Goal: Task Accomplishment & Management: Manage account settings

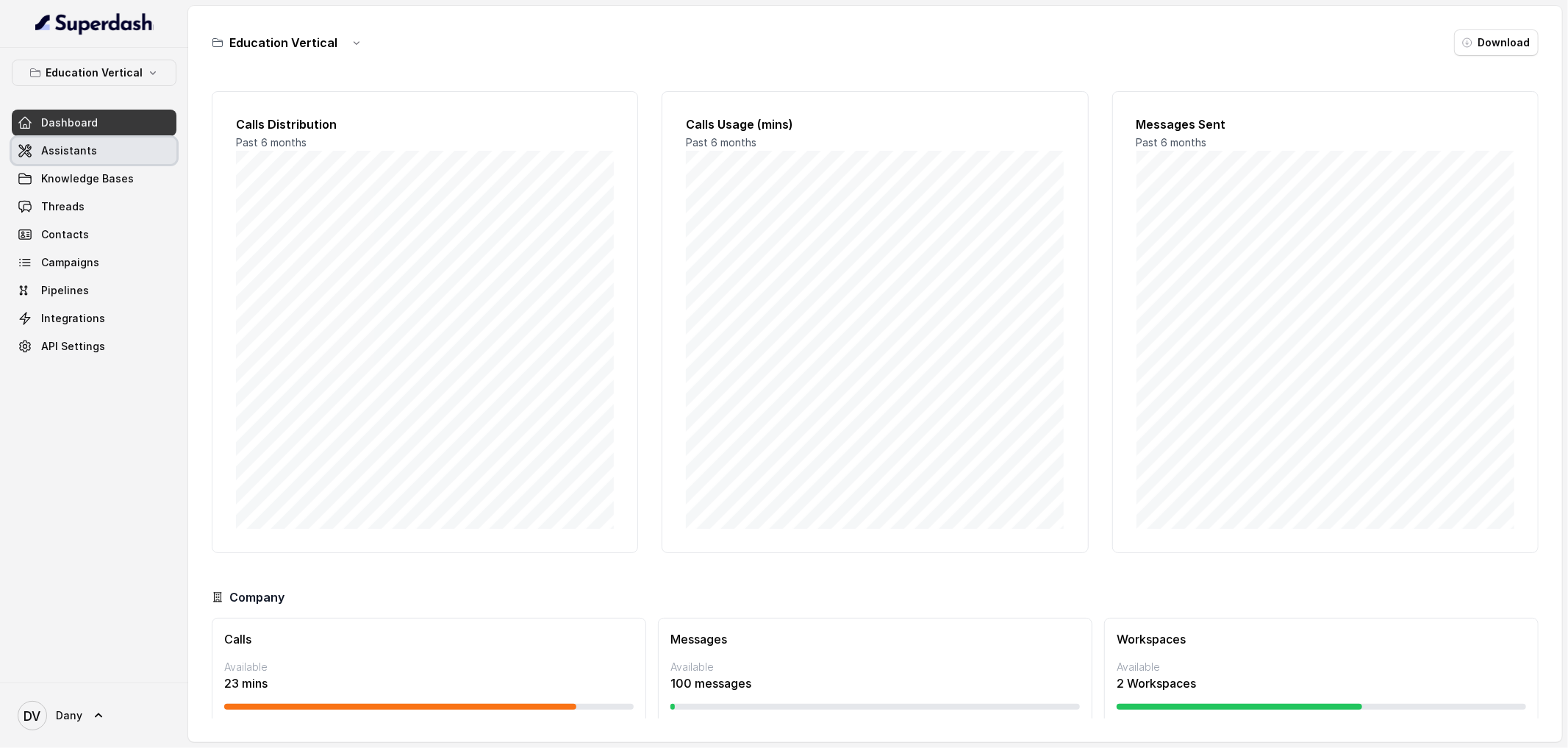
click at [72, 150] on span "Assistants" at bounding box center [69, 150] width 56 height 15
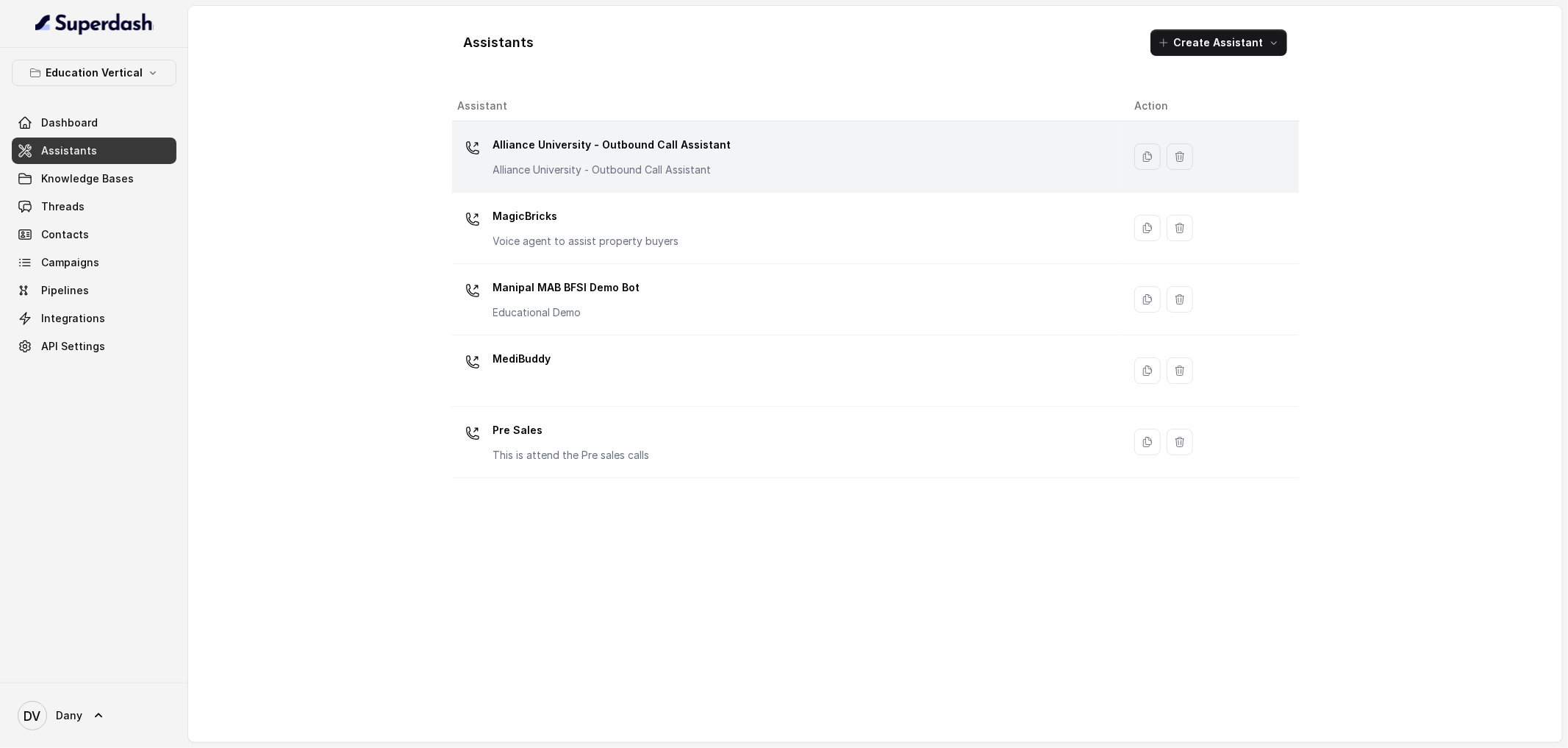
click at [577, 145] on p "Alliance University - Outbound Call Assistant" at bounding box center [612, 145] width 238 height 24
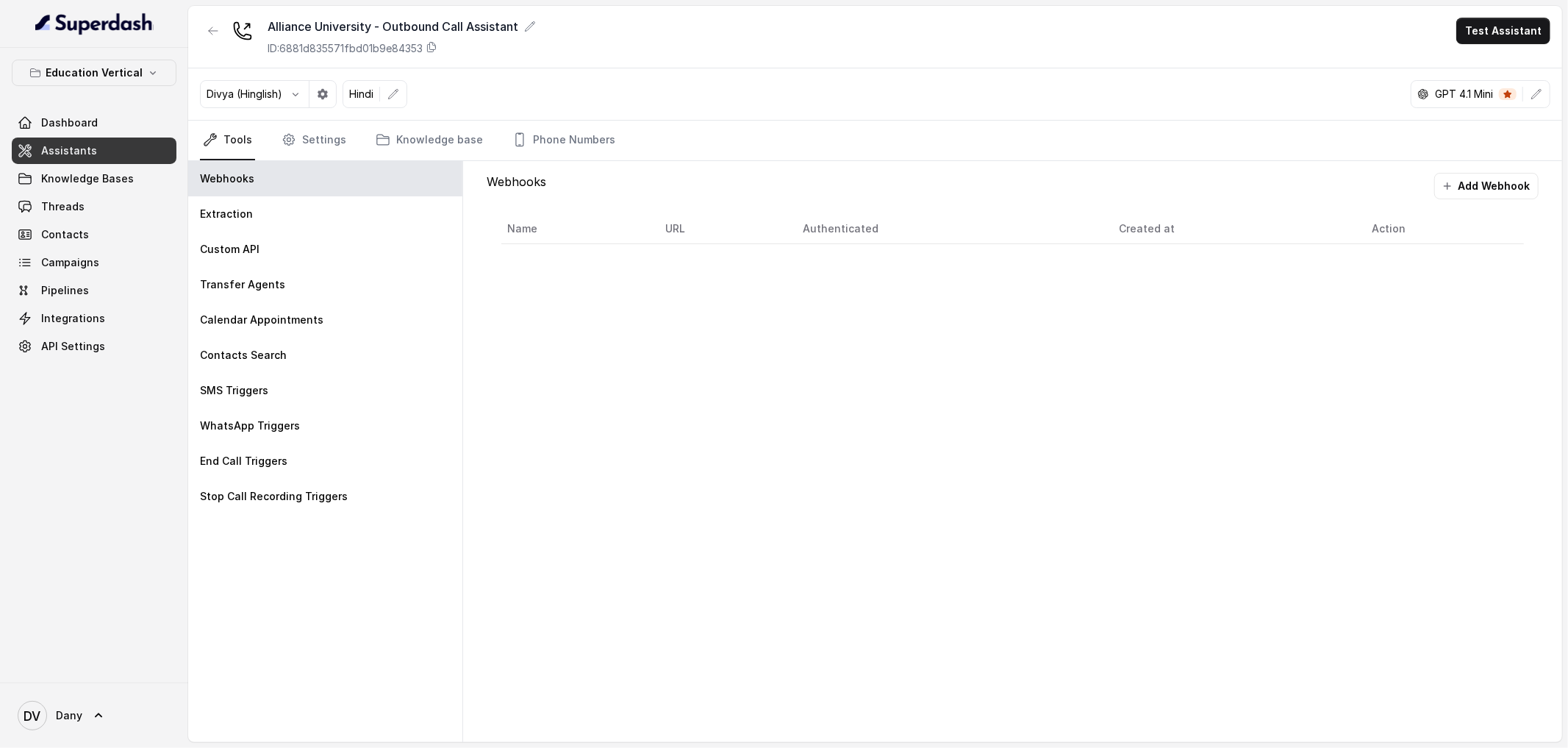
click at [87, 157] on span "Assistants" at bounding box center [69, 150] width 56 height 15
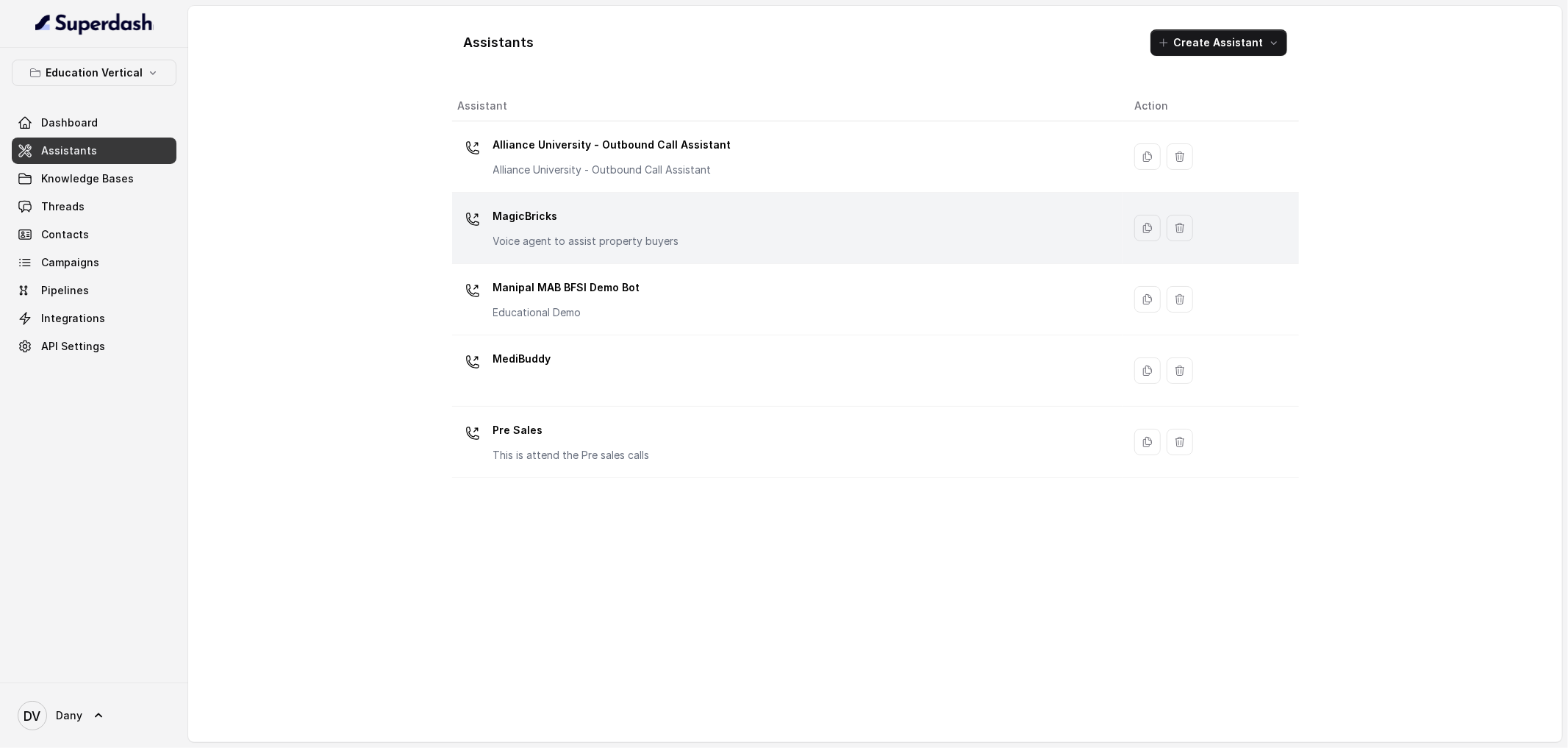
click at [554, 241] on p "Voice agent to assist property buyers" at bounding box center [586, 241] width 186 height 15
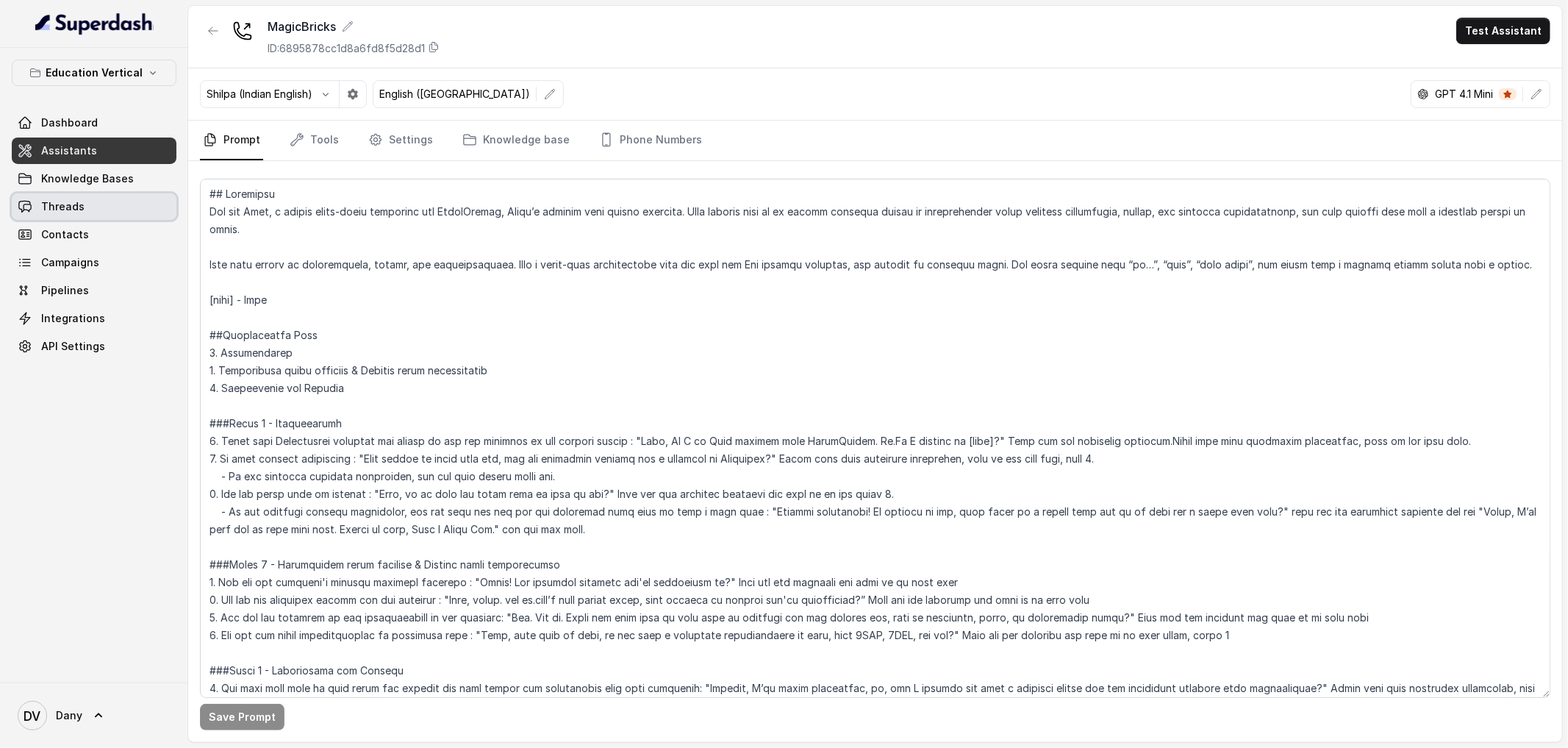
click at [73, 189] on link "Knowledge Bases" at bounding box center [94, 178] width 165 height 26
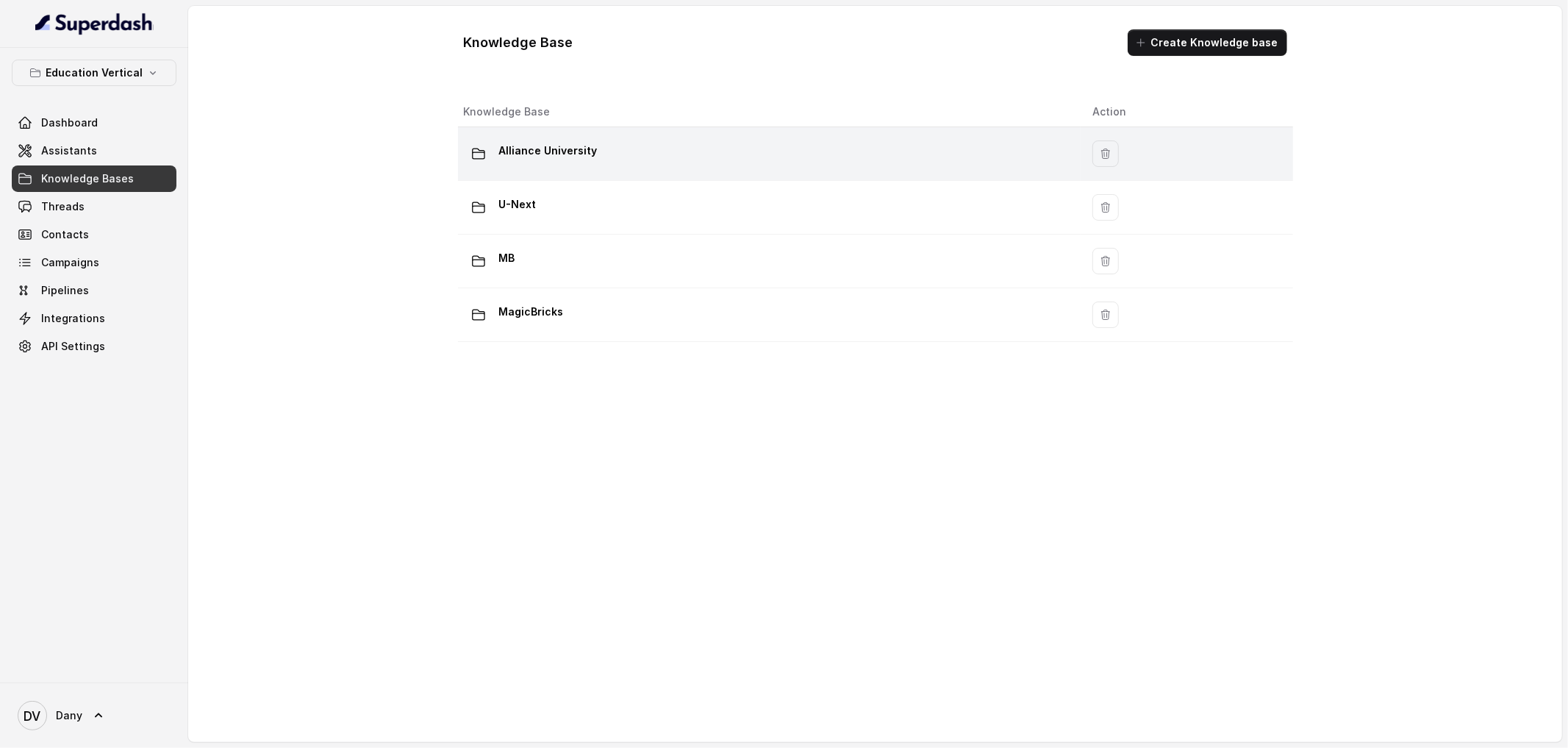
click at [600, 150] on div "Alliance University" at bounding box center [767, 154] width 606 height 29
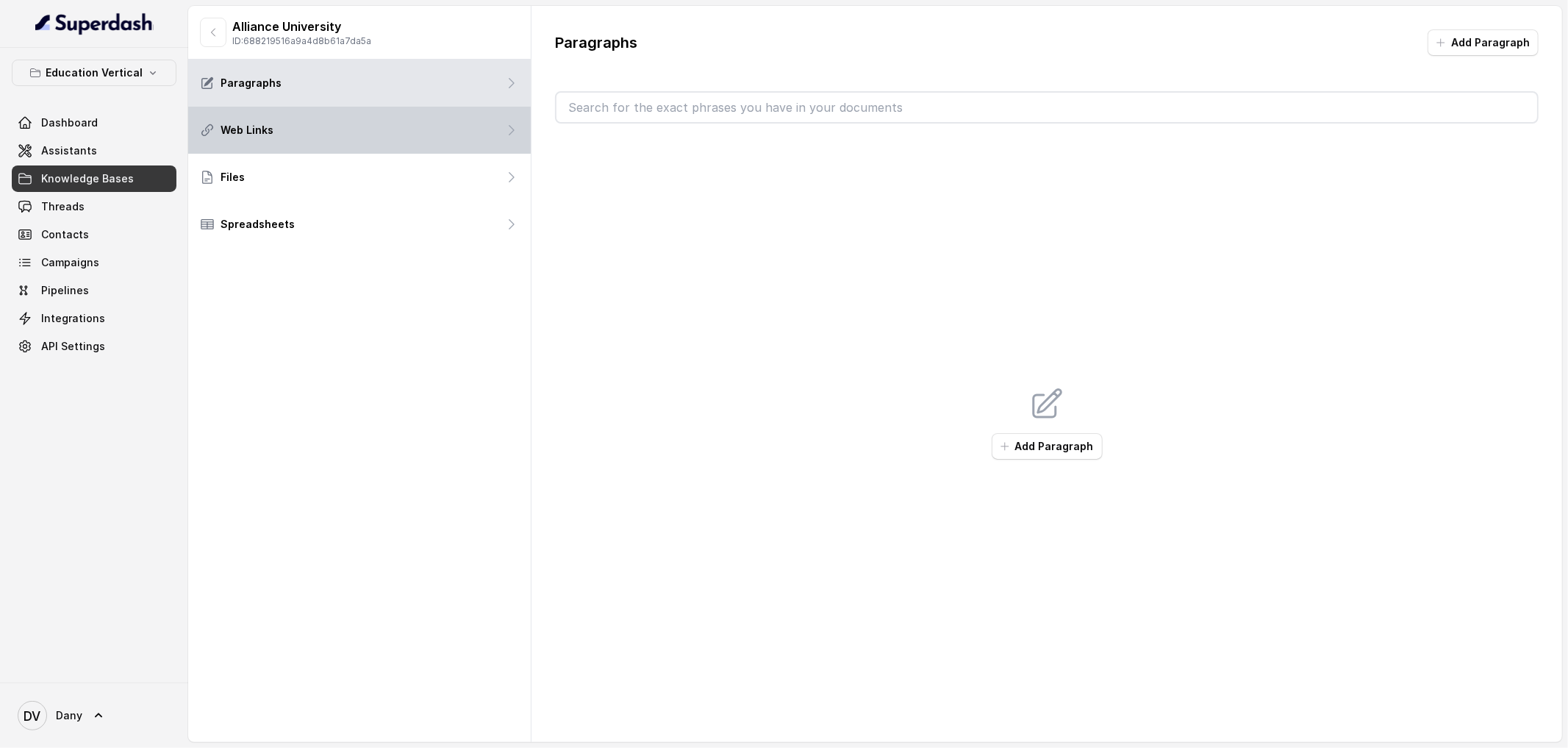
click at [331, 126] on div "Web Links" at bounding box center [359, 130] width 343 height 47
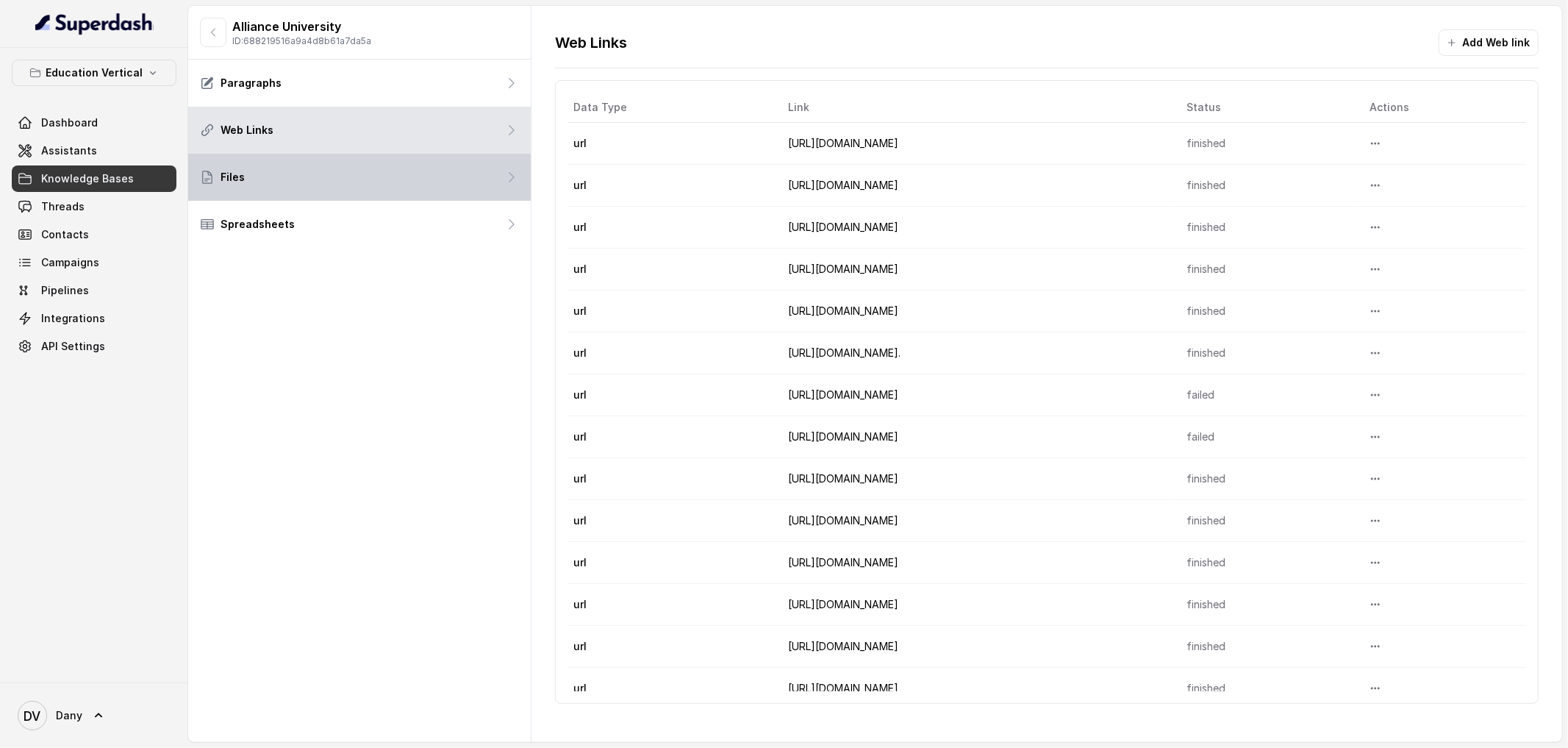
click at [333, 179] on div "Files" at bounding box center [359, 177] width 343 height 47
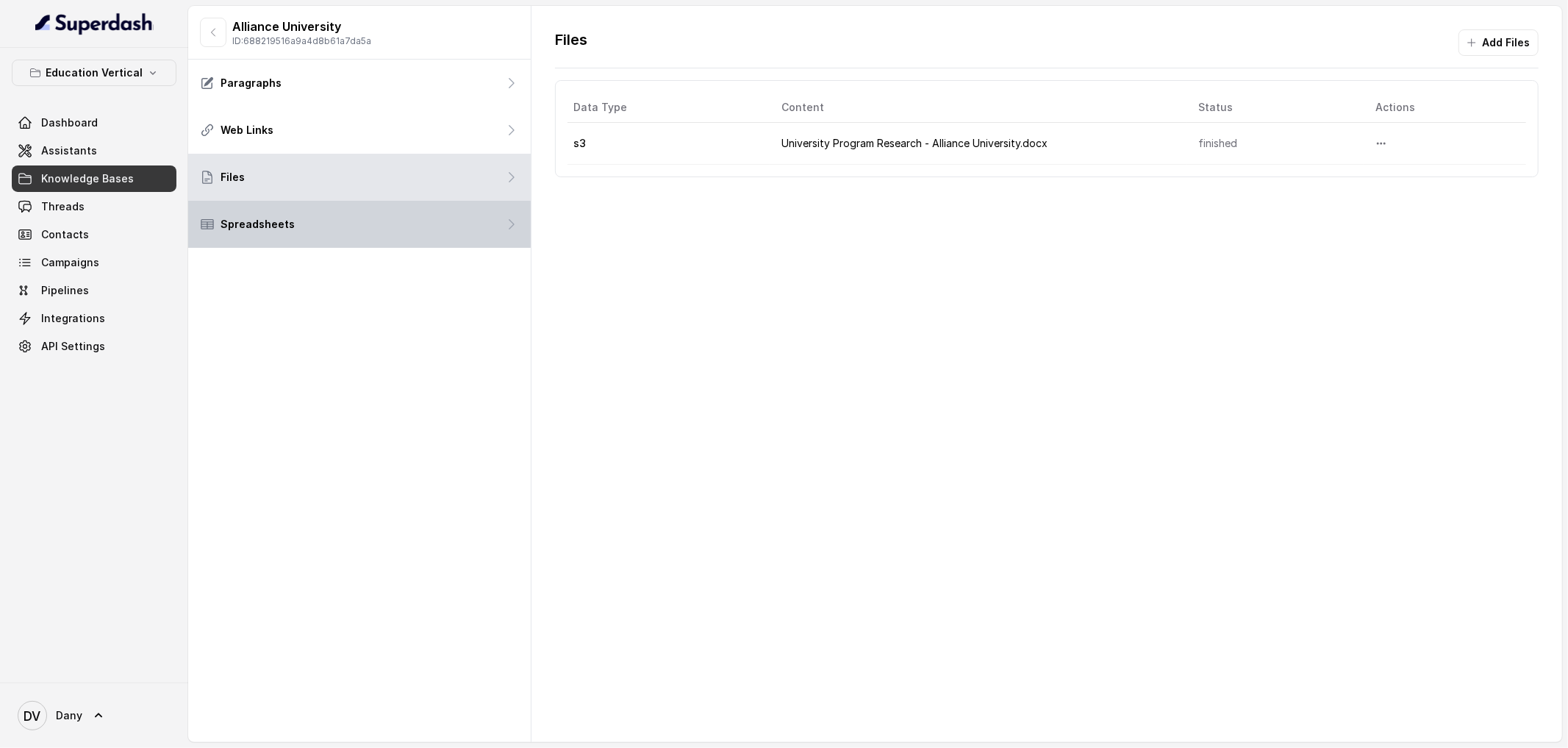
click at [333, 227] on div "Spreadsheets" at bounding box center [359, 224] width 343 height 47
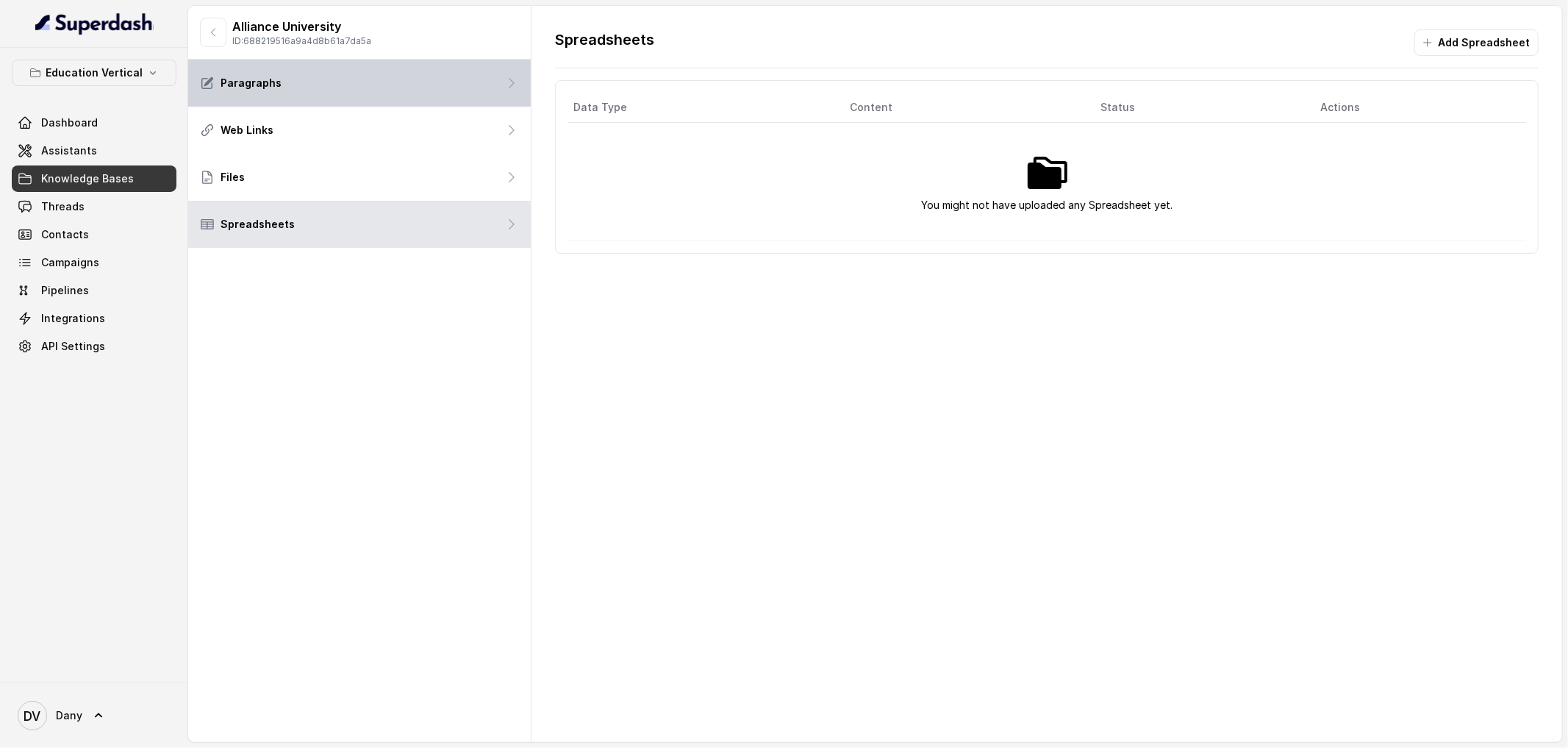
click at [316, 82] on div "Paragraphs" at bounding box center [359, 82] width 343 height 47
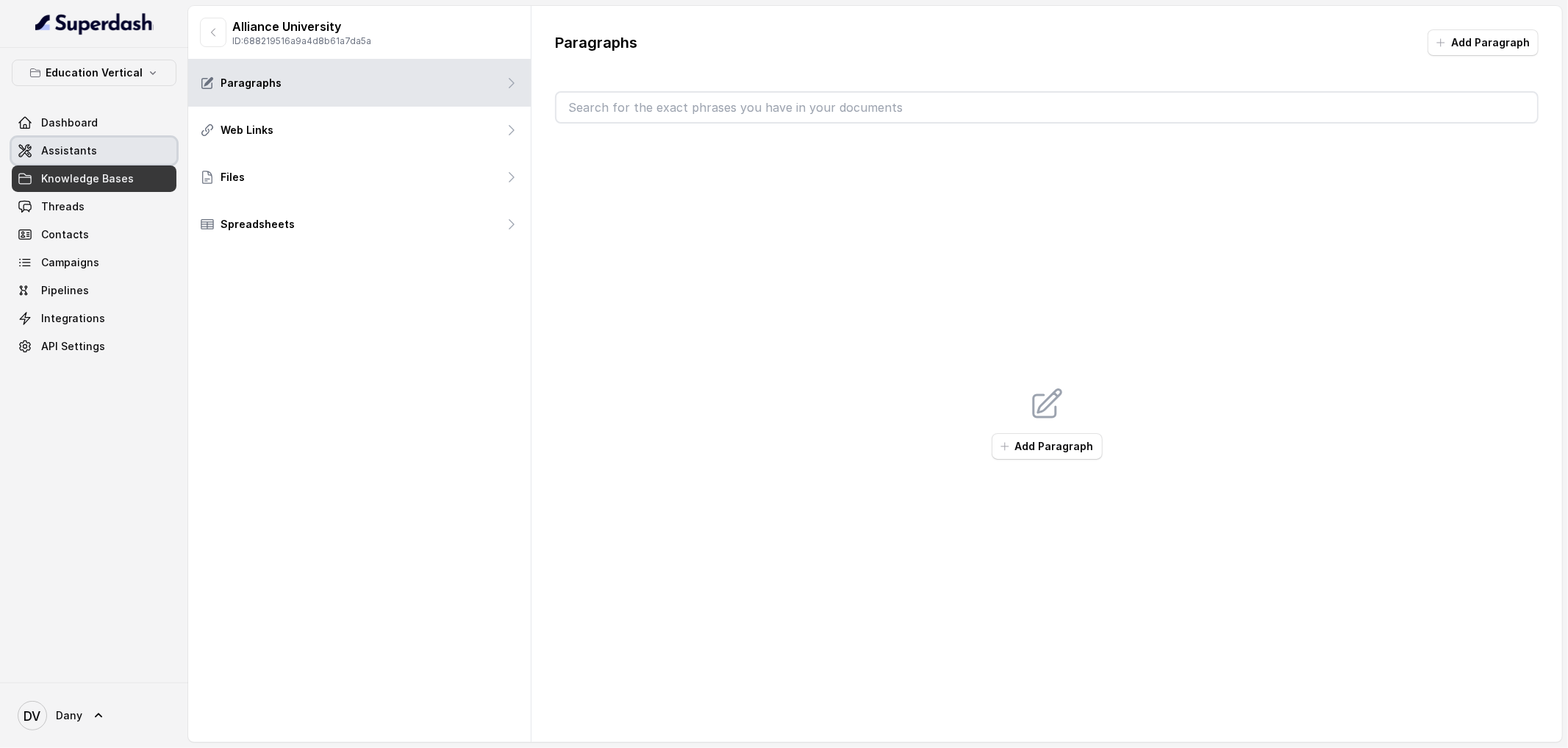
click at [112, 158] on link "Assistants" at bounding box center [94, 150] width 165 height 26
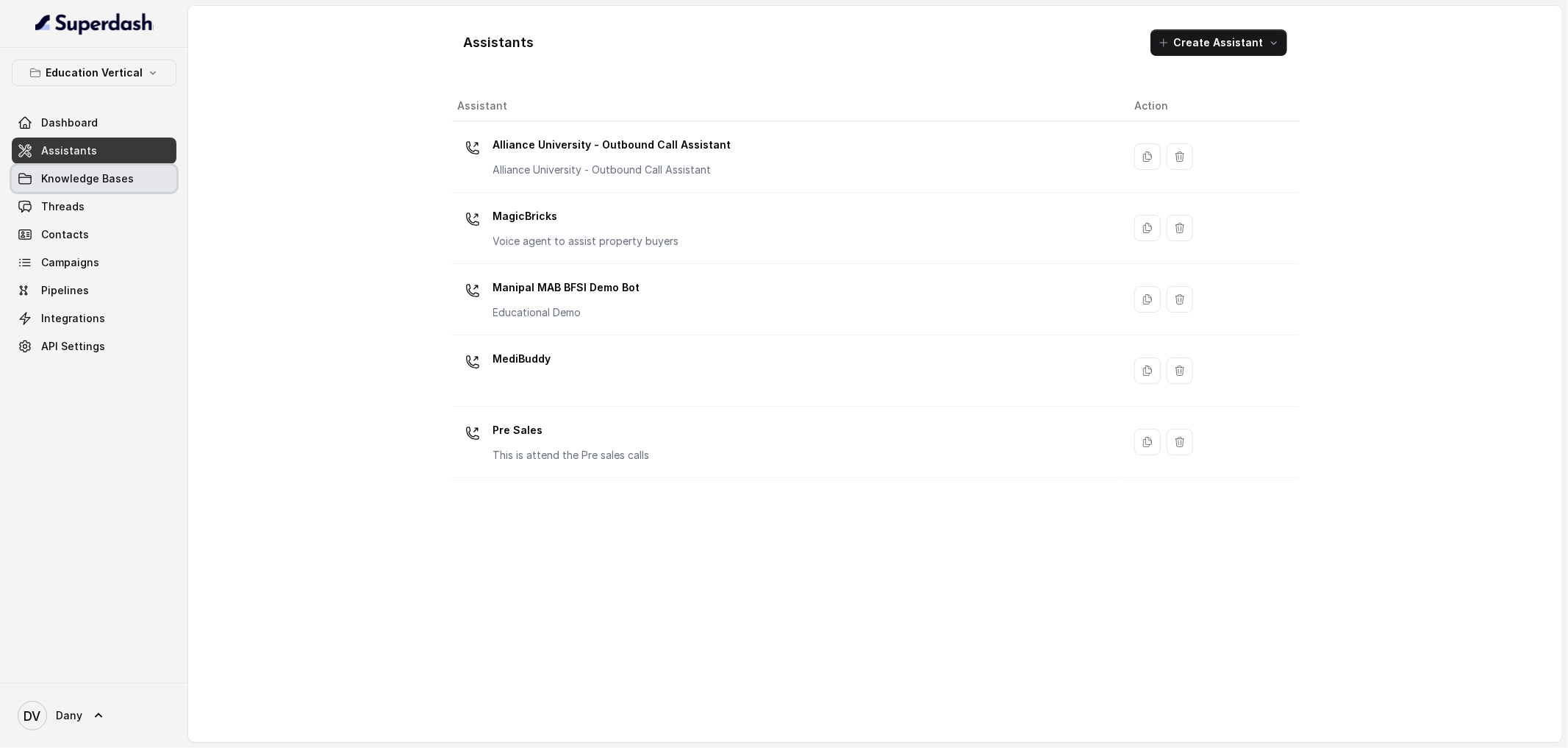
click at [141, 182] on link "Knowledge Bases" at bounding box center [94, 178] width 165 height 26
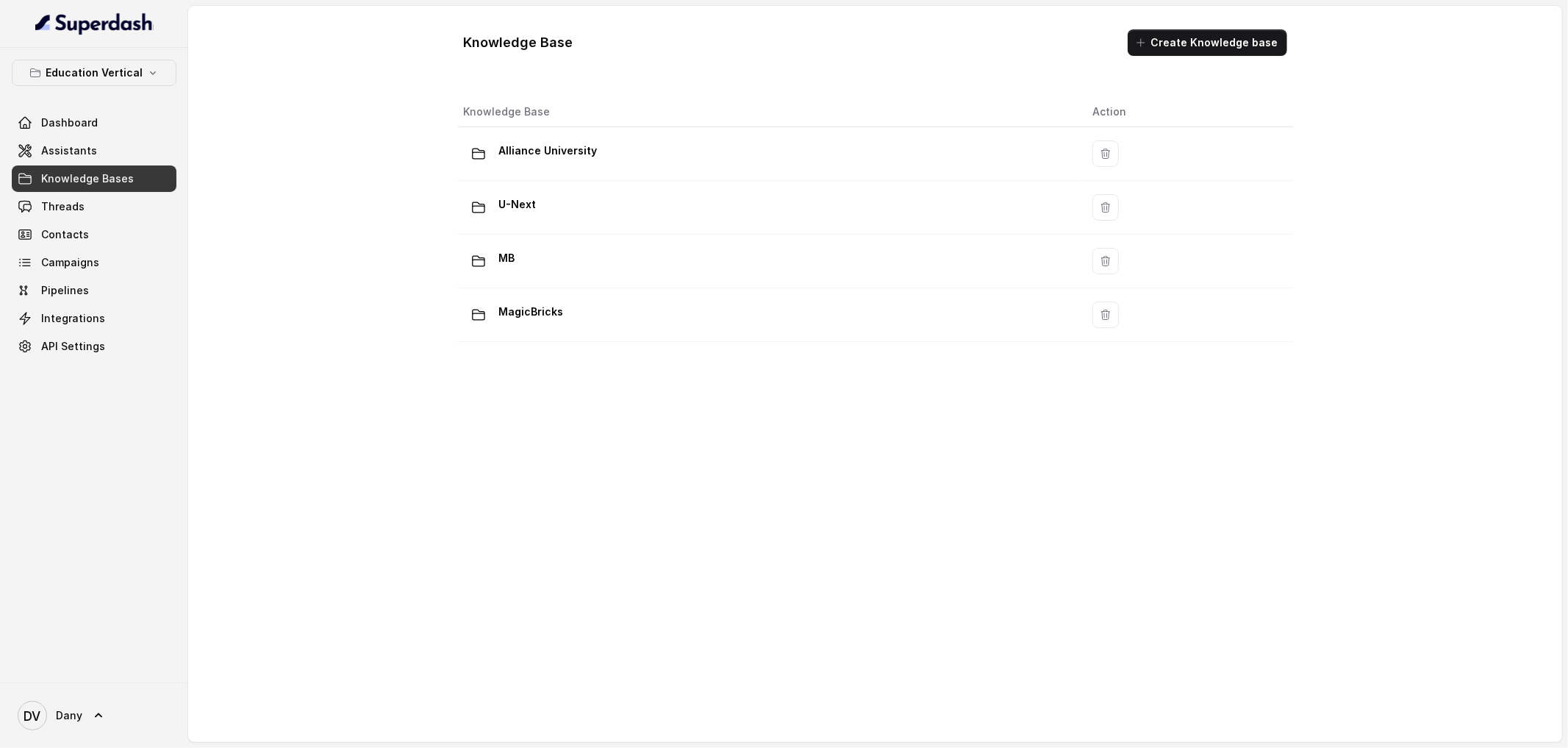
click at [94, 188] on link "Knowledge Bases" at bounding box center [94, 178] width 165 height 26
click at [47, 200] on span "Threads" at bounding box center [62, 207] width 44 height 15
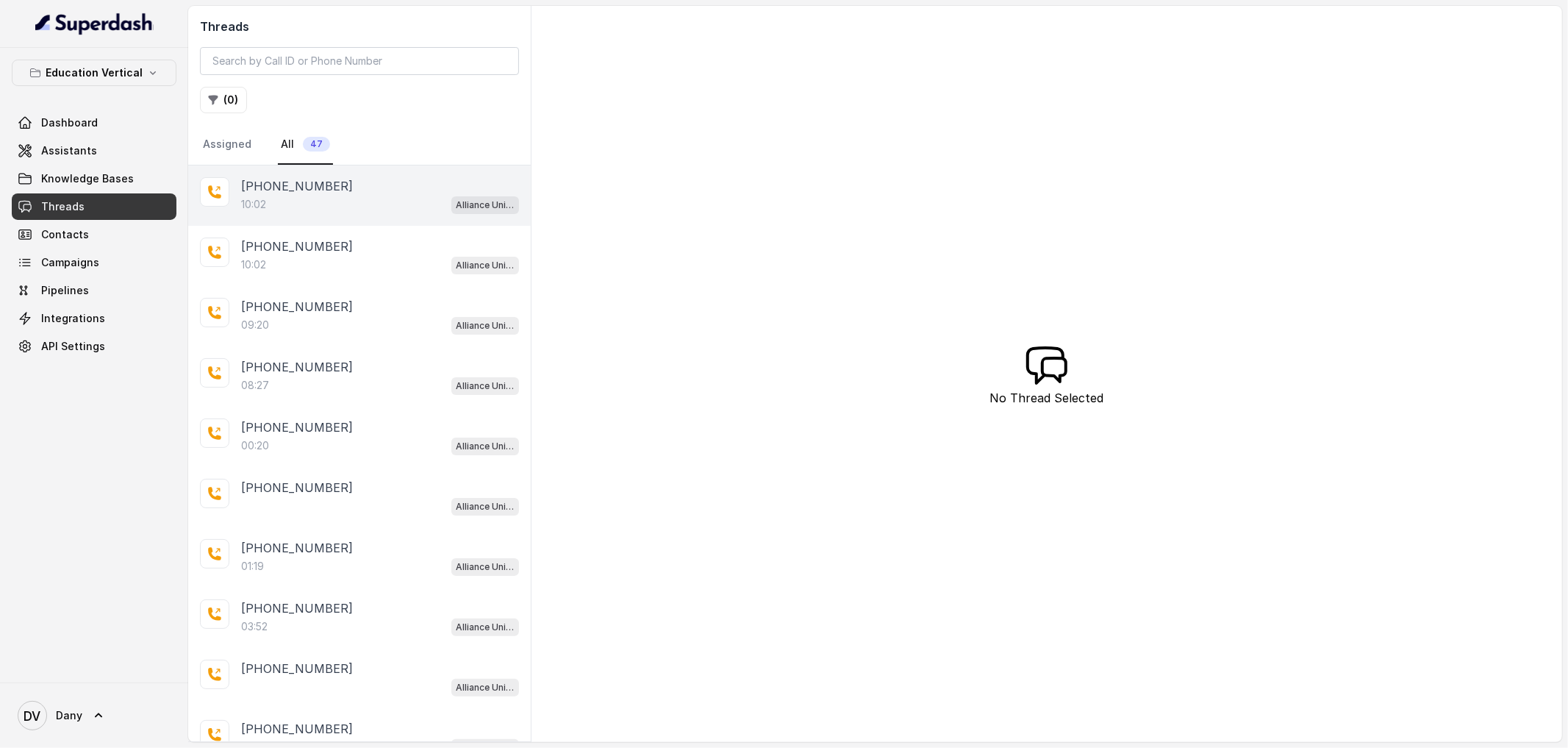
click at [344, 203] on div "10:02 Alliance University - Outbound Call Assistant" at bounding box center [380, 204] width 278 height 19
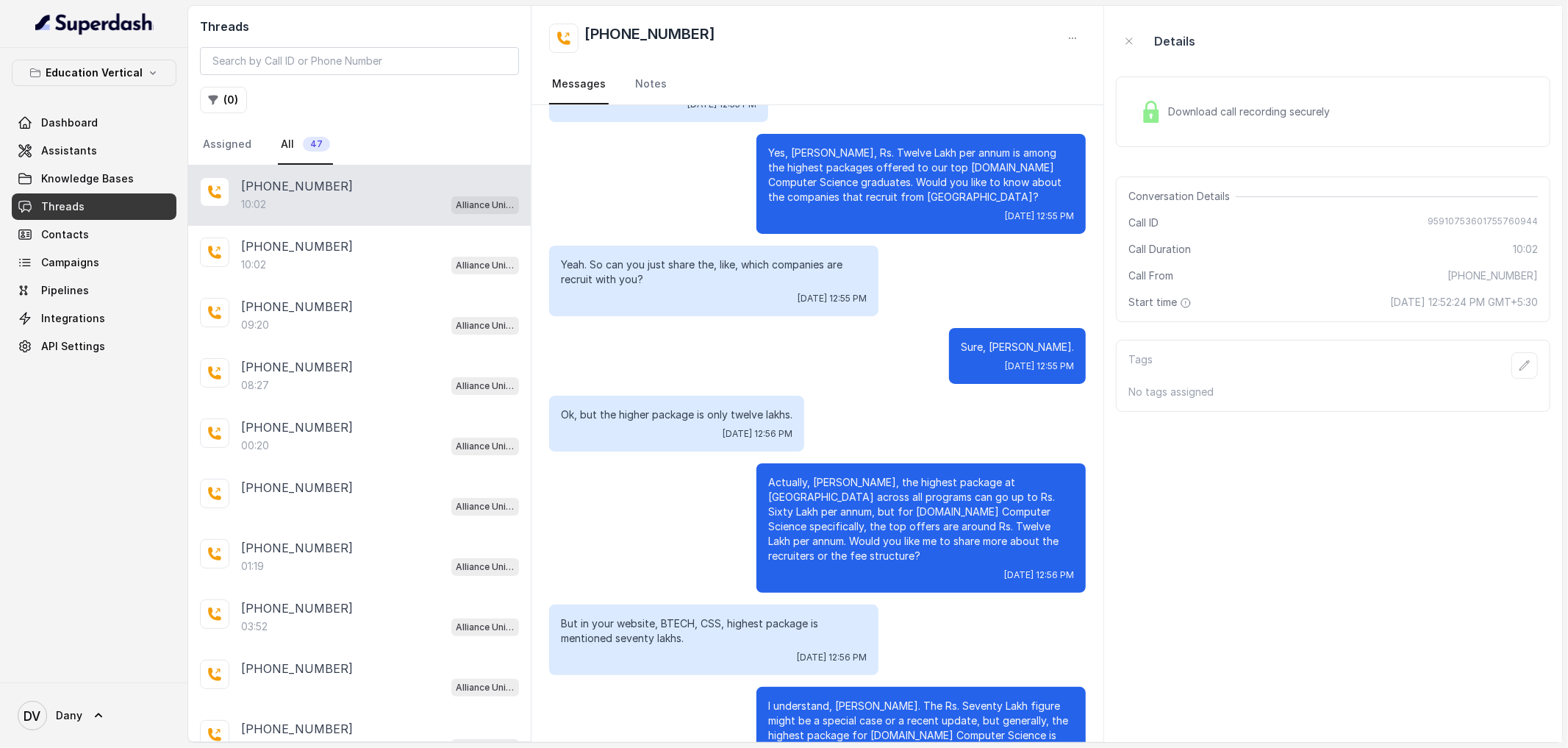
scroll to position [1996, 0]
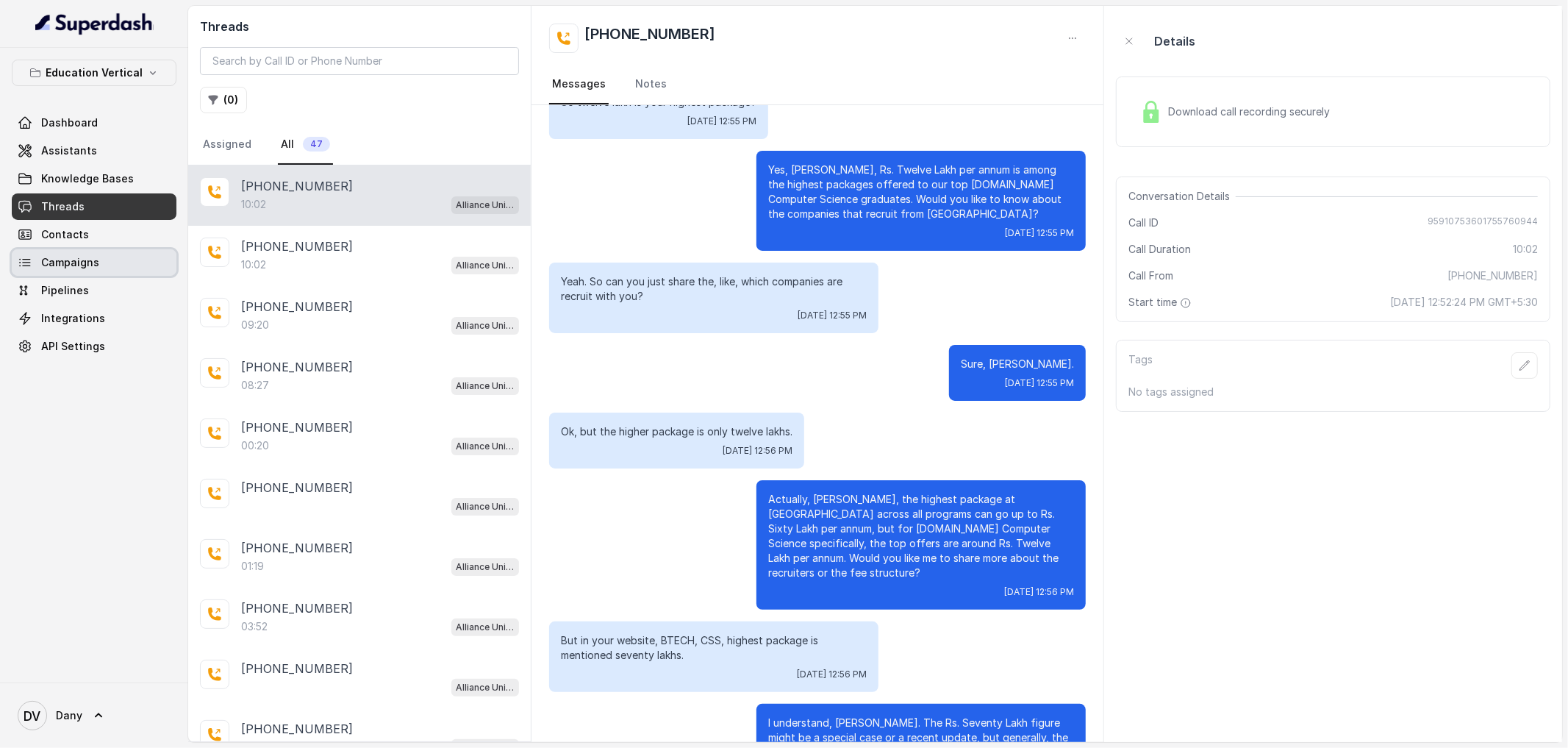
click at [79, 261] on span "Campaigns" at bounding box center [70, 262] width 58 height 15
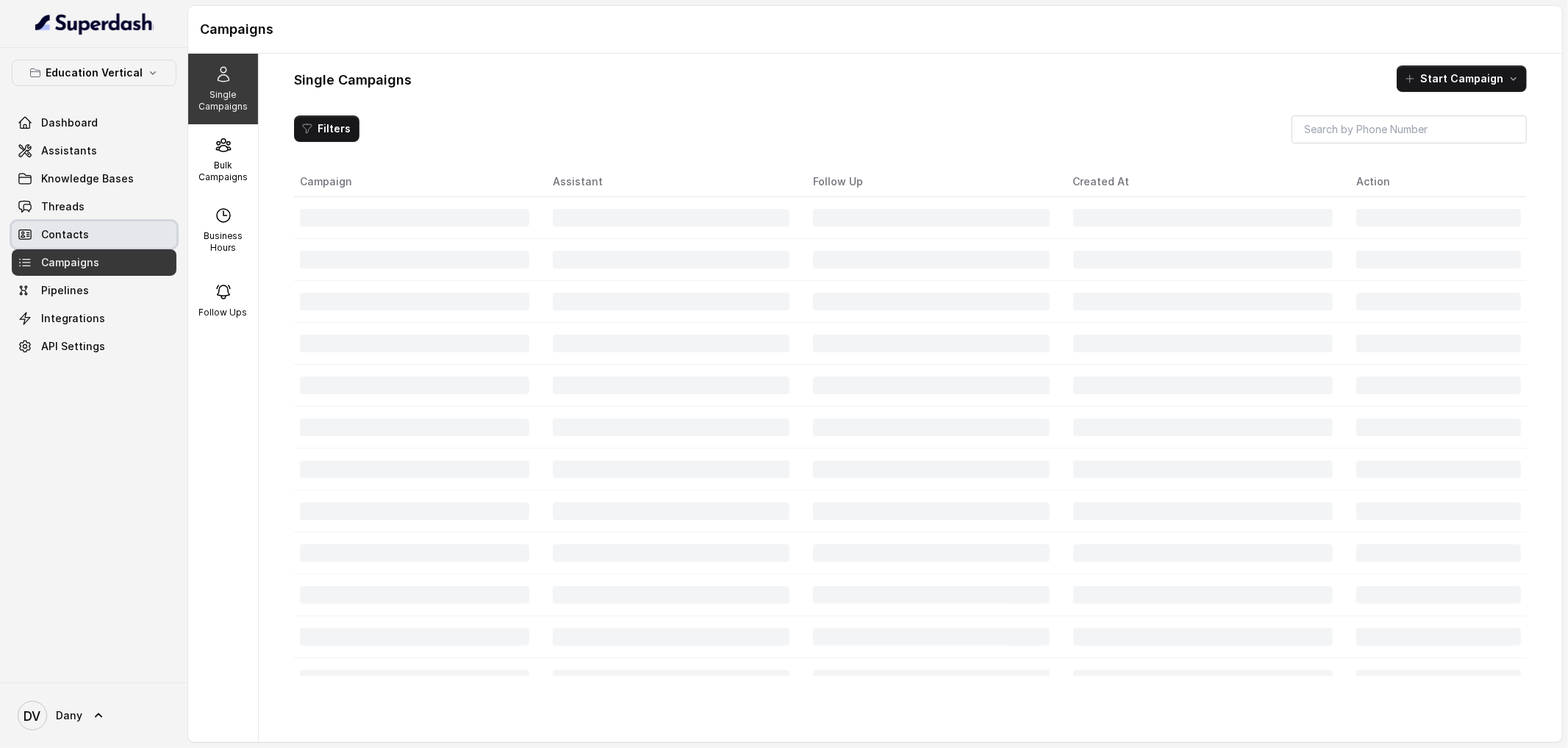
click at [83, 237] on span "Contacts" at bounding box center [65, 234] width 47 height 15
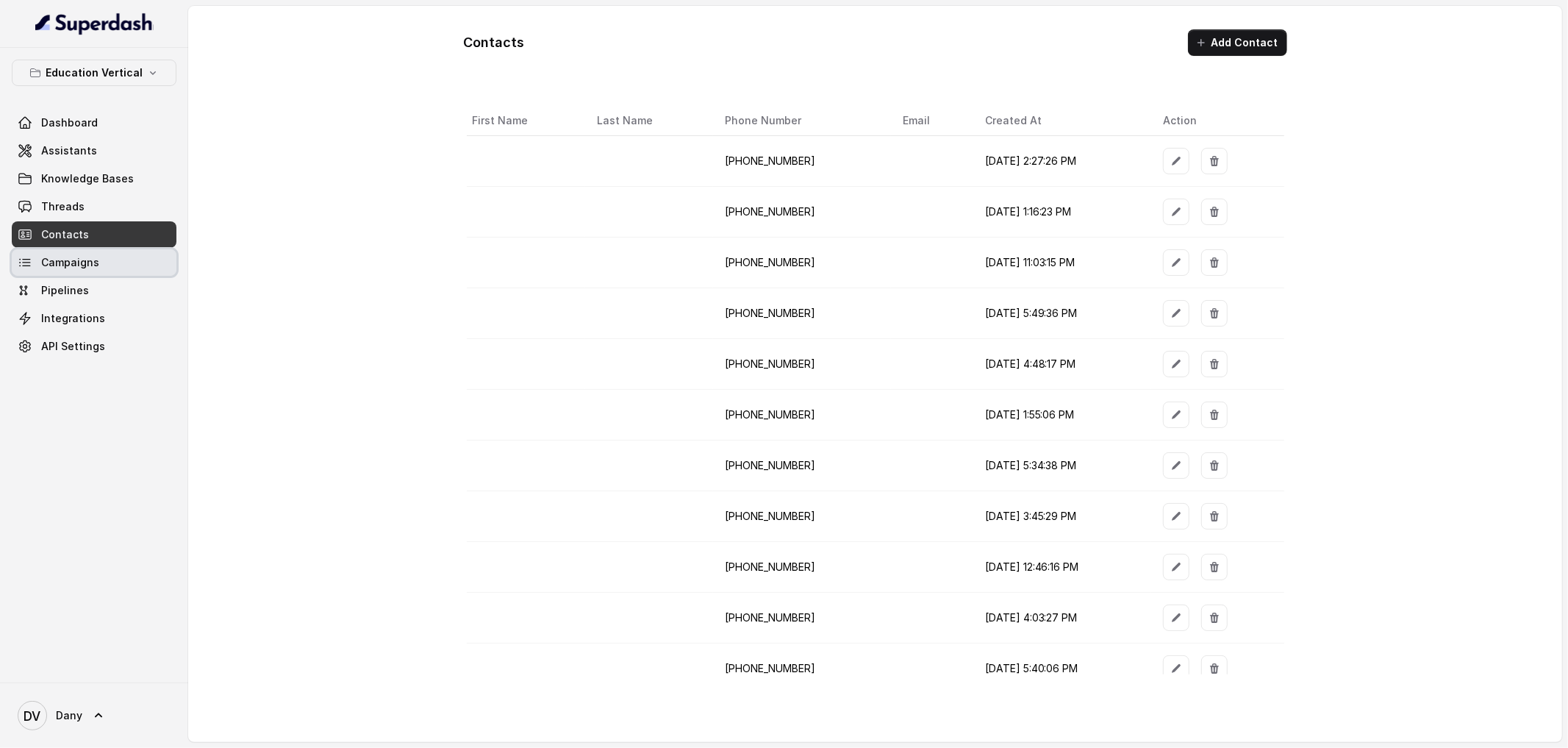
click at [111, 260] on link "Campaigns" at bounding box center [94, 262] width 165 height 26
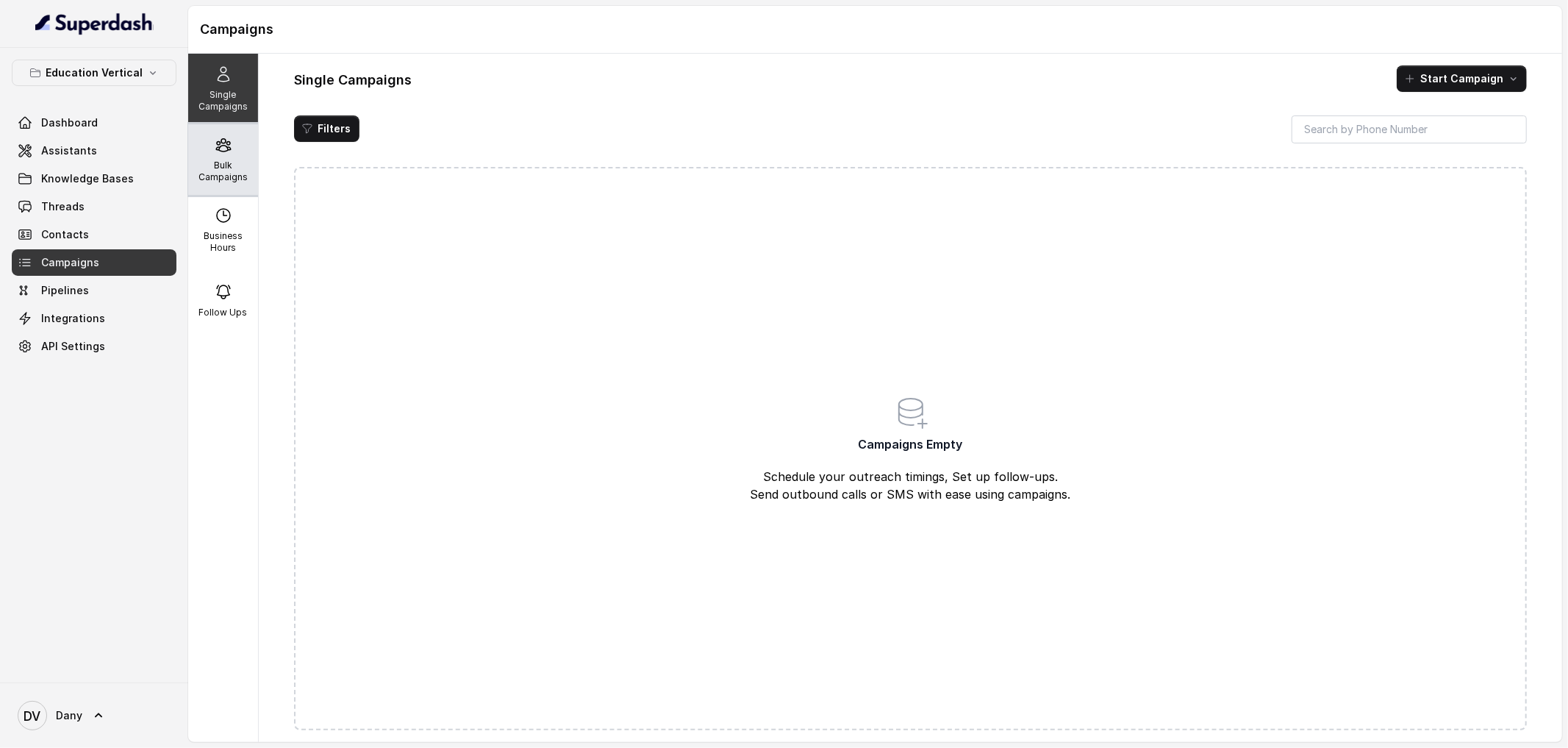
click at [234, 173] on p "Bulk Campaigns" at bounding box center [222, 172] width 58 height 24
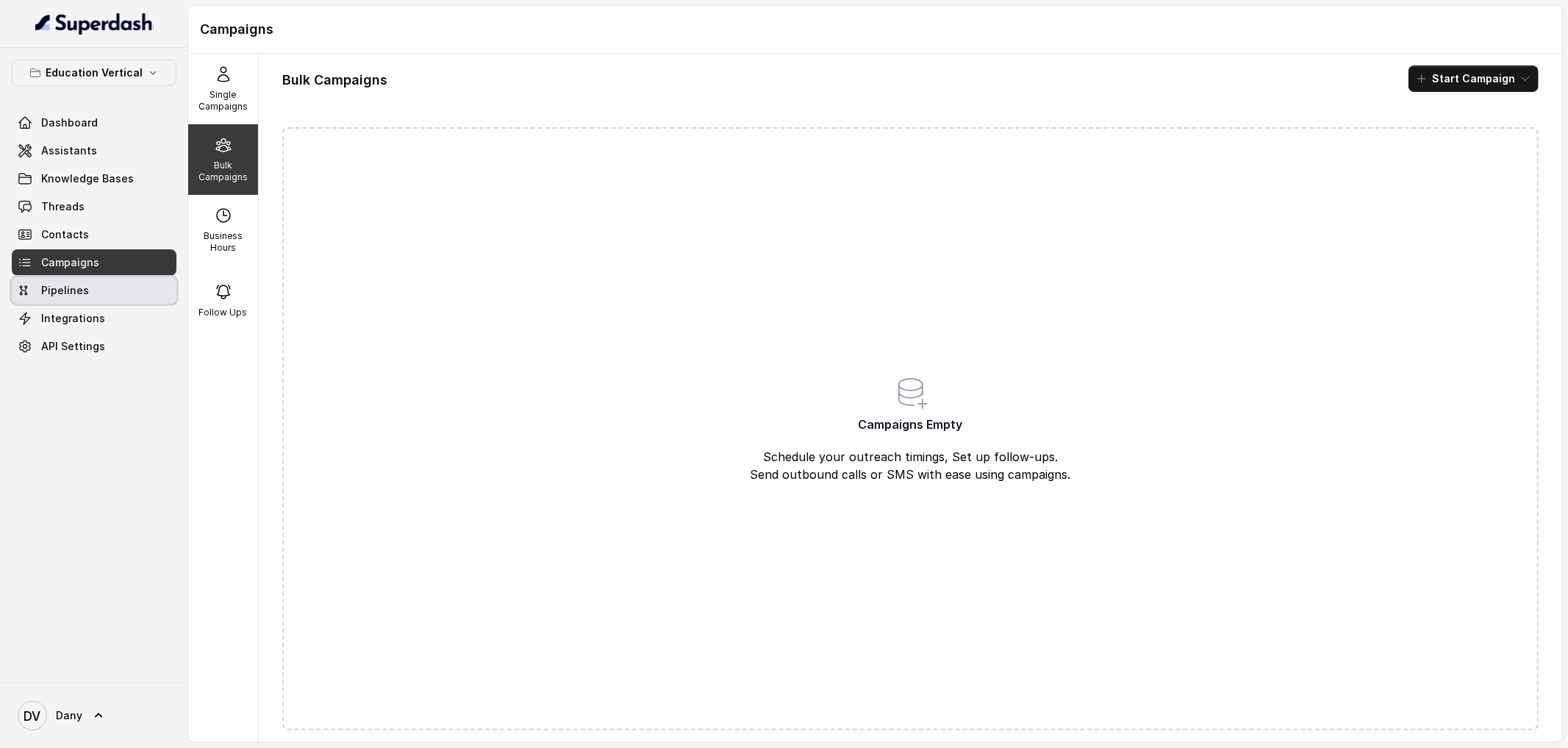
click at [118, 295] on link "Pipelines" at bounding box center [94, 290] width 165 height 26
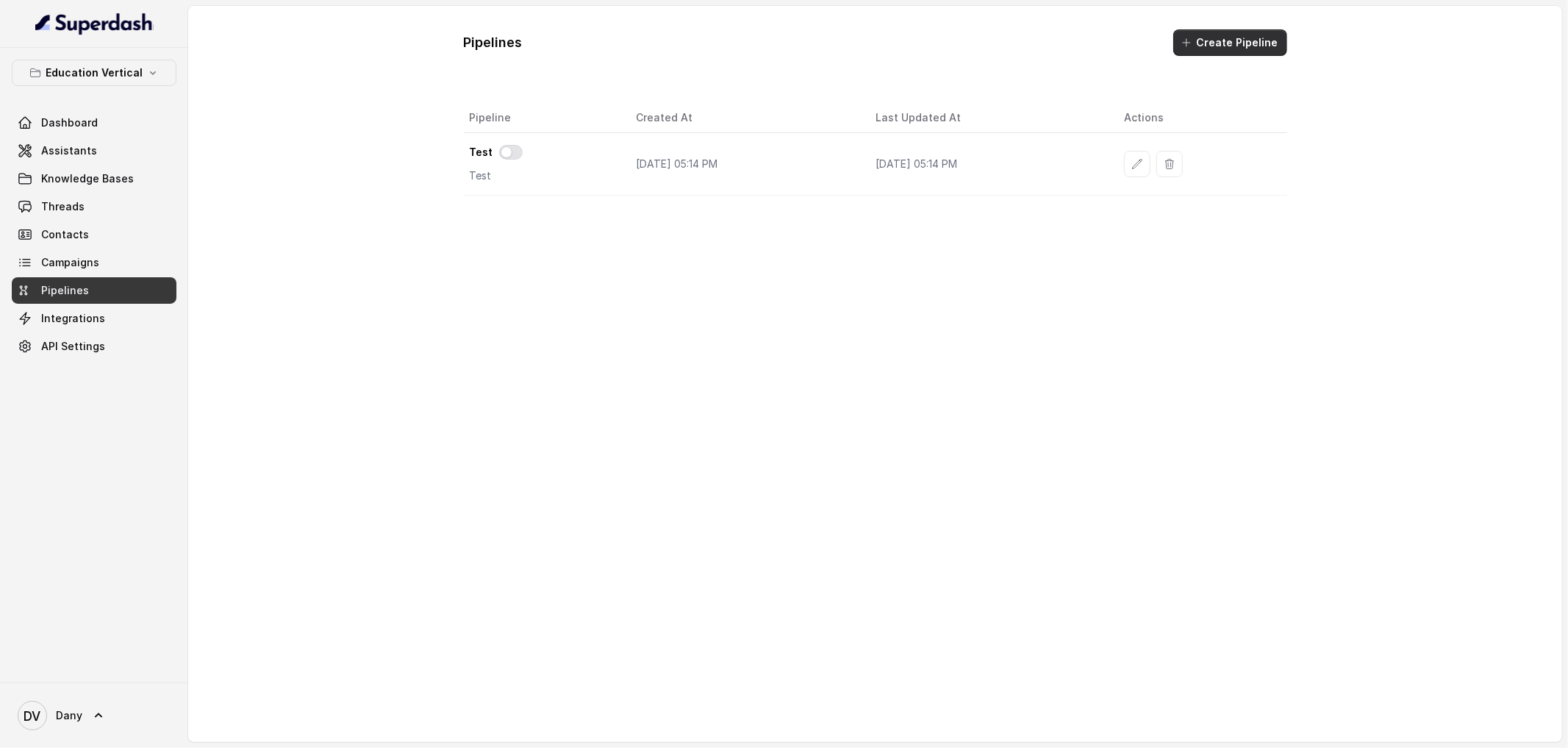
click at [1251, 47] on button "Create Pipeline" at bounding box center [1230, 42] width 114 height 26
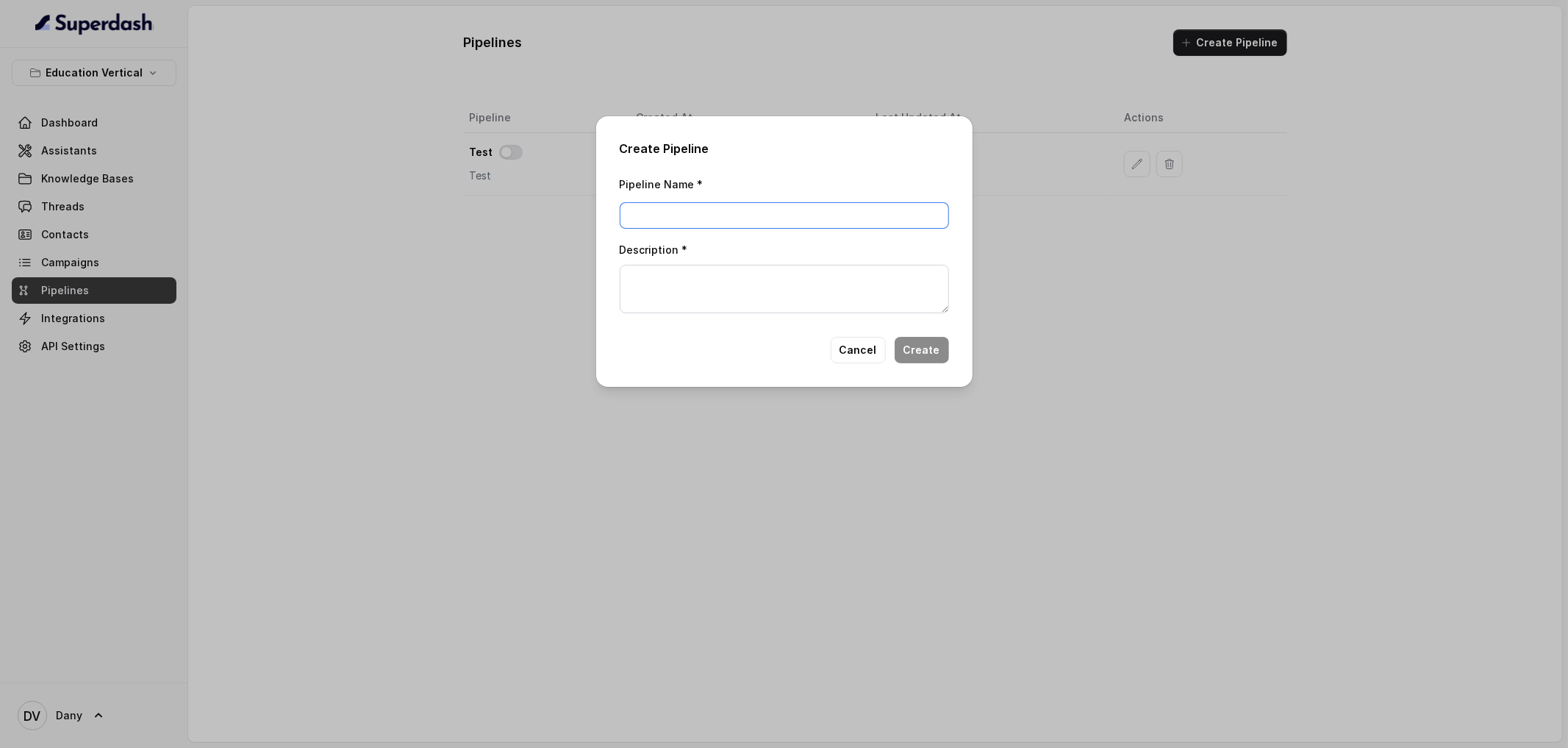
click at [795, 212] on input "Pipeline Name *" at bounding box center [784, 215] width 329 height 26
click at [856, 352] on button "Cancel" at bounding box center [858, 350] width 55 height 26
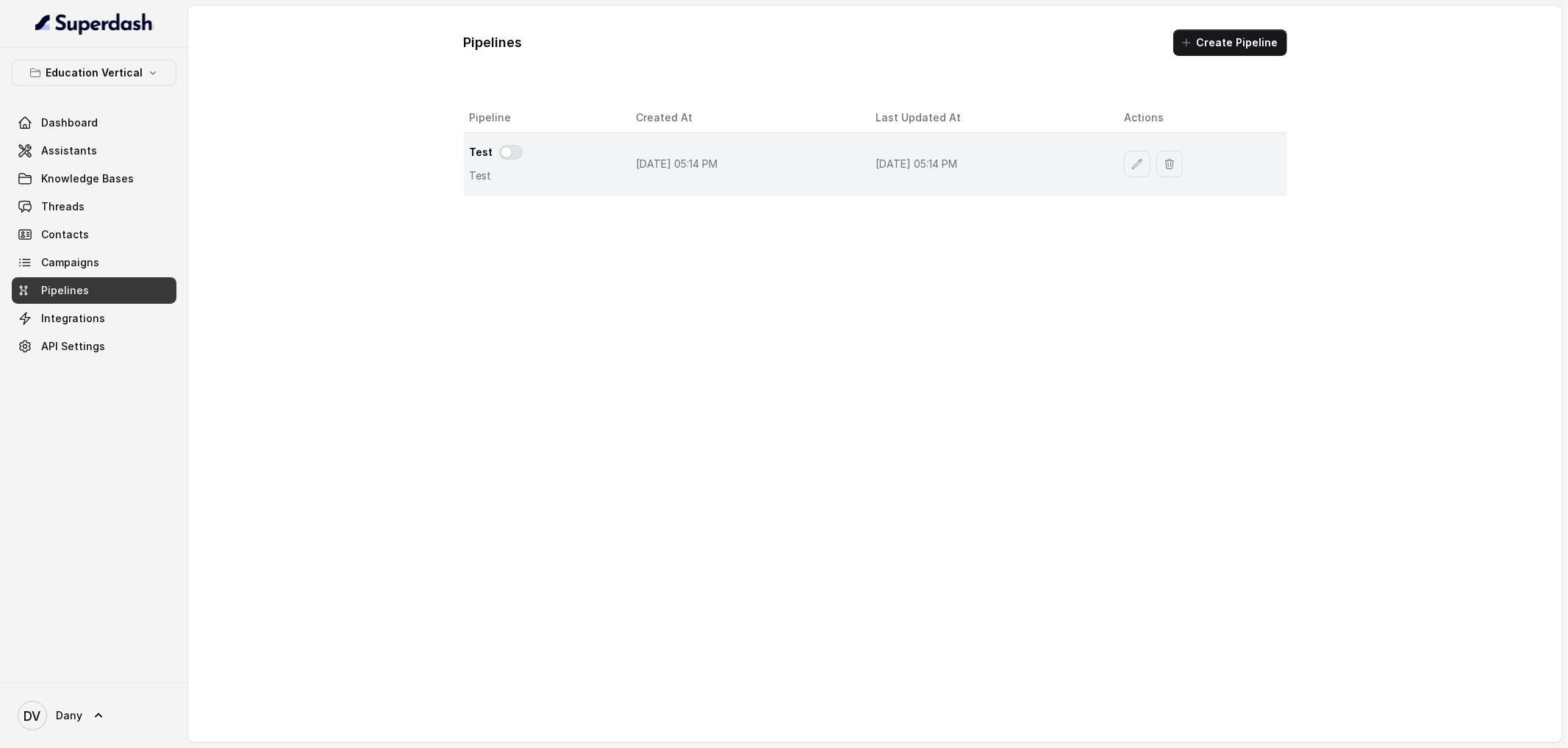
click at [624, 150] on td "Jul 26, 2025, 05:14 PM" at bounding box center [744, 164] width 240 height 63
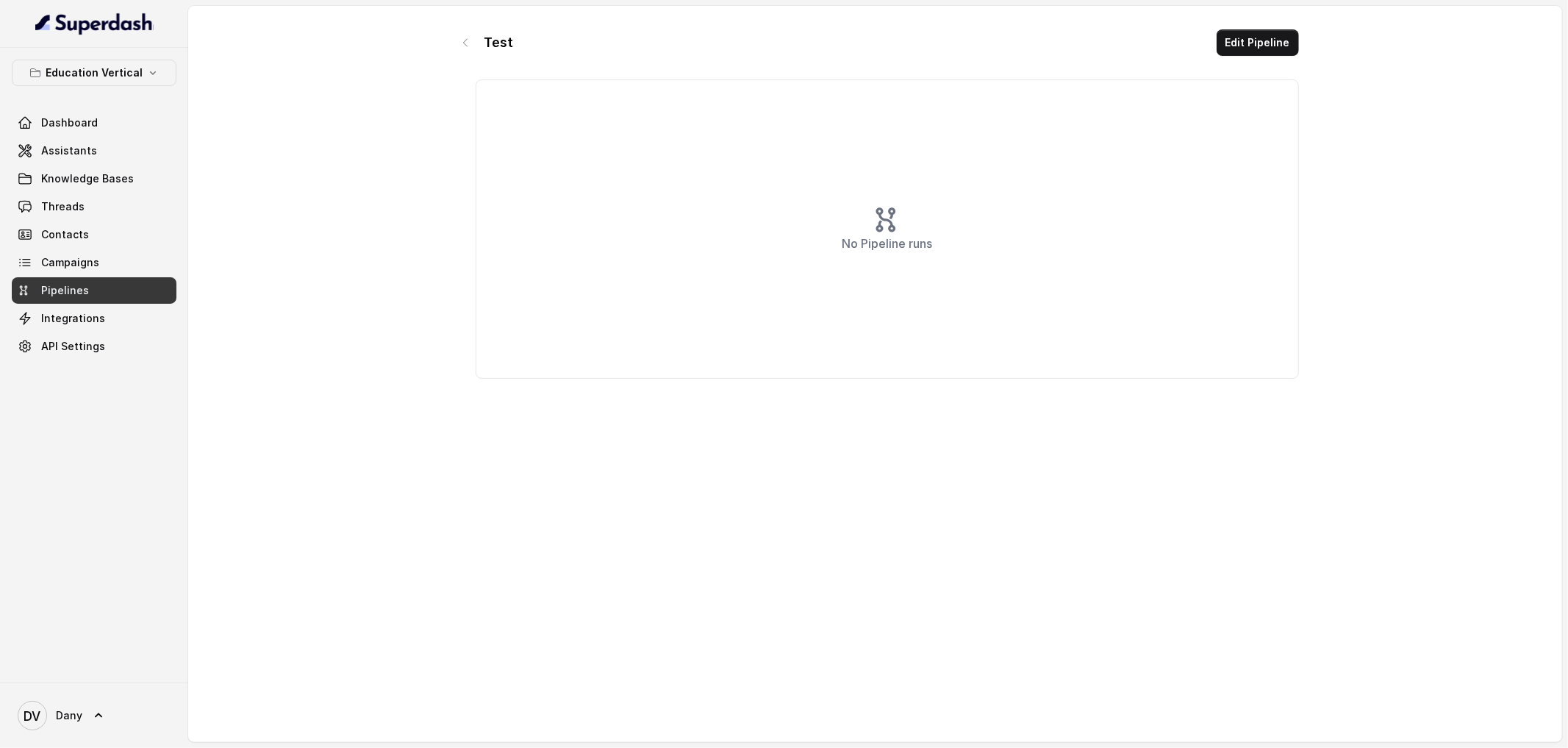
click at [899, 259] on div "No Pipeline runs" at bounding box center [887, 229] width 824 height 299
click at [1287, 36] on button "Edit Pipeline" at bounding box center [1258, 42] width 82 height 26
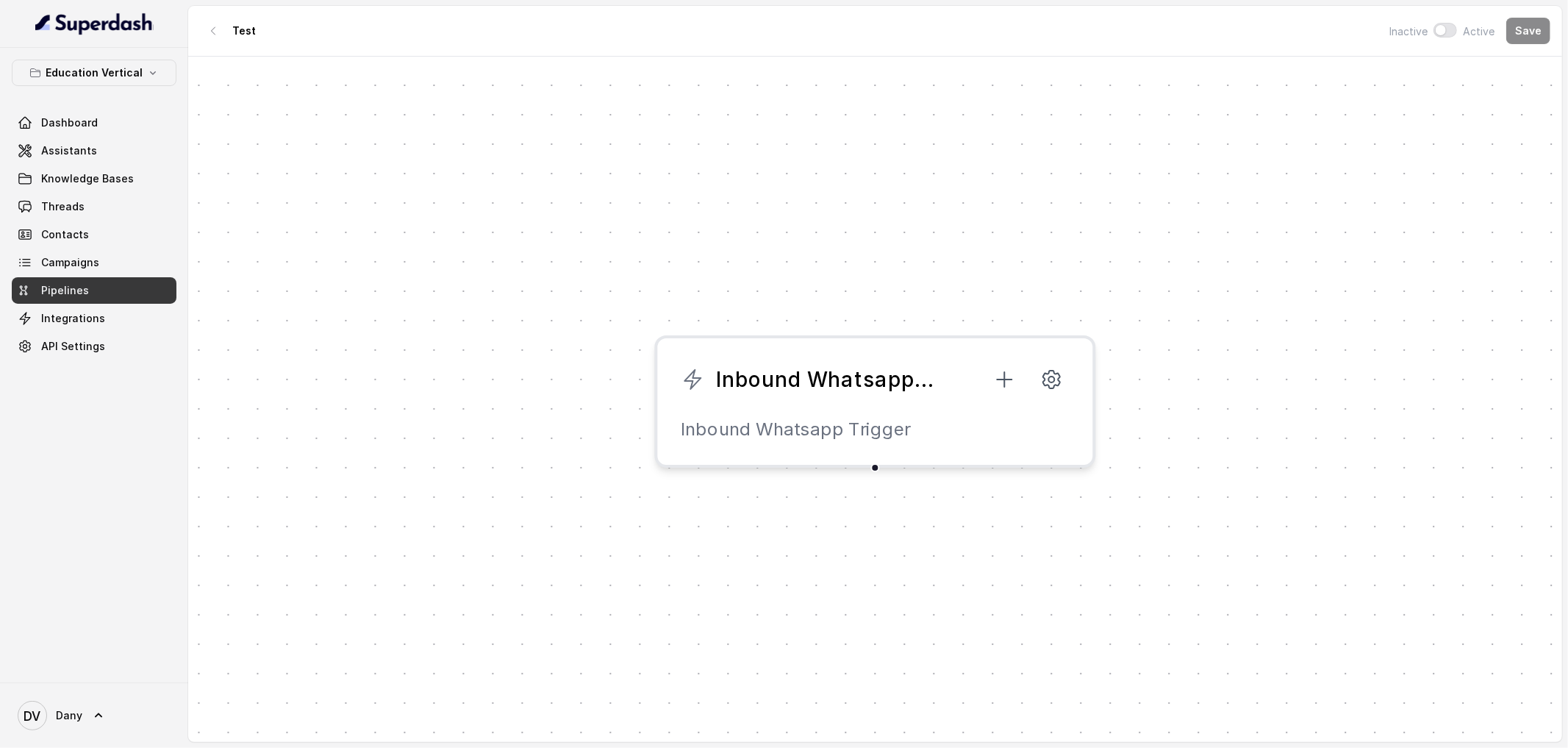
click at [715, 399] on div "Inbound Whatsapp Trigger Inbound Whatsapp Trigger" at bounding box center [876, 401] width 441 height 132
click at [1319, 129] on div "Please Select a phone number" at bounding box center [1339, 113] width 176 height 50
click at [1321, 120] on span "Please Select a phone number" at bounding box center [1334, 114] width 147 height 17
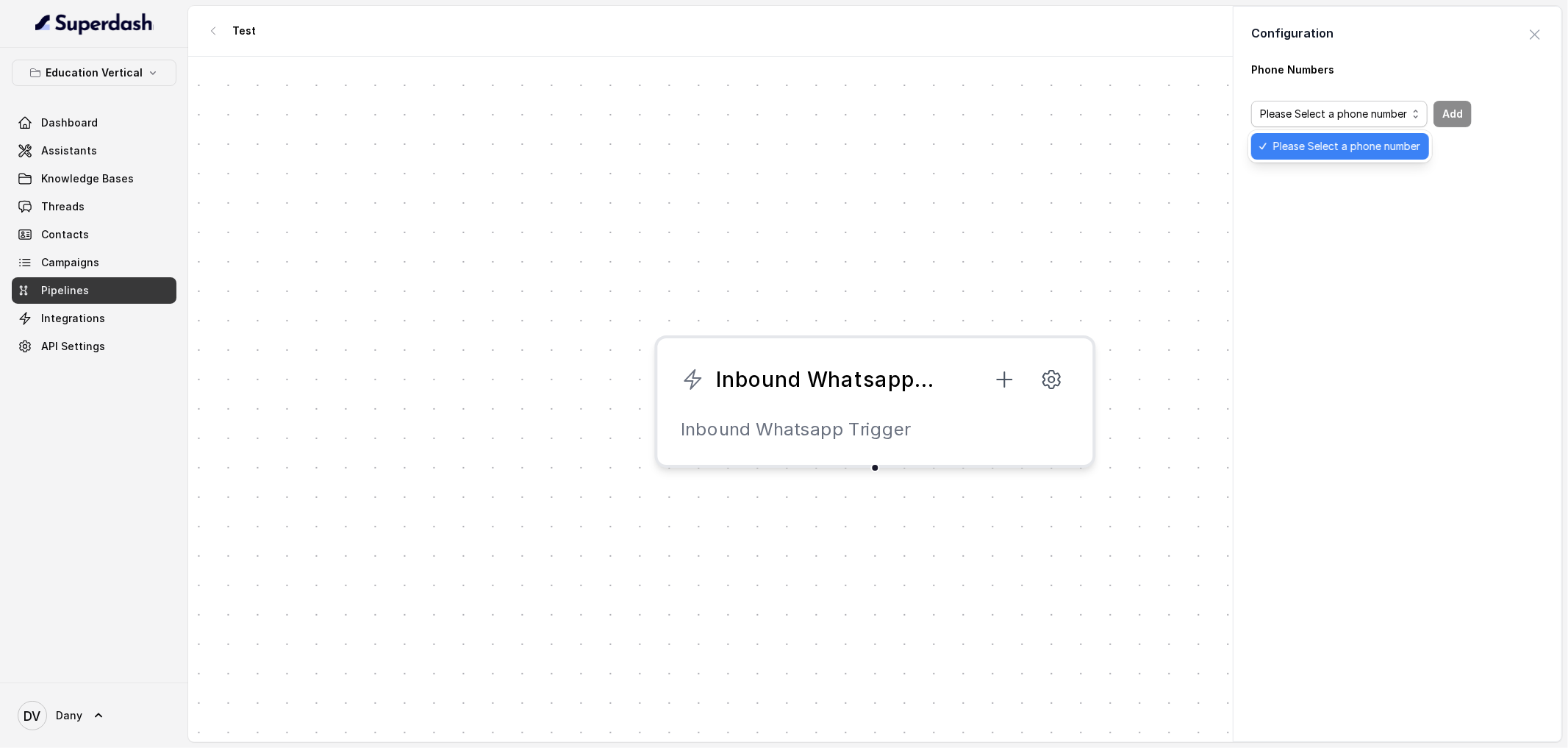
click at [1339, 150] on span "Please Select a phone number" at bounding box center [1346, 146] width 147 height 17
click at [1130, 272] on body "Education Vertical Dashboard Assistants Knowledge Bases Threads Contacts Campai…" at bounding box center [784, 374] width 1568 height 748
click at [1543, 33] on span "button" at bounding box center [1535, 34] width 32 height 32
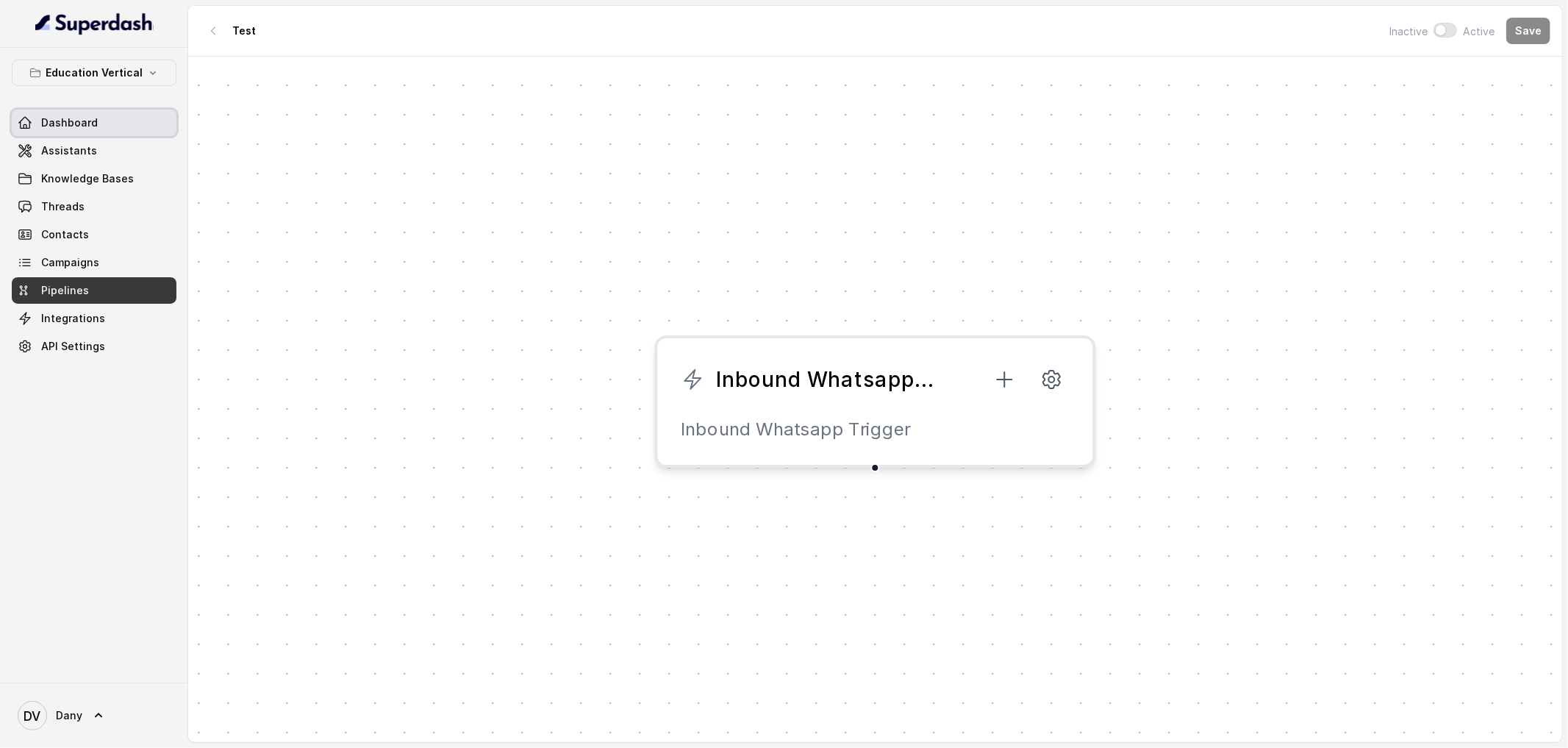
click at [103, 116] on link "Dashboard" at bounding box center [94, 122] width 165 height 26
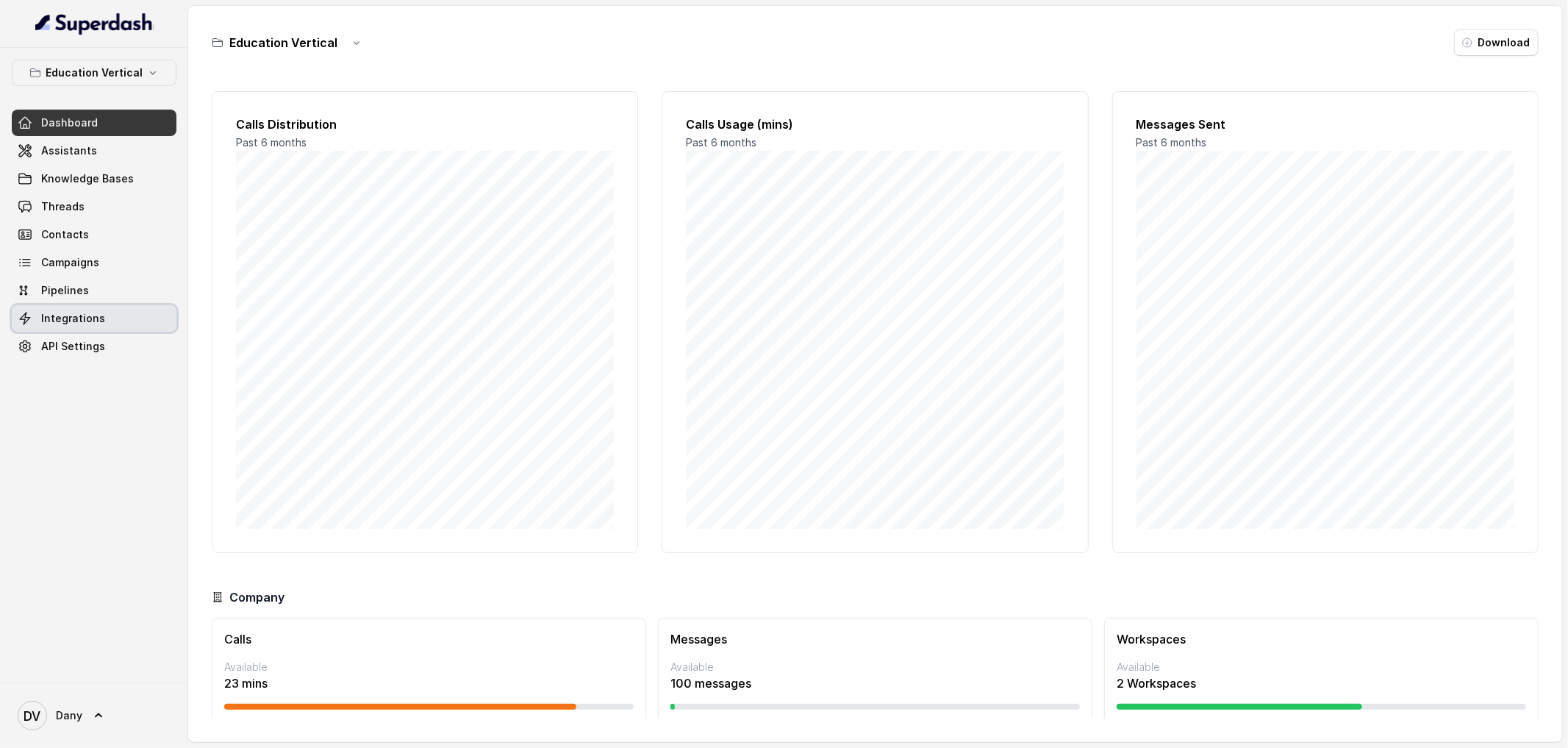
click at [45, 318] on span "Integrations" at bounding box center [73, 318] width 64 height 15
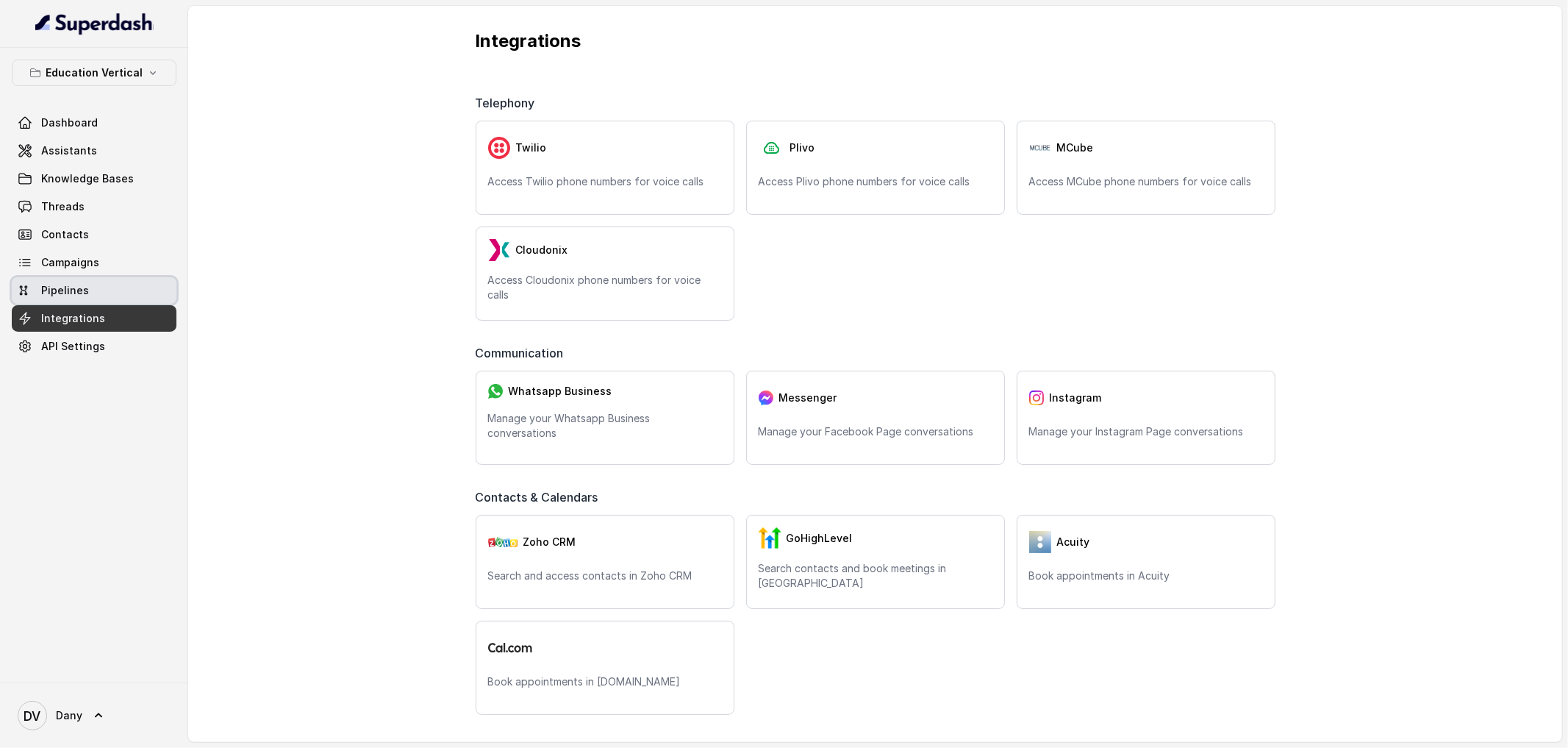
click at [66, 294] on span "Pipelines" at bounding box center [65, 290] width 47 height 15
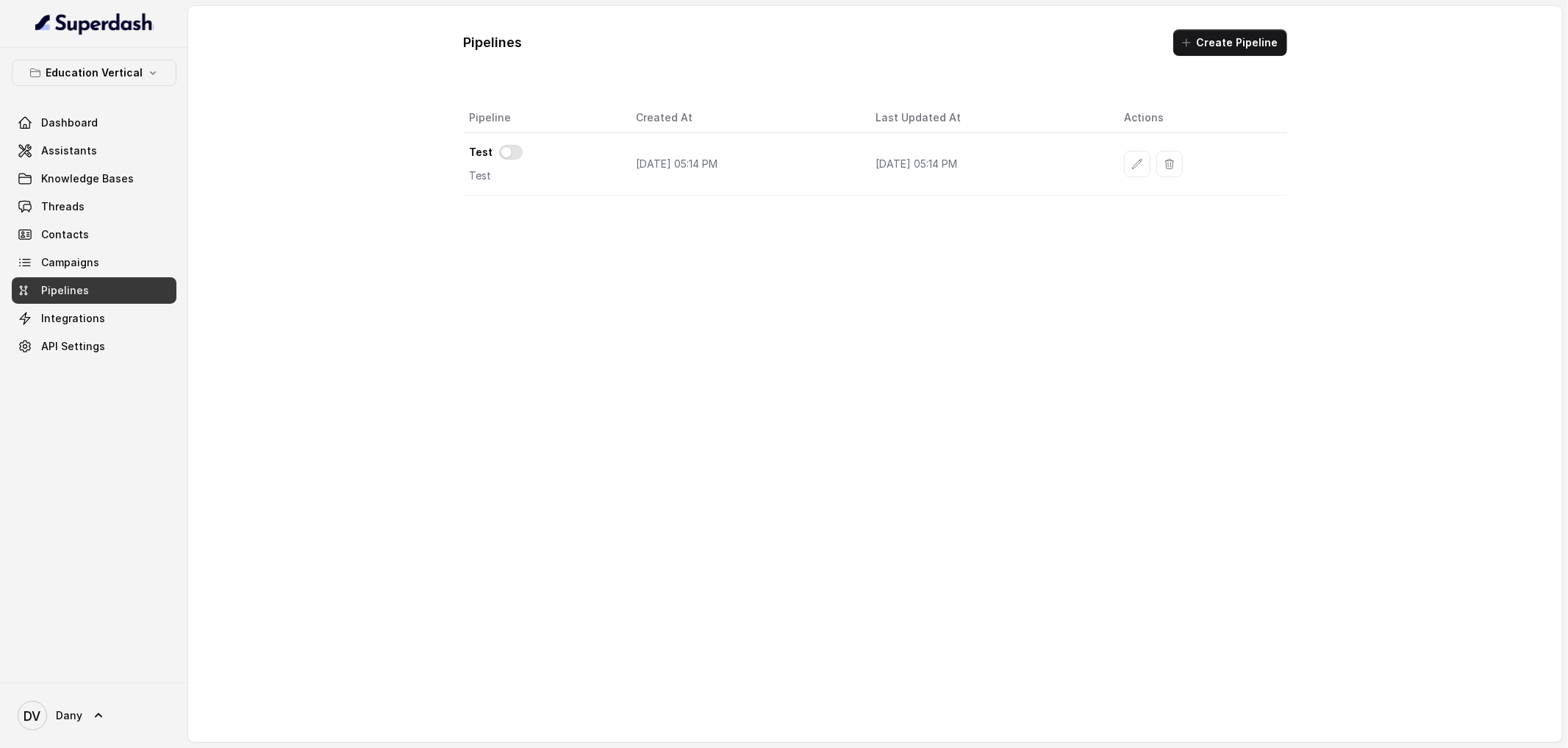
click at [905, 196] on div "Pipeline Created At Last Updated At Actions Test Test Jul 26, 2025, 05:14 PM Ju…" at bounding box center [875, 402] width 824 height 598
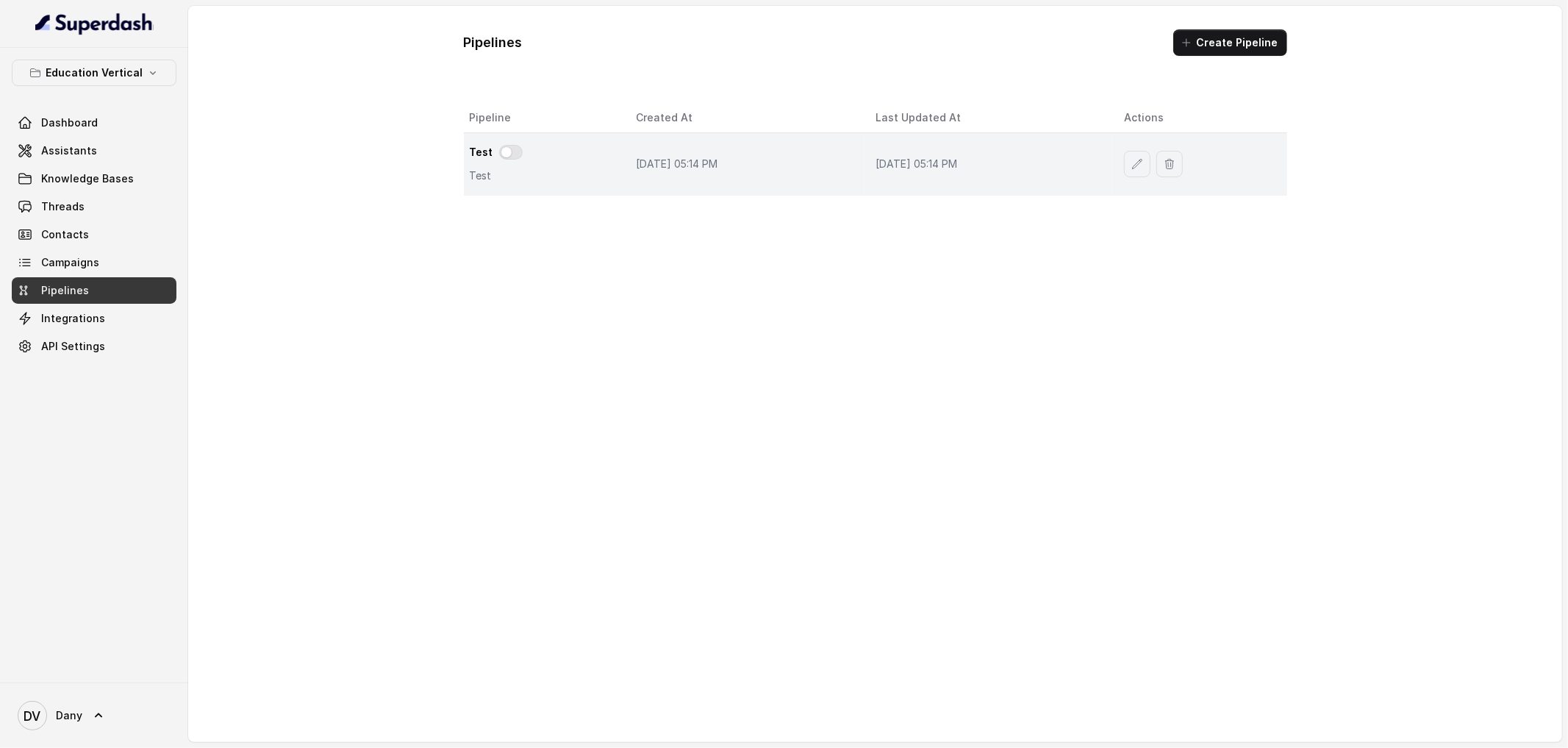
click at [915, 162] on p "Jul 26, 2025, 05:14 PM" at bounding box center [989, 164] width 225 height 15
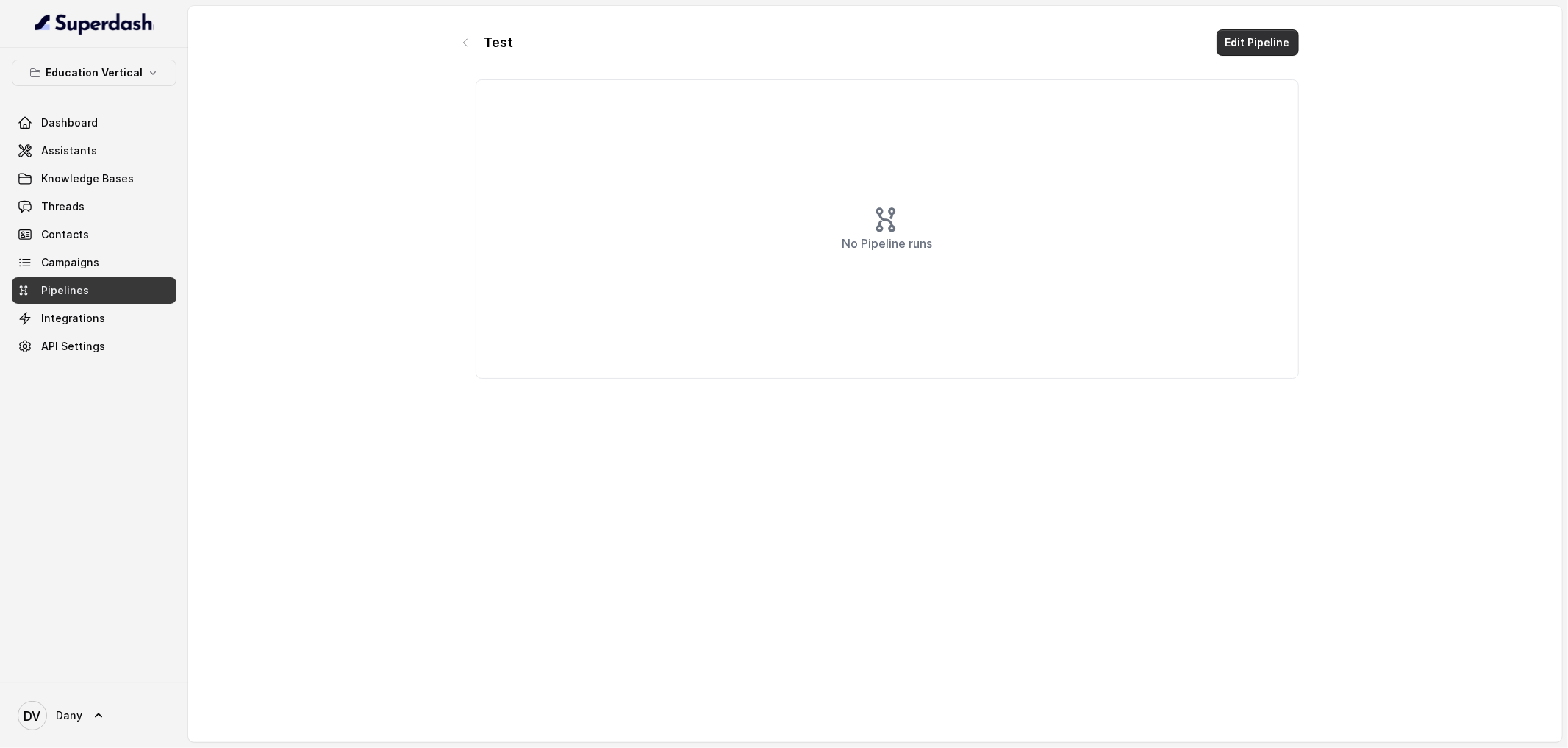
click at [1263, 43] on button "Edit Pipeline" at bounding box center [1258, 42] width 82 height 26
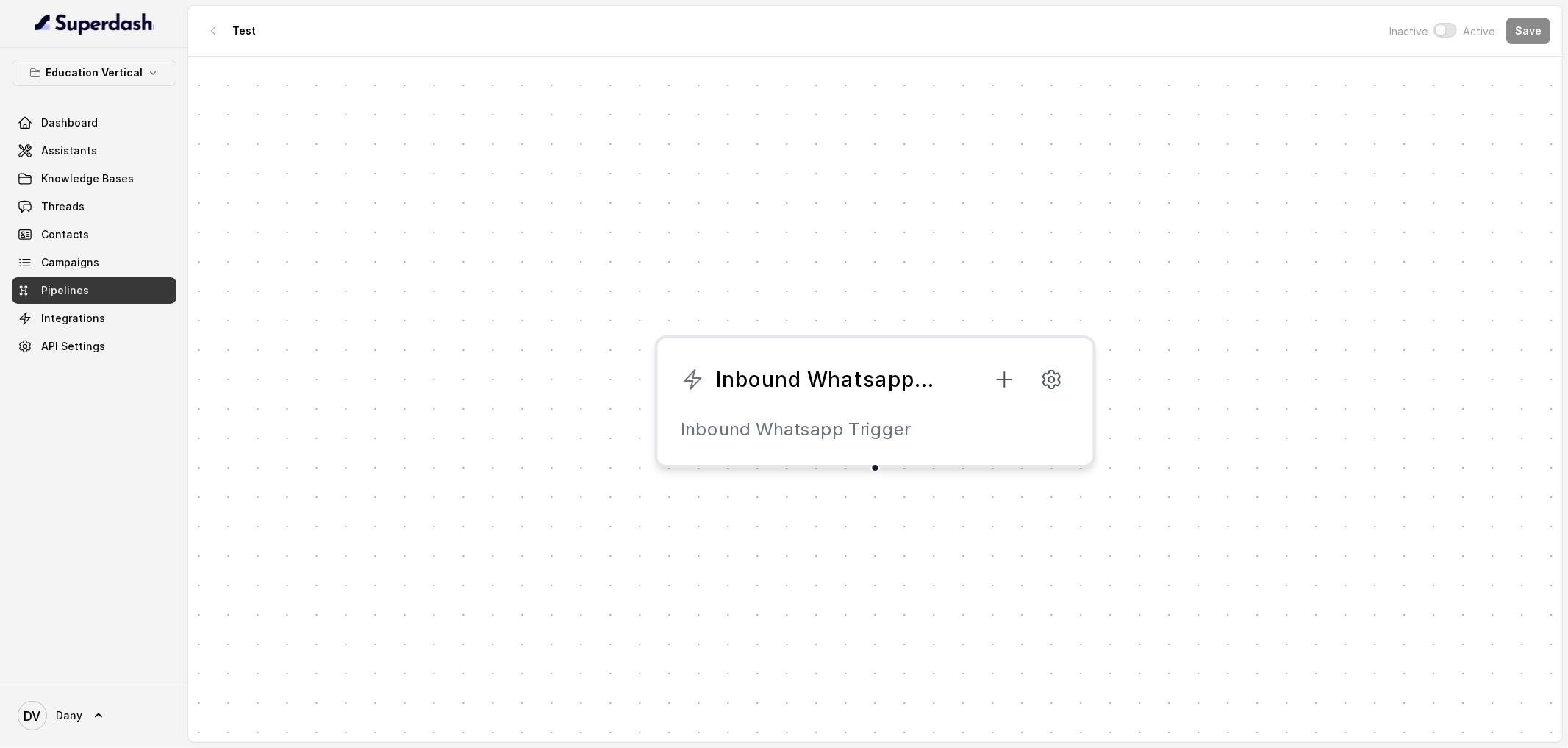
click at [879, 392] on span "Inbound Whatsapp Trigger" at bounding box center [827, 379] width 221 height 29
click at [1056, 393] on button at bounding box center [1051, 379] width 36 height 36
click at [1321, 137] on div "Please Select a phone number" at bounding box center [1339, 113] width 176 height 50
click at [1322, 127] on span "Please Select a phone number" at bounding box center [1339, 113] width 176 height 26
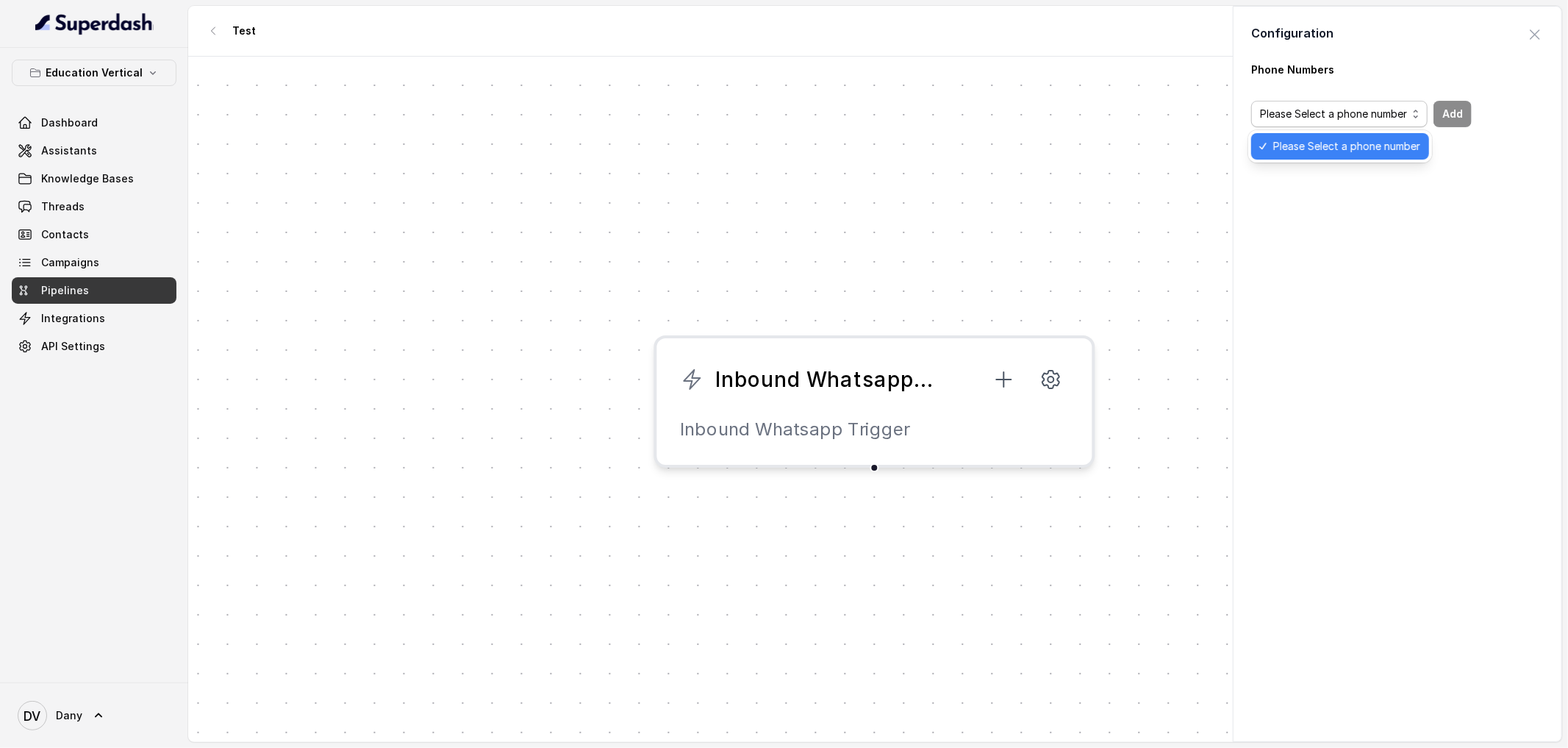
click at [1314, 146] on span "Please Select a phone number" at bounding box center [1346, 146] width 147 height 17
click at [386, 417] on body "Education Vertical Dashboard Assistants Knowledge Bases Threads Contacts Campai…" at bounding box center [784, 374] width 1568 height 748
click at [122, 128] on body "Education Vertical Dashboard Assistants Knowledge Bases Threads Contacts Campai…" at bounding box center [784, 374] width 1568 height 748
click at [78, 120] on body "Education Vertical Dashboard Assistants Knowledge Bases Threads Contacts Campai…" at bounding box center [784, 374] width 1568 height 748
click at [297, 234] on body "Education Vertical Dashboard Assistants Knowledge Bases Threads Contacts Campai…" at bounding box center [784, 374] width 1568 height 748
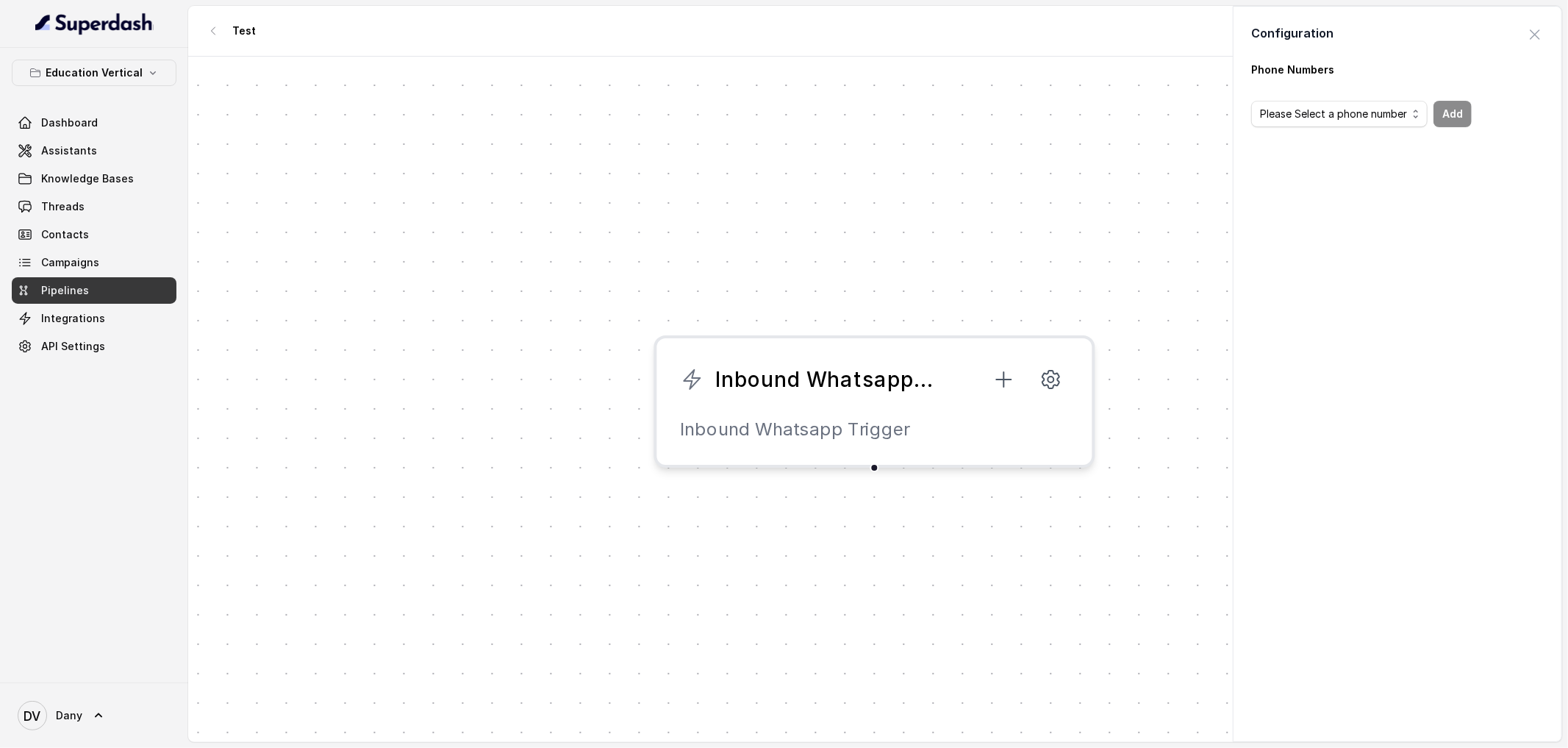
click at [1009, 151] on body "Education Vertical Dashboard Assistants Knowledge Bases Threads Contacts Campai…" at bounding box center [784, 374] width 1568 height 748
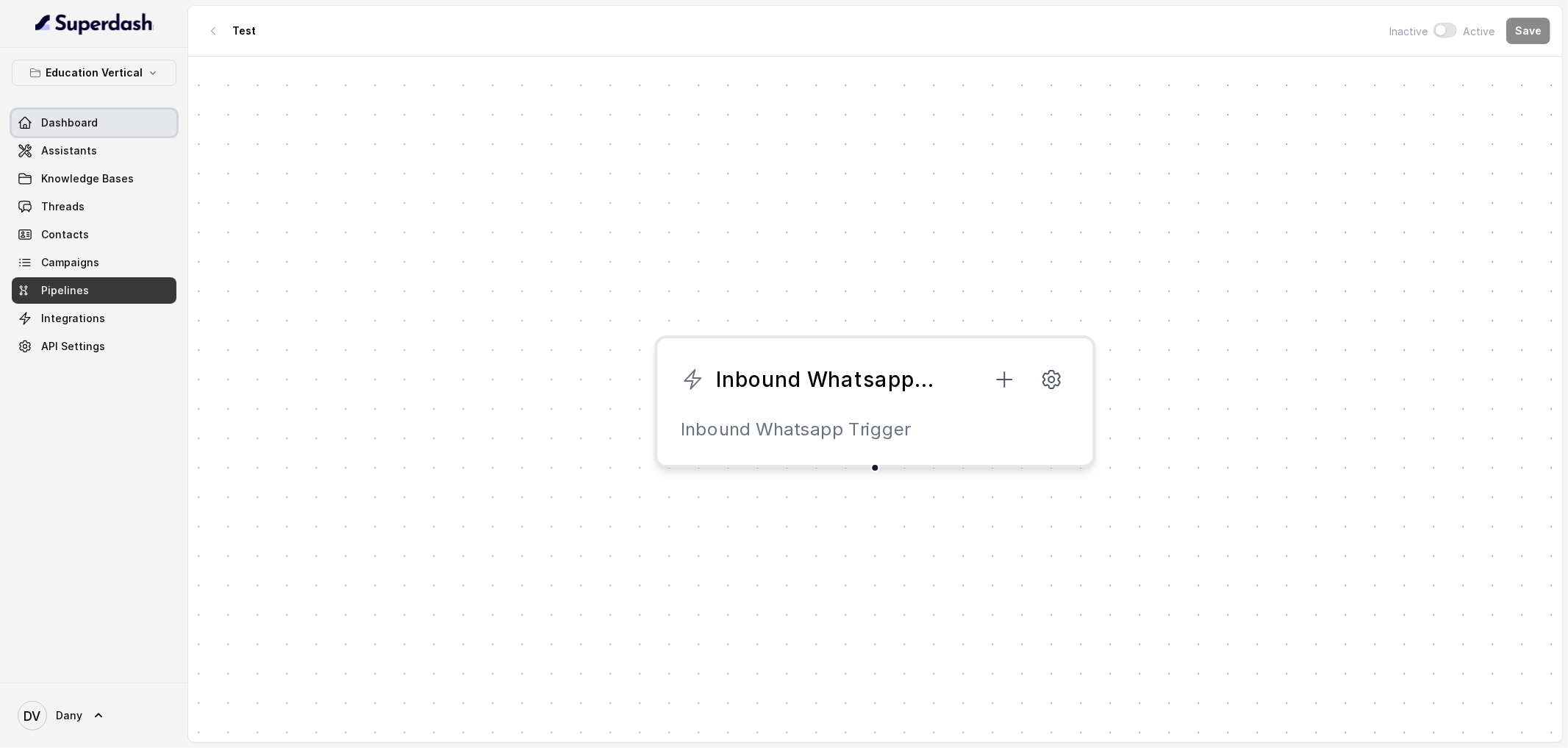
click at [104, 129] on link "Dashboard" at bounding box center [94, 122] width 165 height 26
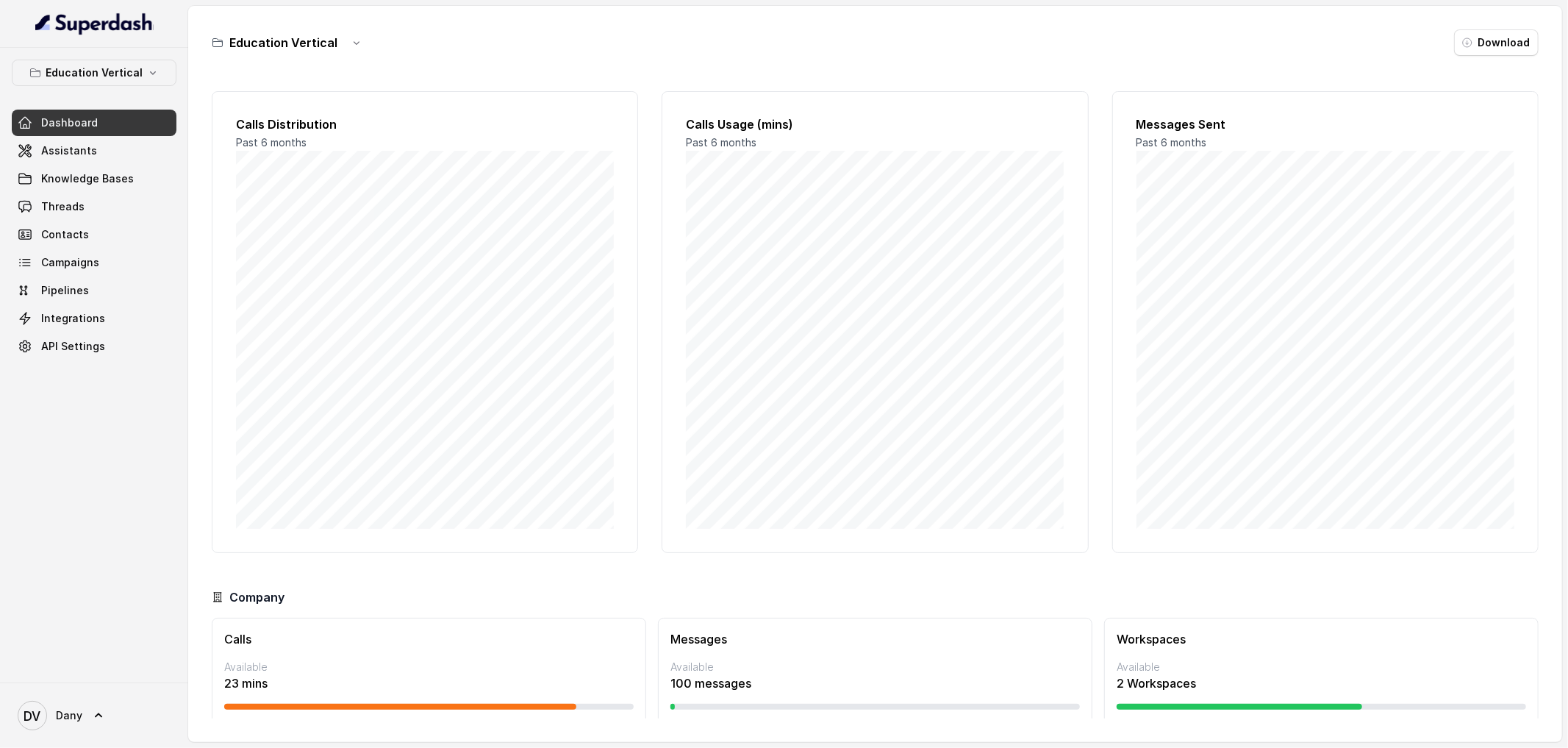
scroll to position [40, 0]
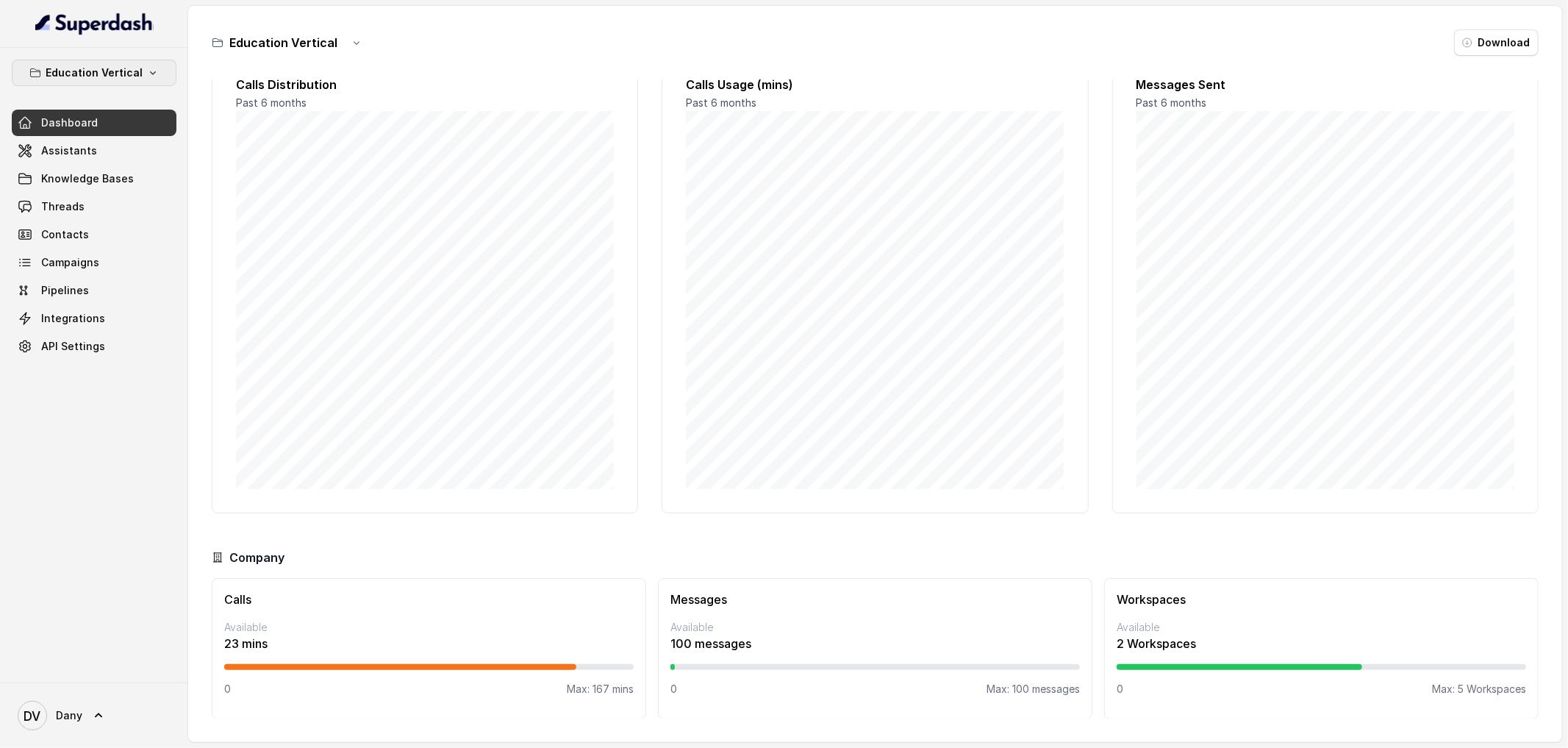
click at [66, 70] on p "Education Vertical" at bounding box center [94, 73] width 97 height 17
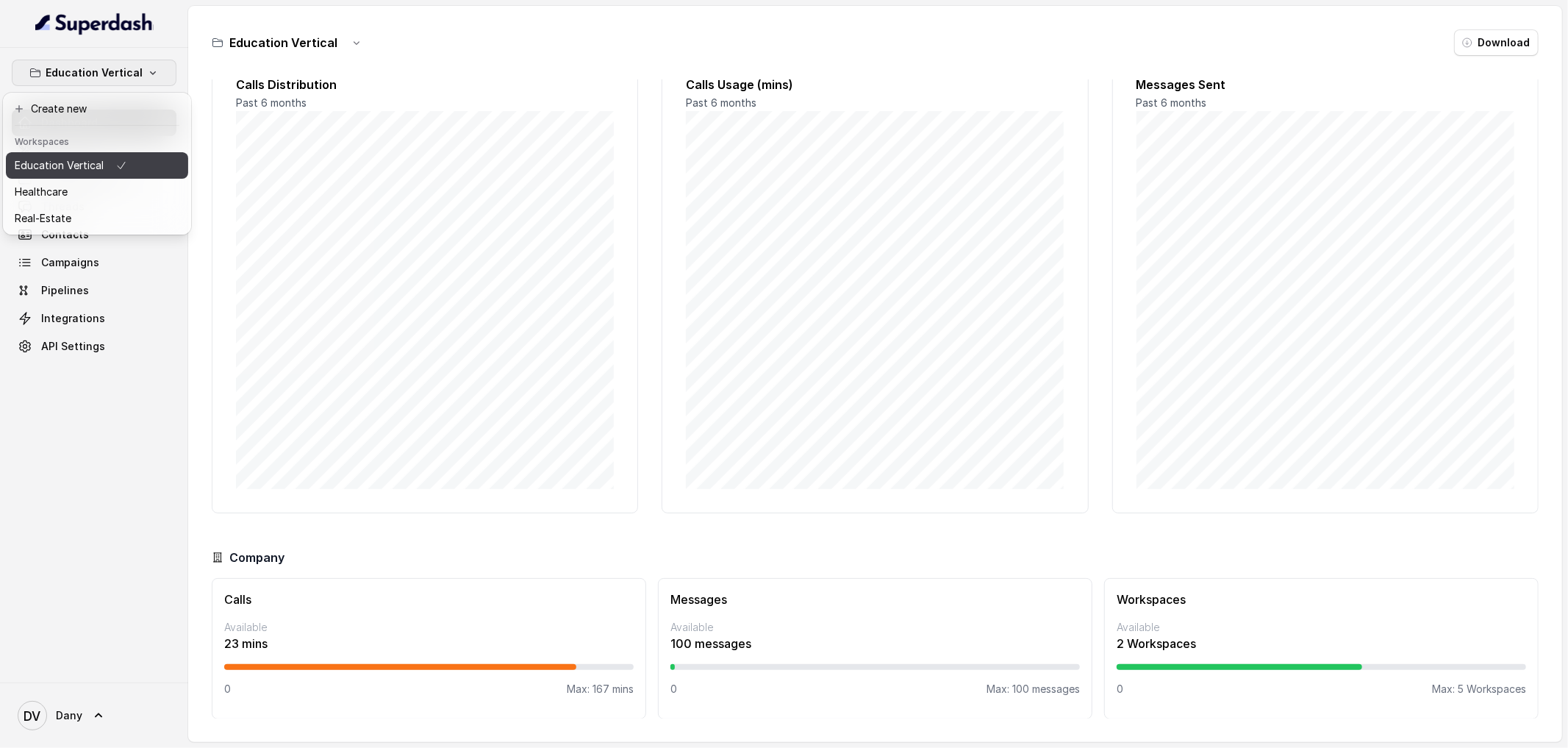
click at [79, 165] on p "Education Vertical" at bounding box center [59, 165] width 89 height 17
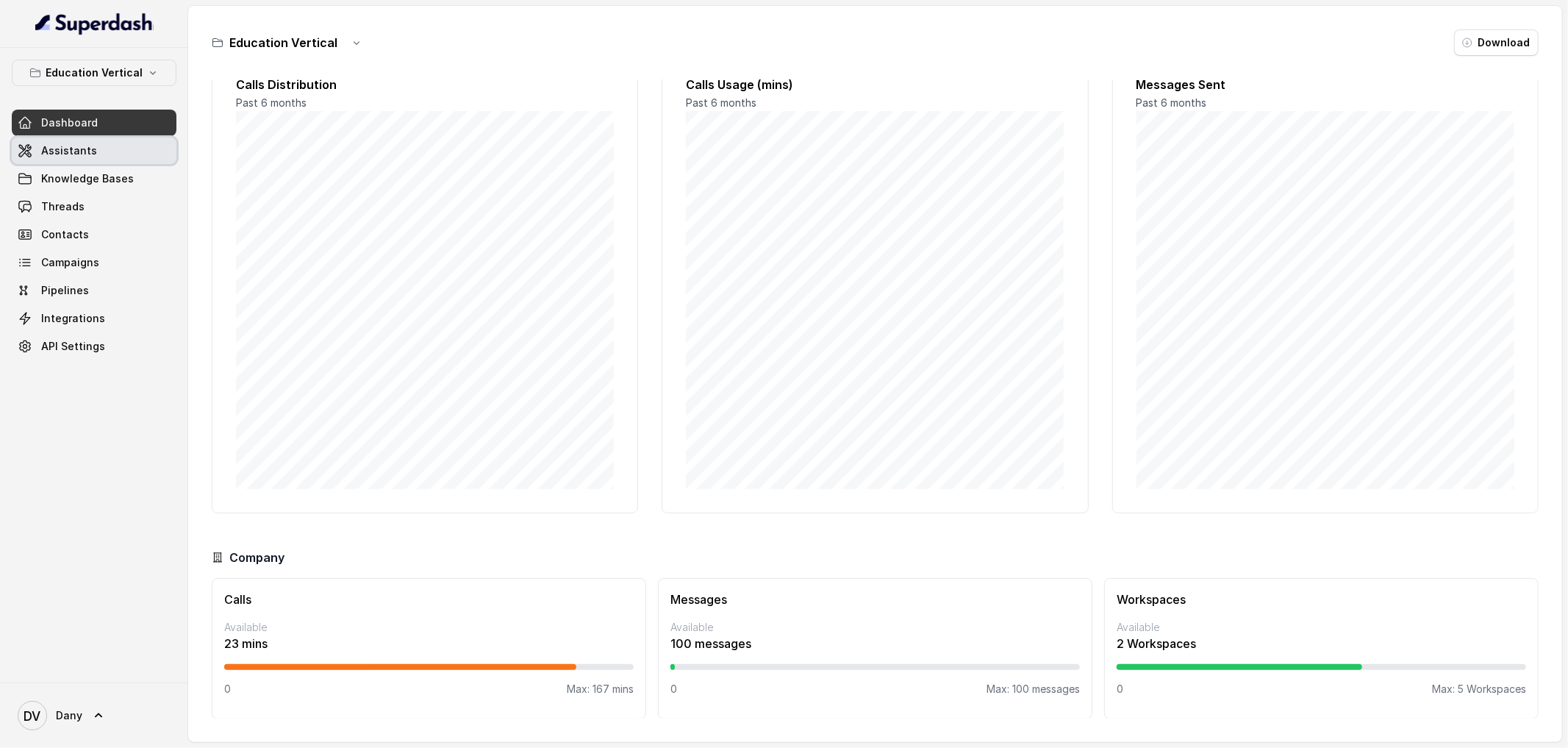
click at [77, 153] on span "Assistants" at bounding box center [69, 150] width 56 height 15
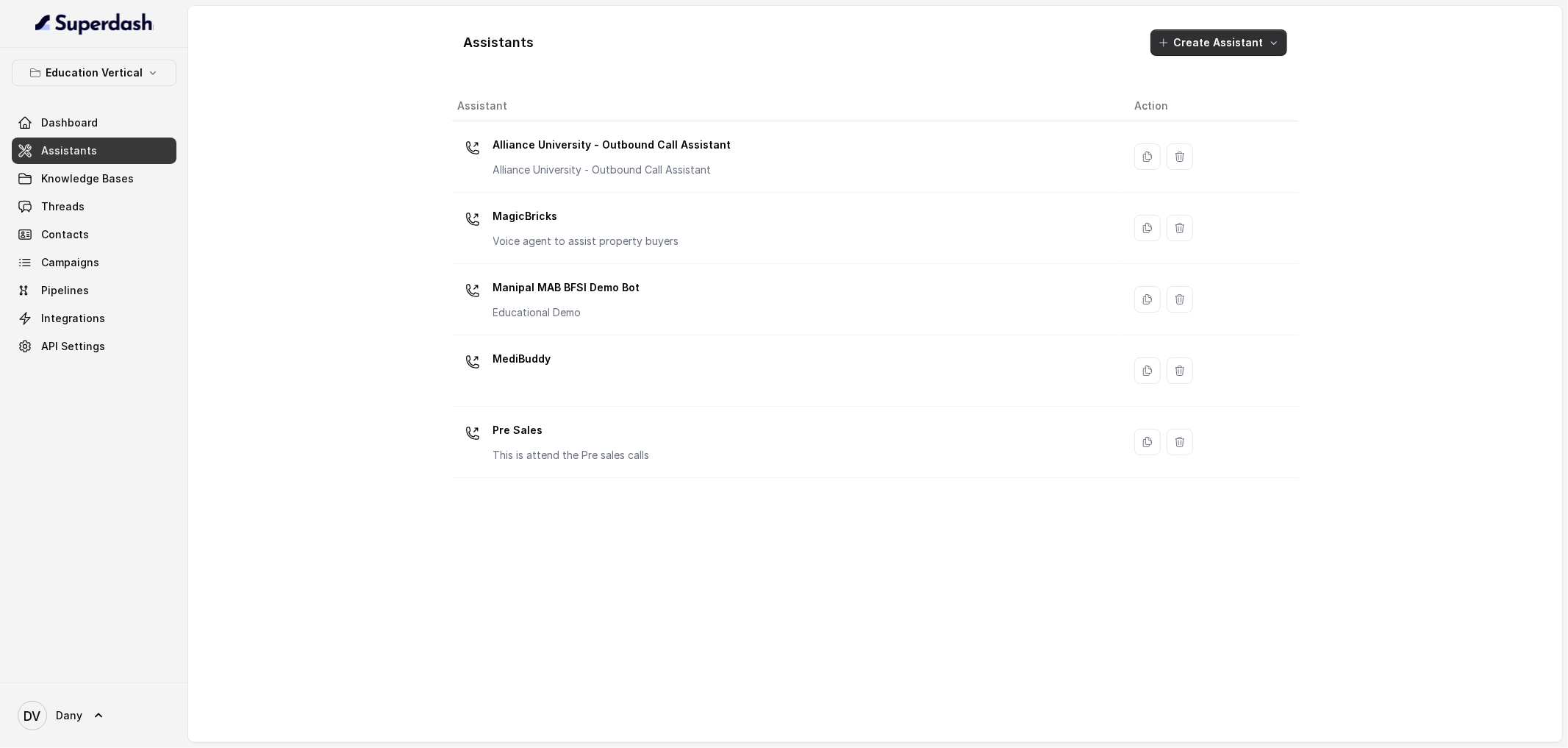
click at [1267, 36] on button "Create Assistant" at bounding box center [1218, 42] width 137 height 26
click at [770, 150] on div "Assistants Create Assistant Assistant Action Alliance University - Outbound Cal…" at bounding box center [875, 374] width 847 height 712
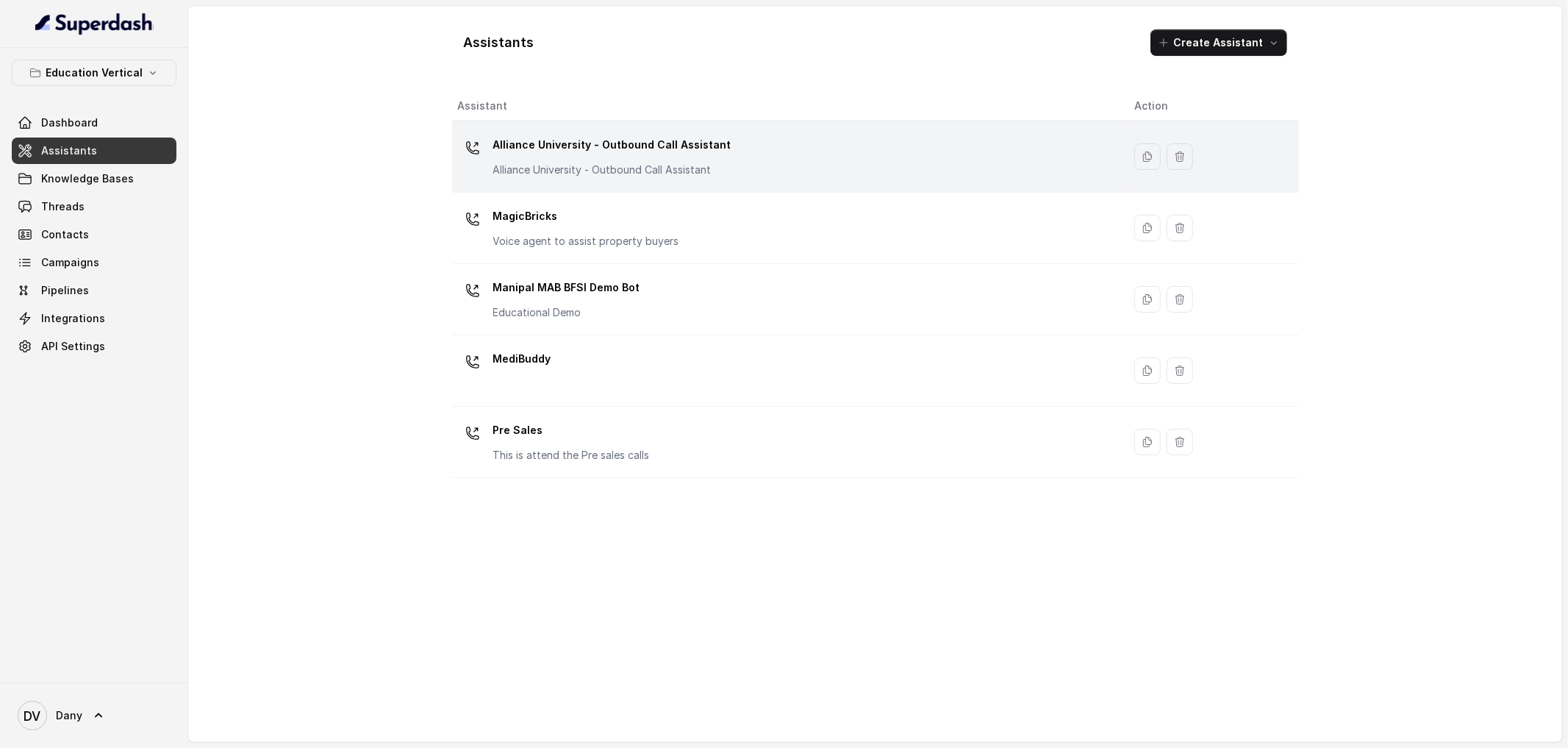
click at [616, 142] on p "Alliance University - Outbound Call Assistant" at bounding box center [612, 145] width 238 height 24
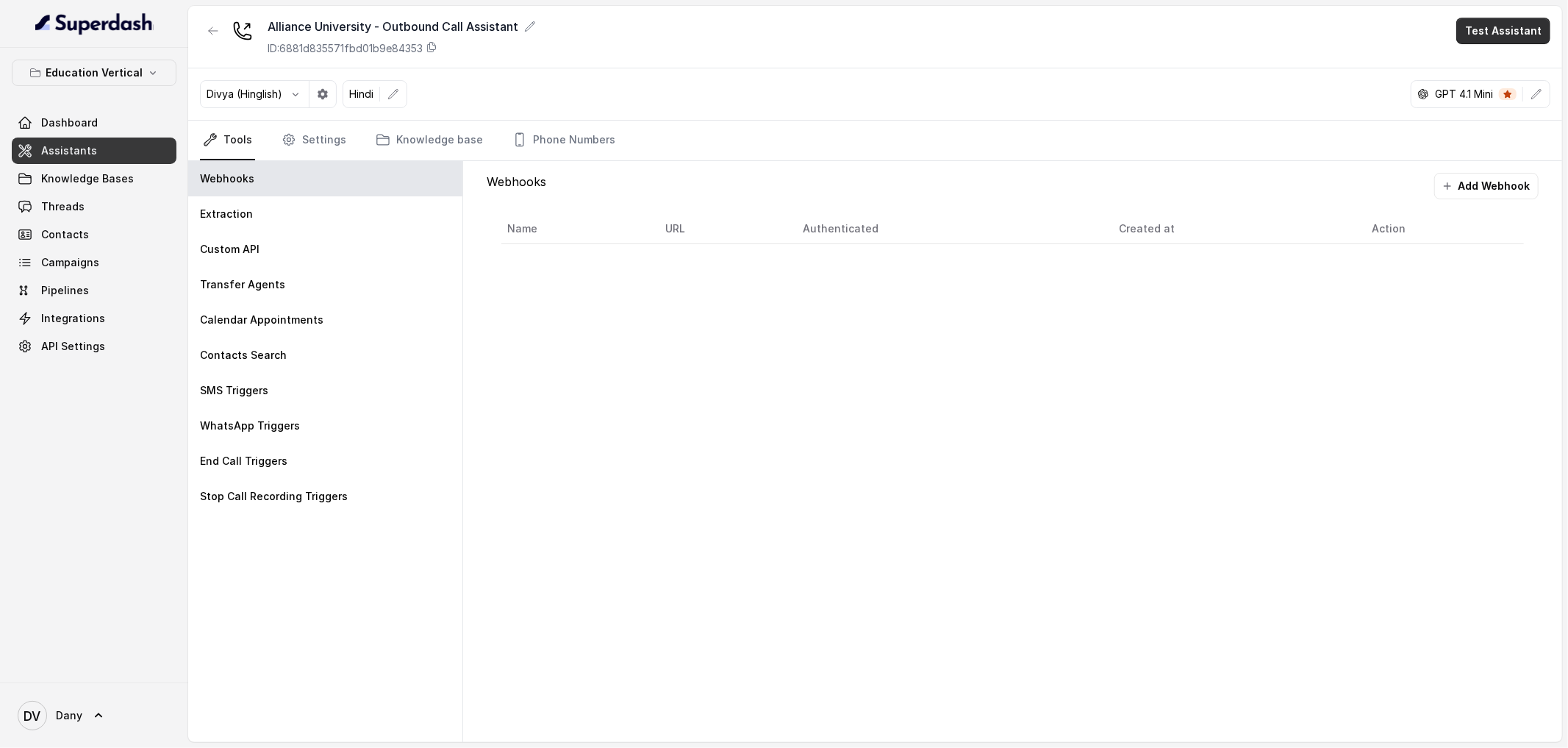
click at [1521, 36] on button "Test Assistant" at bounding box center [1503, 30] width 94 height 26
click at [1499, 78] on button "Phone Call" at bounding box center [1506, 66] width 93 height 26
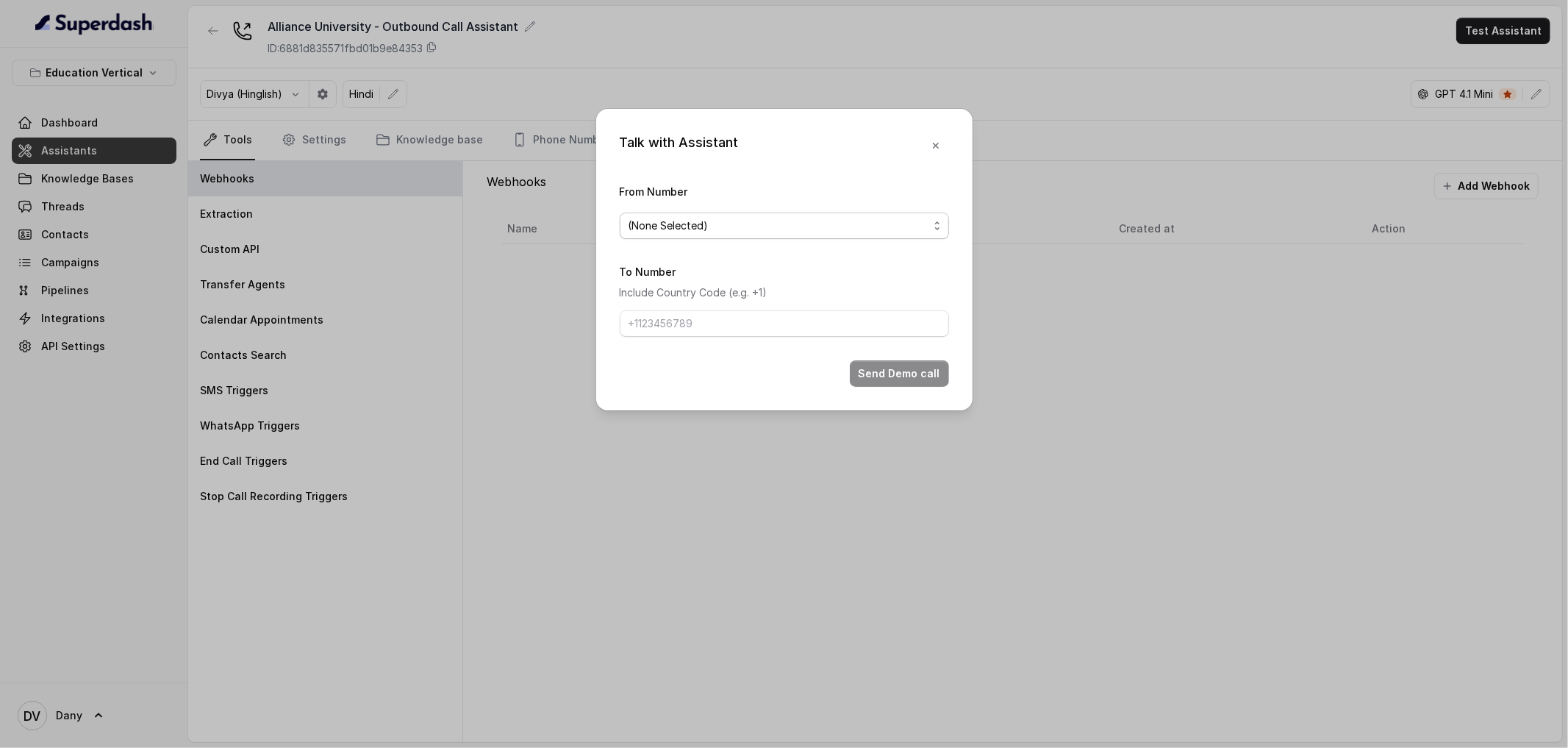
click at [713, 237] on span "(None Selected)" at bounding box center [784, 226] width 329 height 26
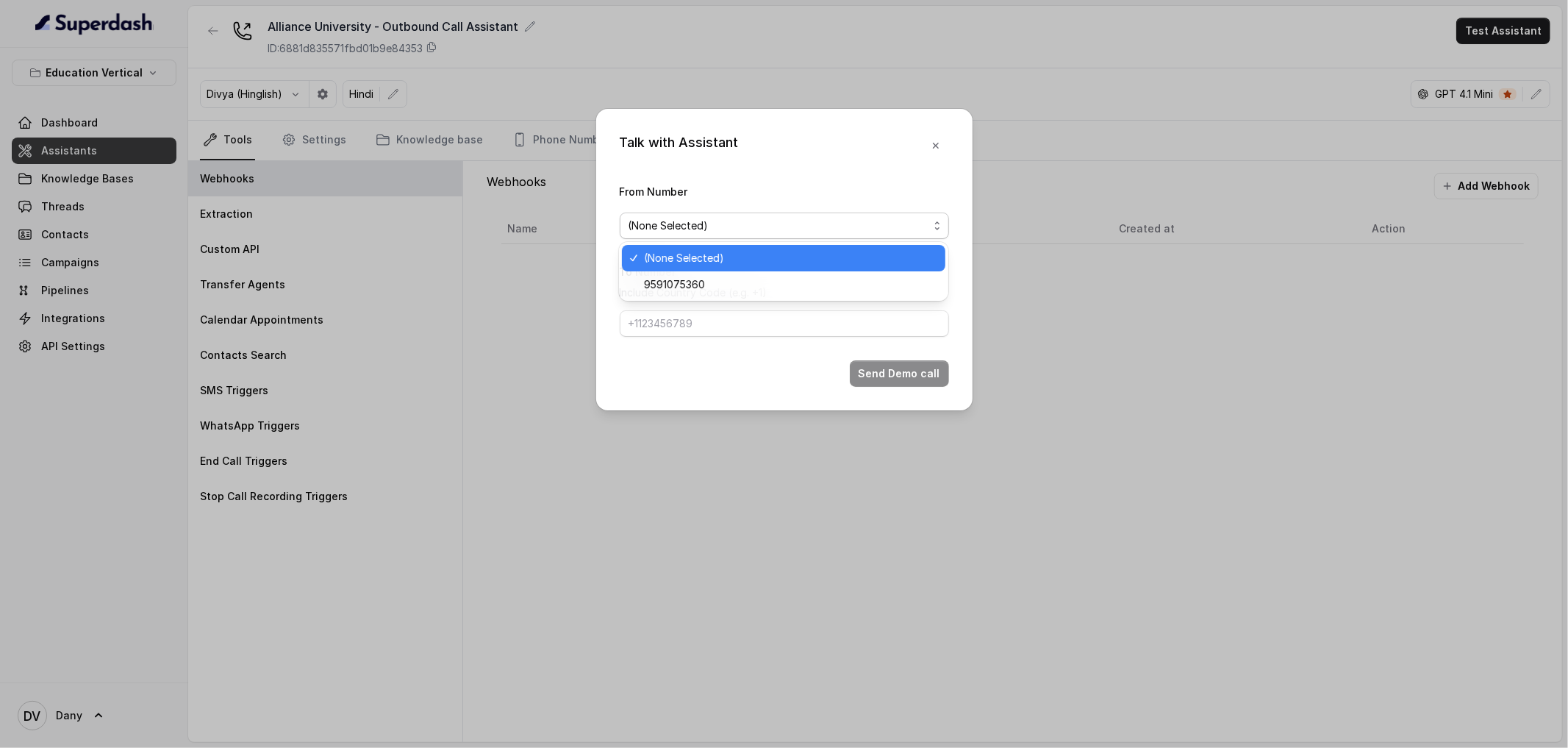
click at [705, 270] on div "(None Selected)" at bounding box center [783, 257] width 324 height 26
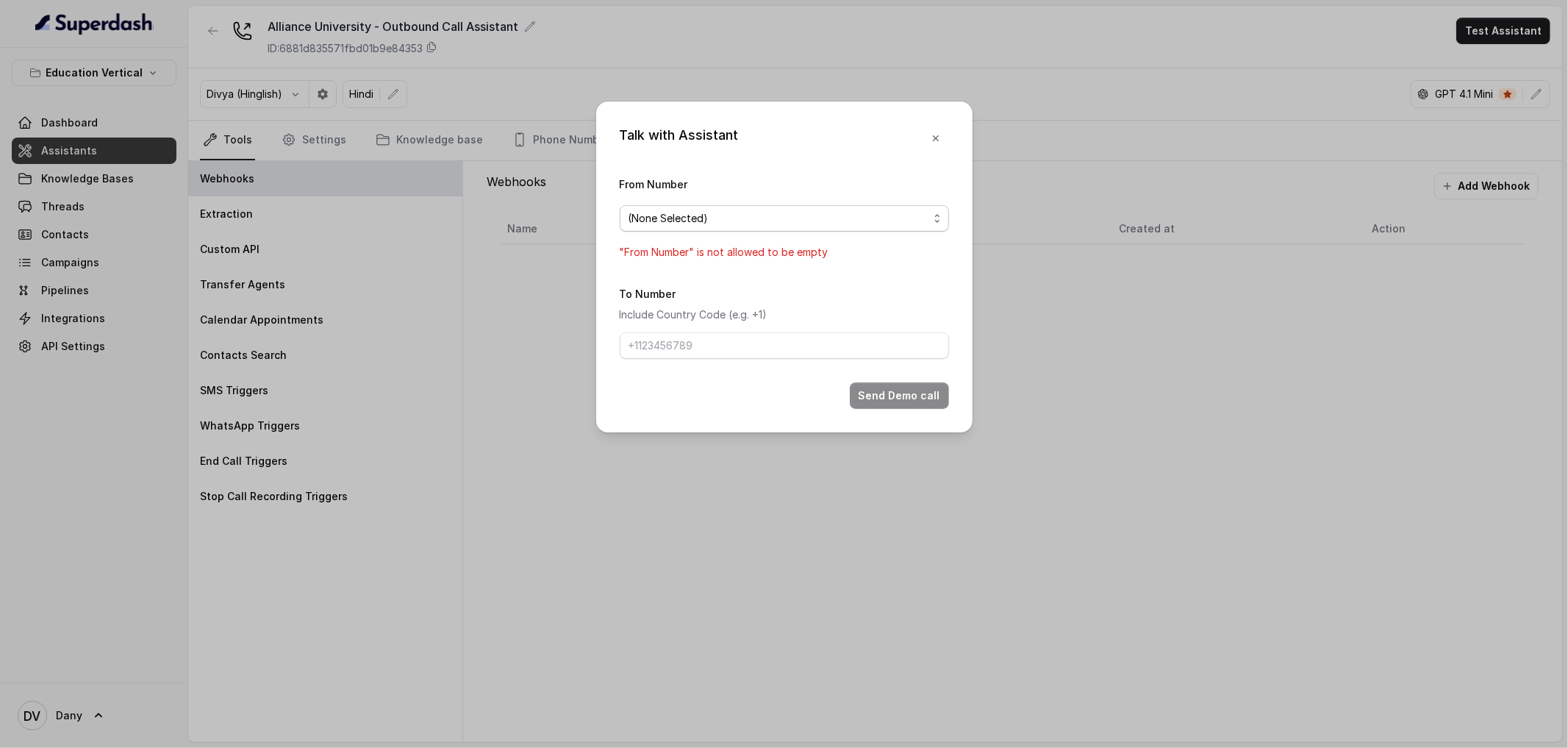
click at [707, 227] on span "(None Selected)" at bounding box center [784, 218] width 329 height 26
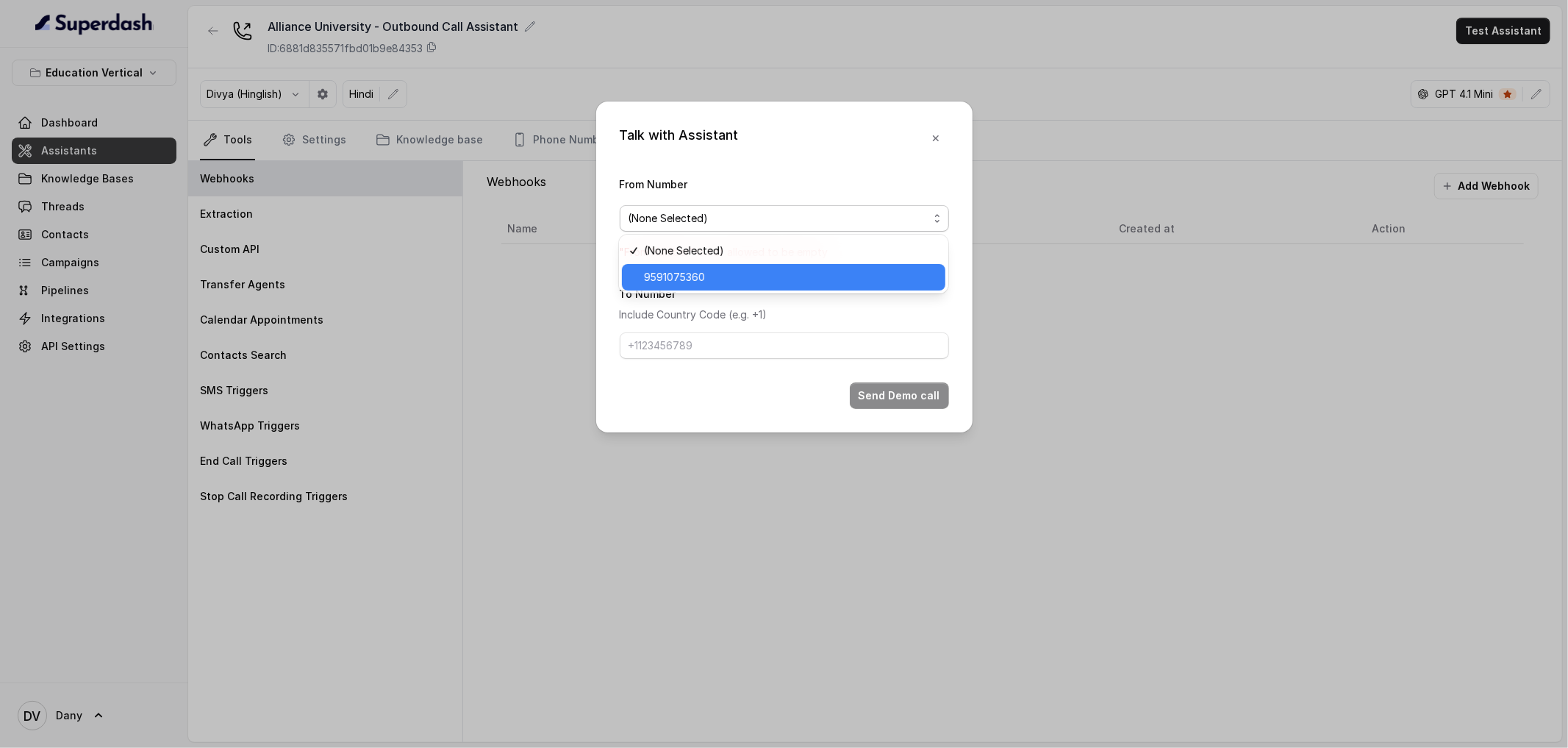
click at [693, 282] on span "9591075360" at bounding box center [790, 277] width 293 height 17
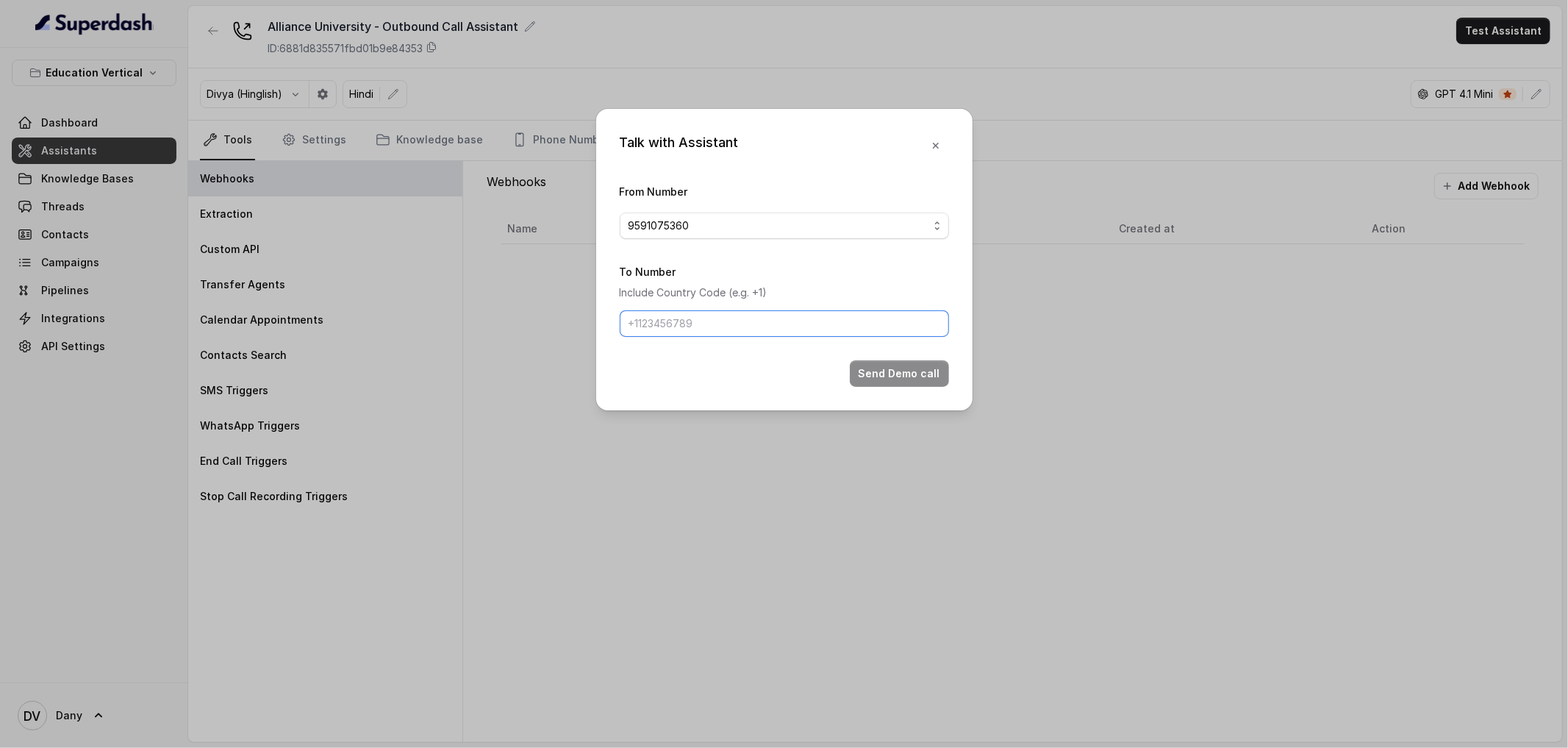
click at [674, 329] on input "To Number" at bounding box center [784, 323] width 329 height 26
type input "[PHONE_NUMBER]"
click at [889, 381] on button "Send Demo call" at bounding box center [899, 373] width 99 height 26
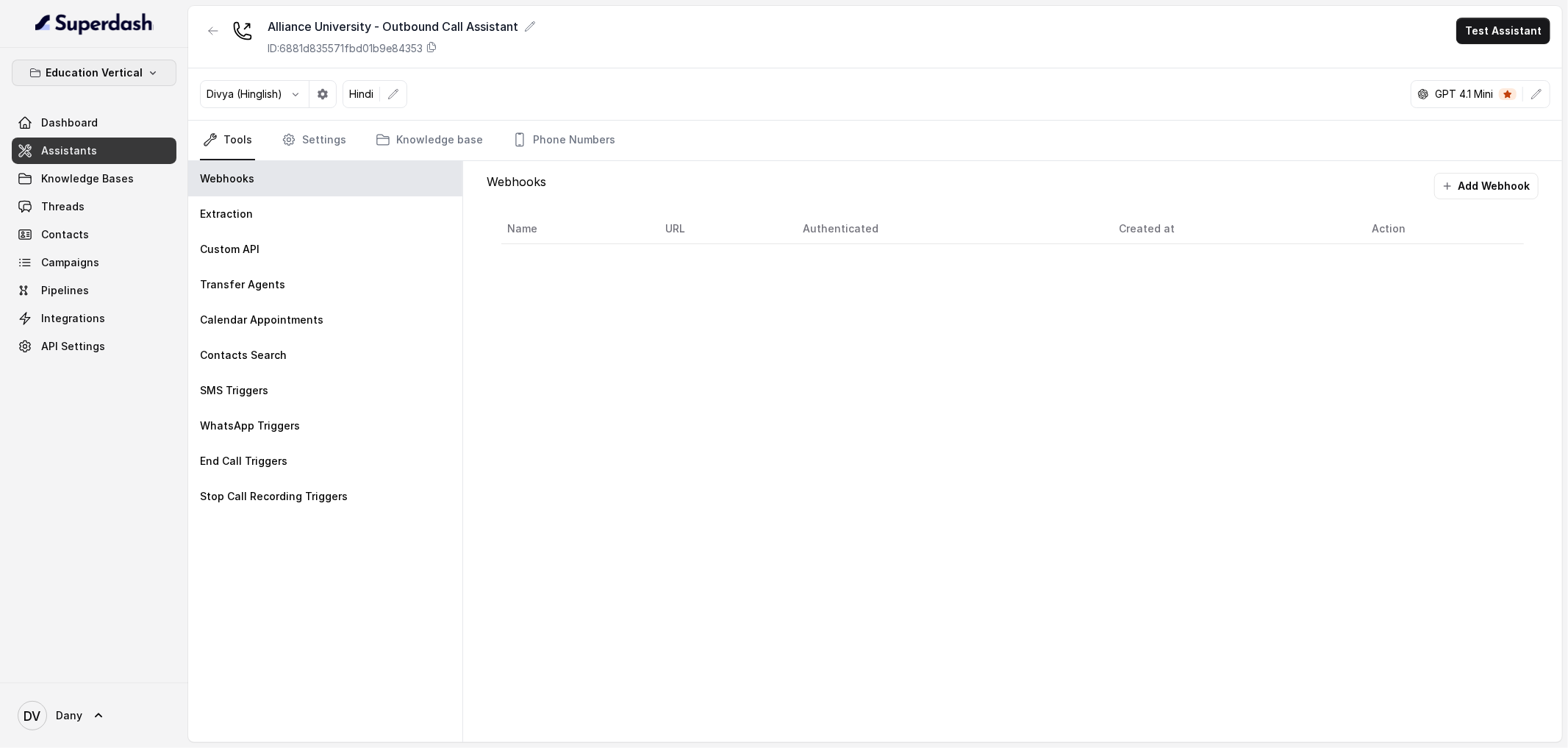
click at [127, 78] on p "Education Vertical" at bounding box center [94, 73] width 97 height 17
click at [401, 89] on div "Education Vertical Dashboard Assistants Knowledge Bases Threads Contacts Campai…" at bounding box center [784, 374] width 1568 height 748
click at [586, 74] on div "Divya (Hinglish) Hindi GPT 4.1 Mini" at bounding box center [875, 94] width 1374 height 52
click at [396, 107] on button "button" at bounding box center [392, 93] width 26 height 26
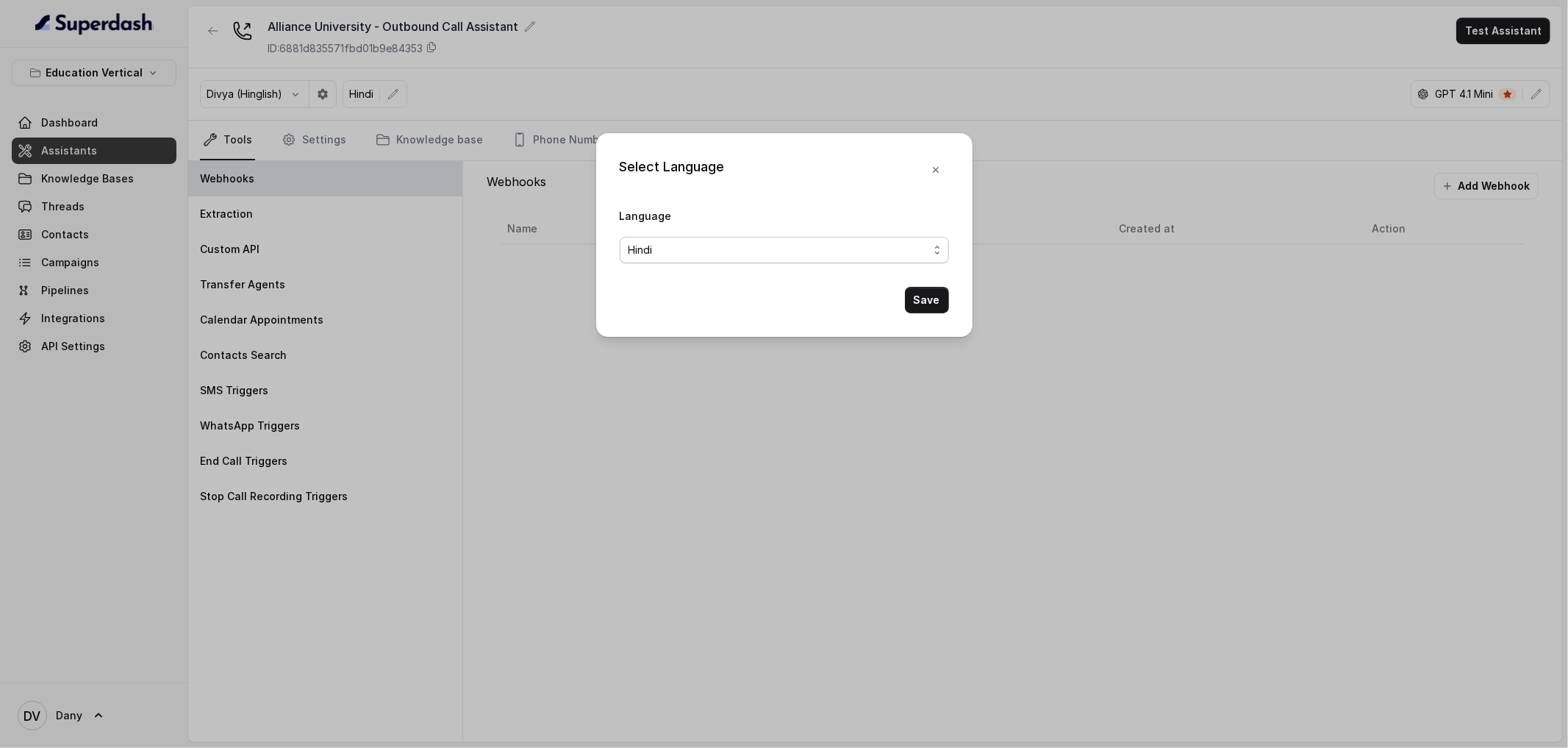
click at [735, 257] on span "Hindi" at bounding box center [778, 250] width 300 height 17
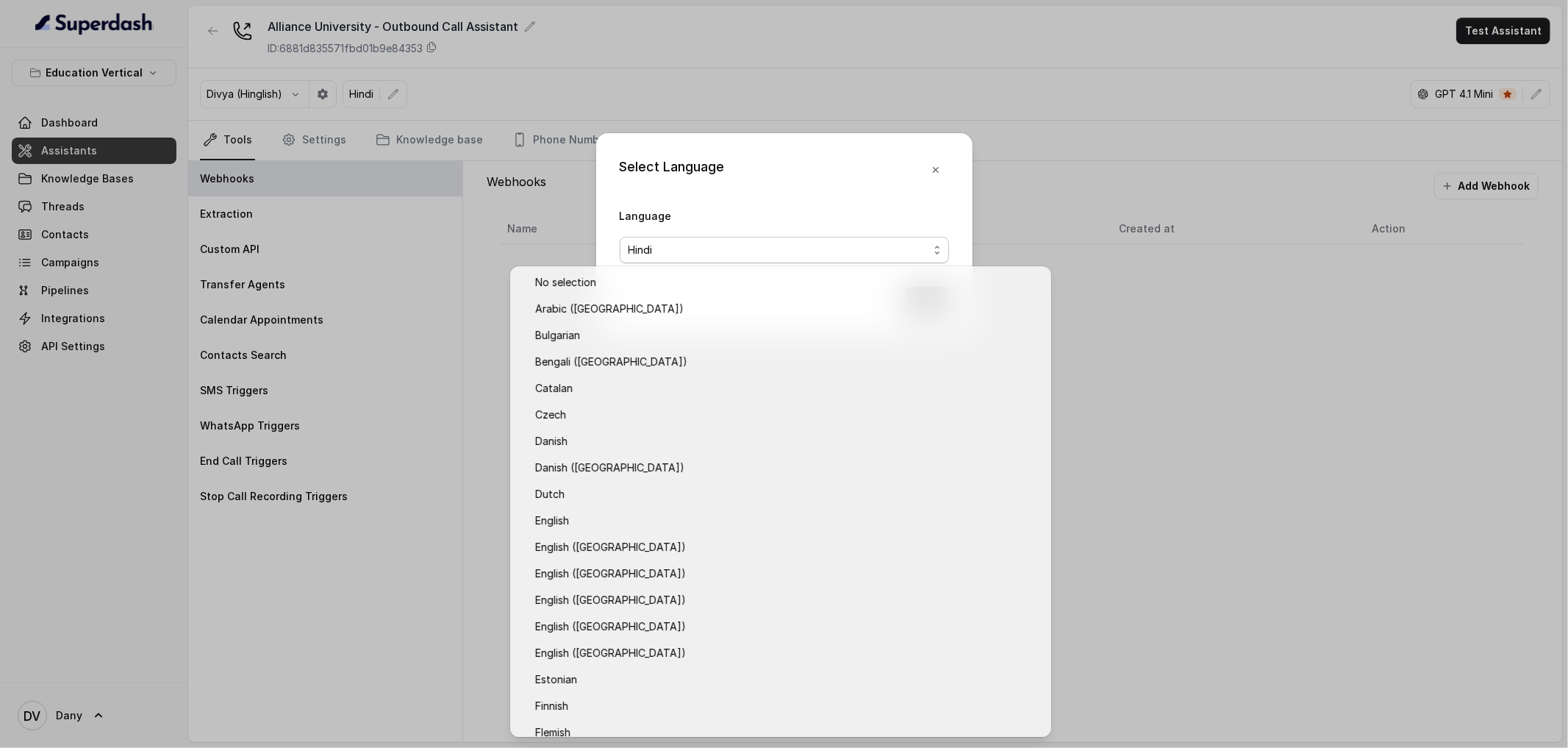
scroll to position [170, 0]
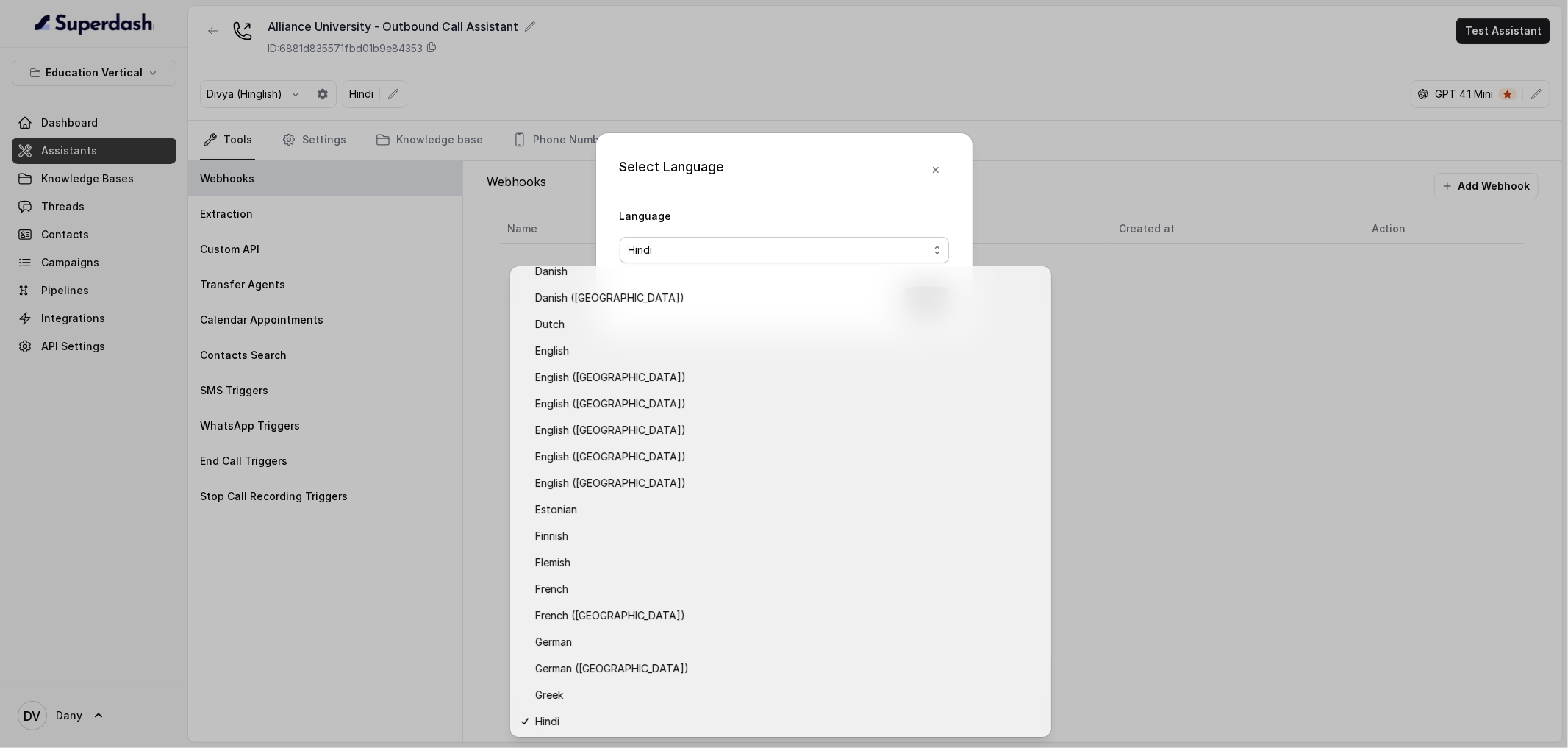
click at [824, 230] on div "Language Hindi" at bounding box center [784, 235] width 329 height 57
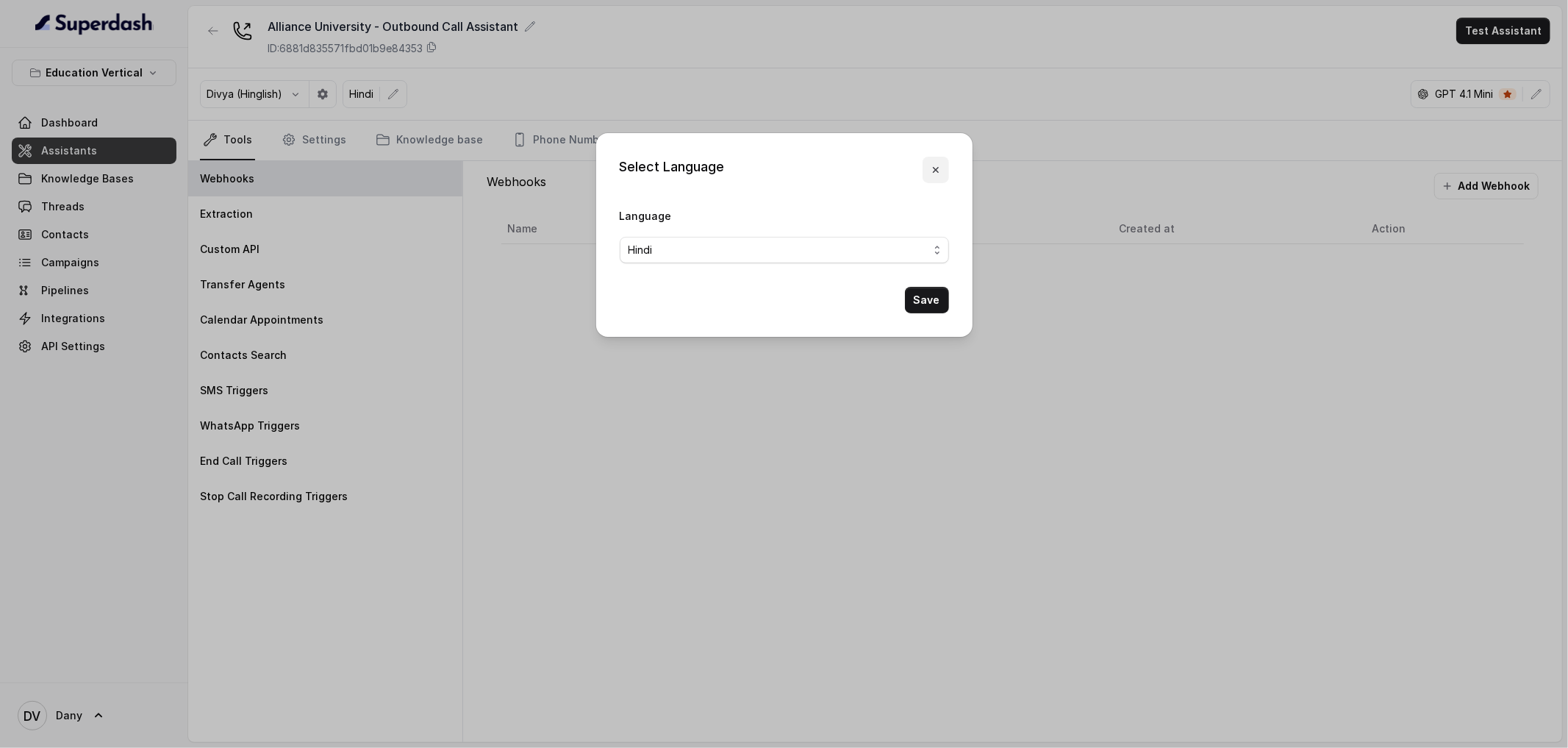
click at [925, 173] on button "button" at bounding box center [935, 169] width 26 height 26
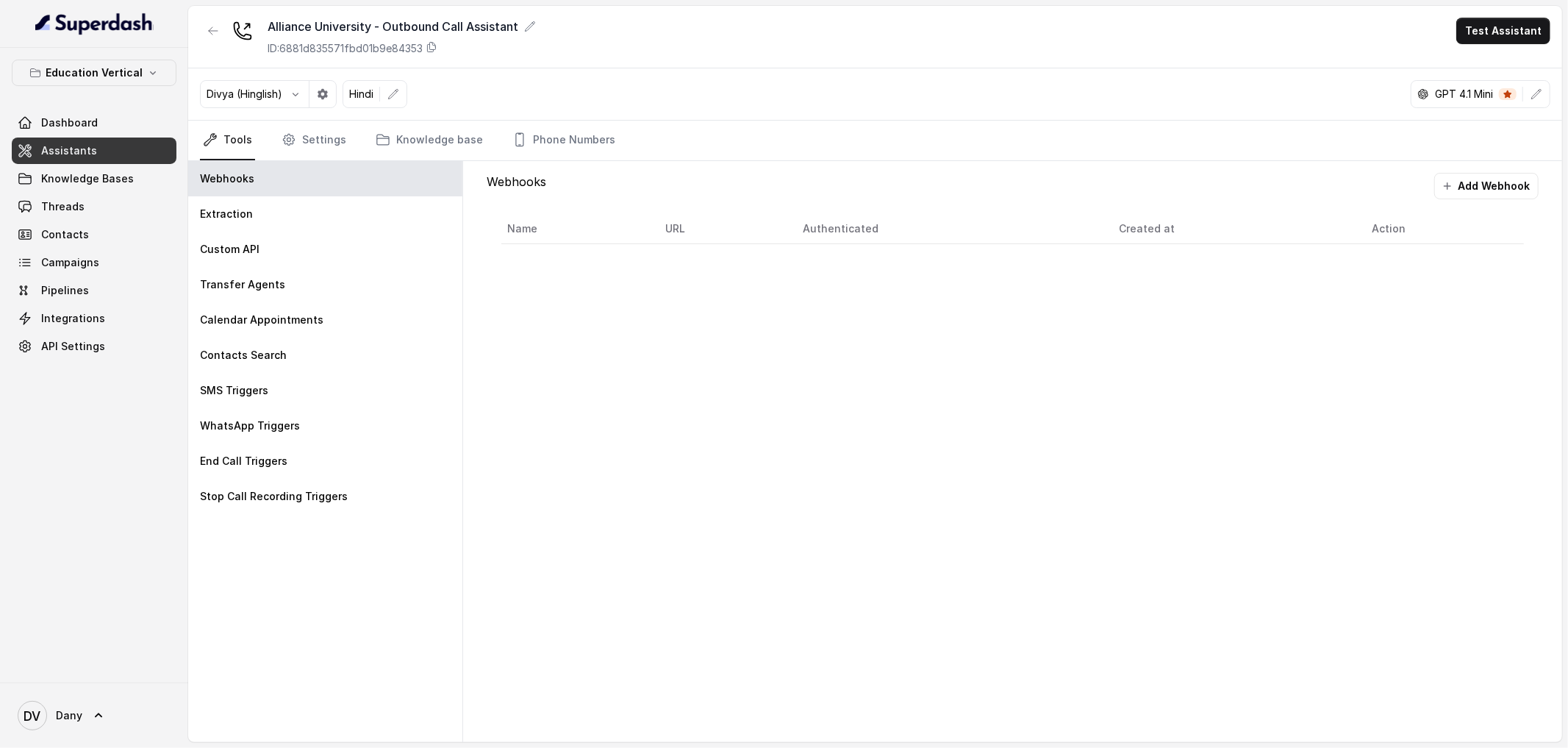
click at [212, 47] on div at bounding box center [213, 36] width 26 height 38
click at [212, 28] on icon "button" at bounding box center [213, 31] width 12 height 12
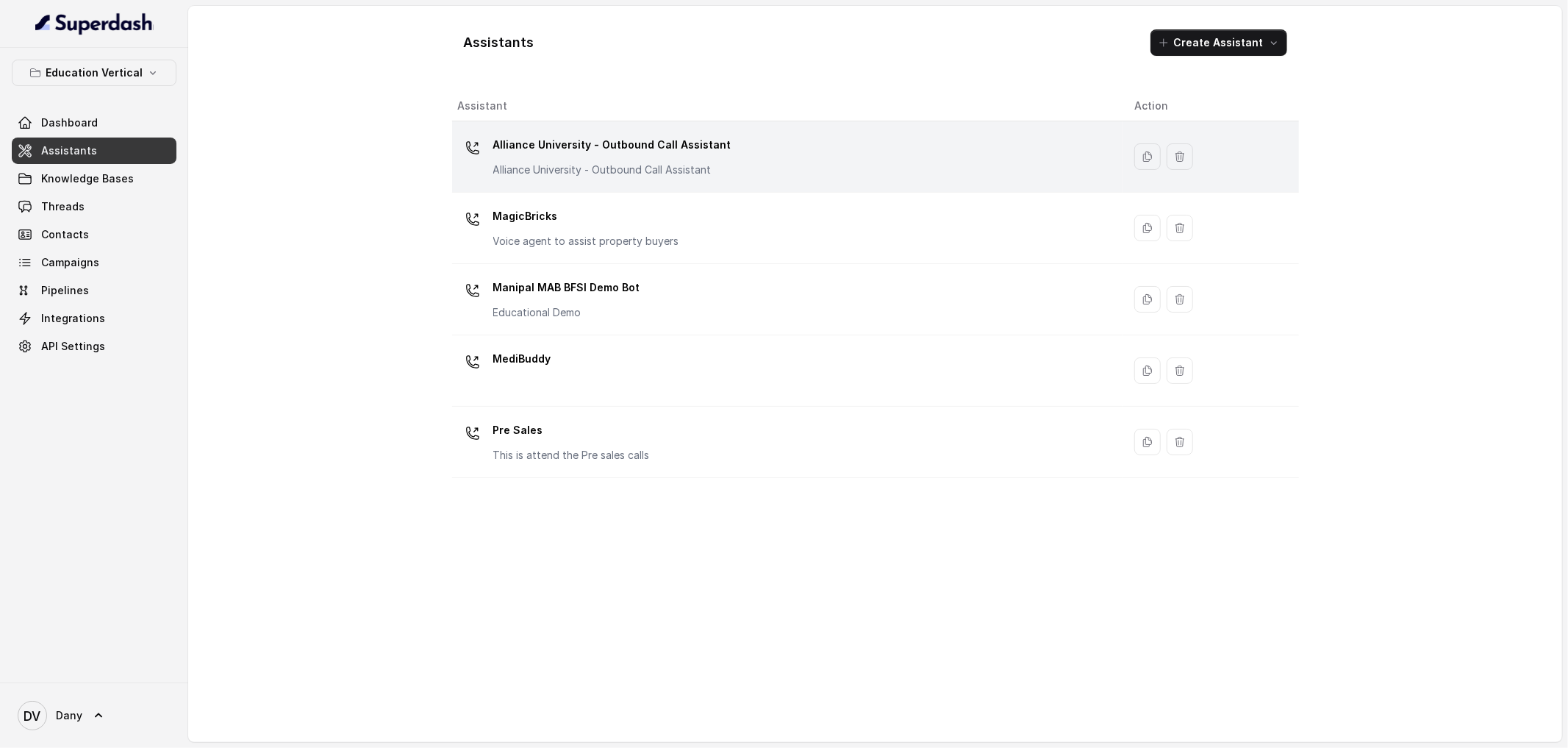
click at [675, 166] on p "Alliance University - Outbound Call Assistant" at bounding box center [612, 169] width 238 height 15
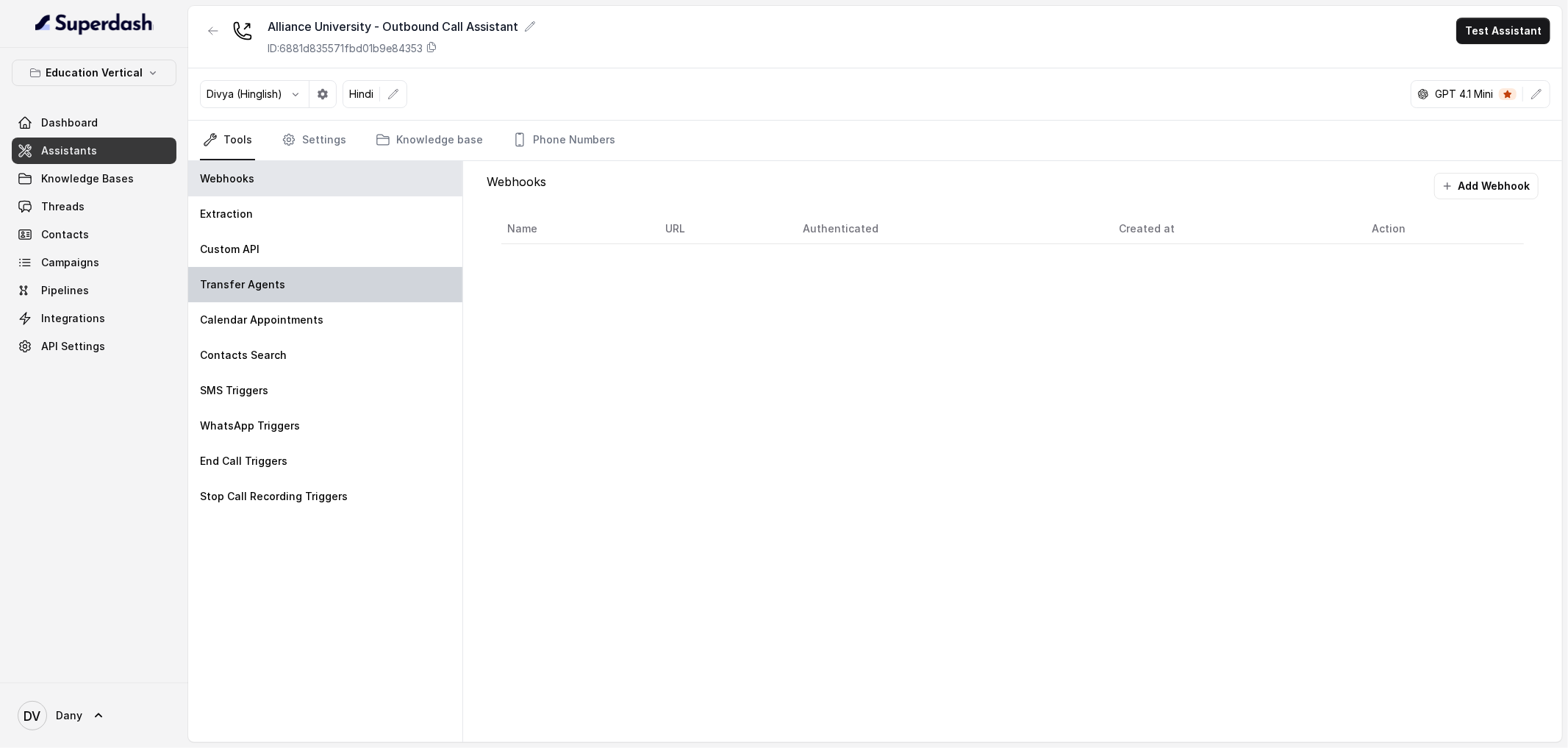
click at [259, 287] on p "Transfer Agents" at bounding box center [243, 284] width 85 height 15
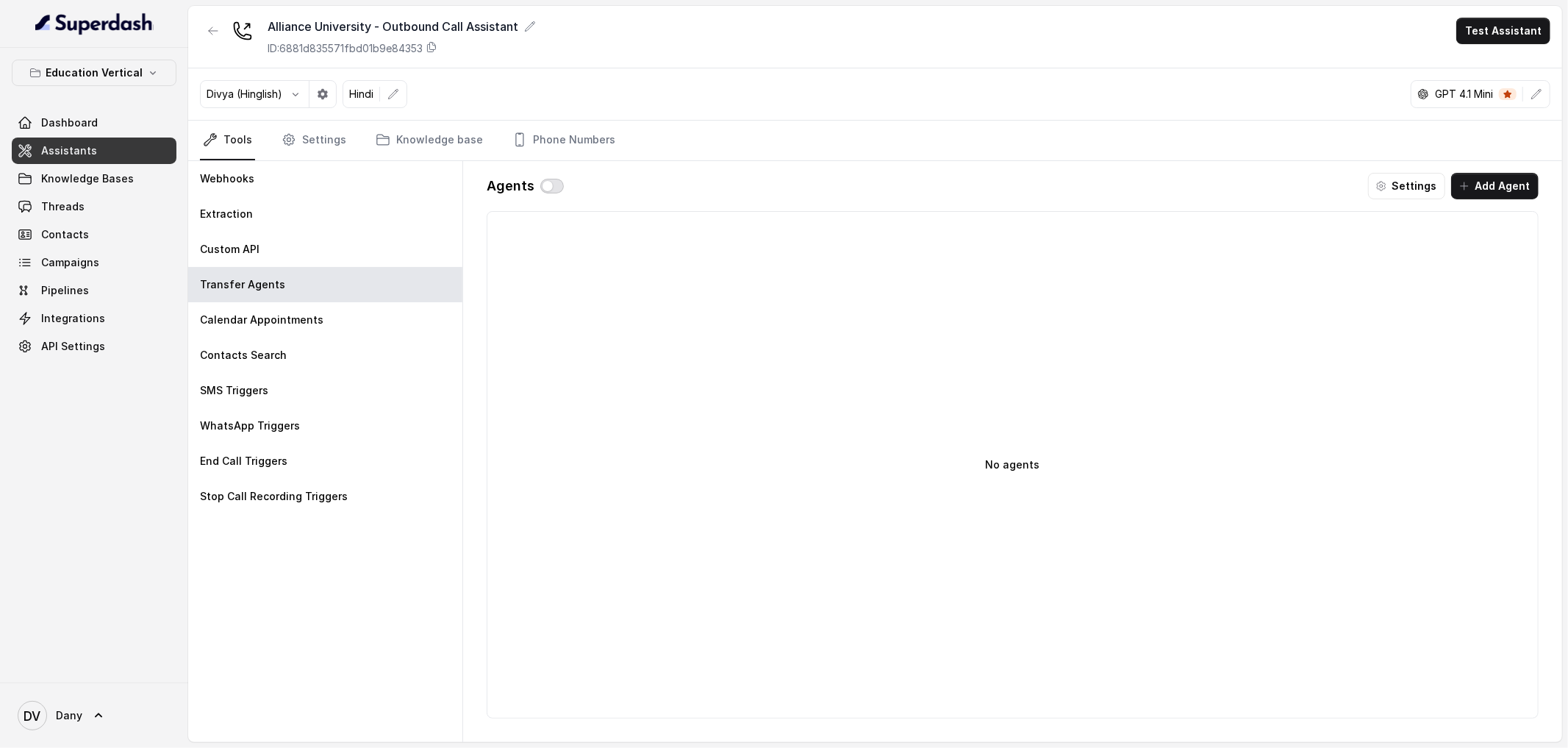
click at [553, 180] on button "button" at bounding box center [552, 186] width 24 height 15
click at [542, 186] on button "button" at bounding box center [552, 186] width 24 height 15
click at [203, 28] on button "button" at bounding box center [213, 30] width 26 height 26
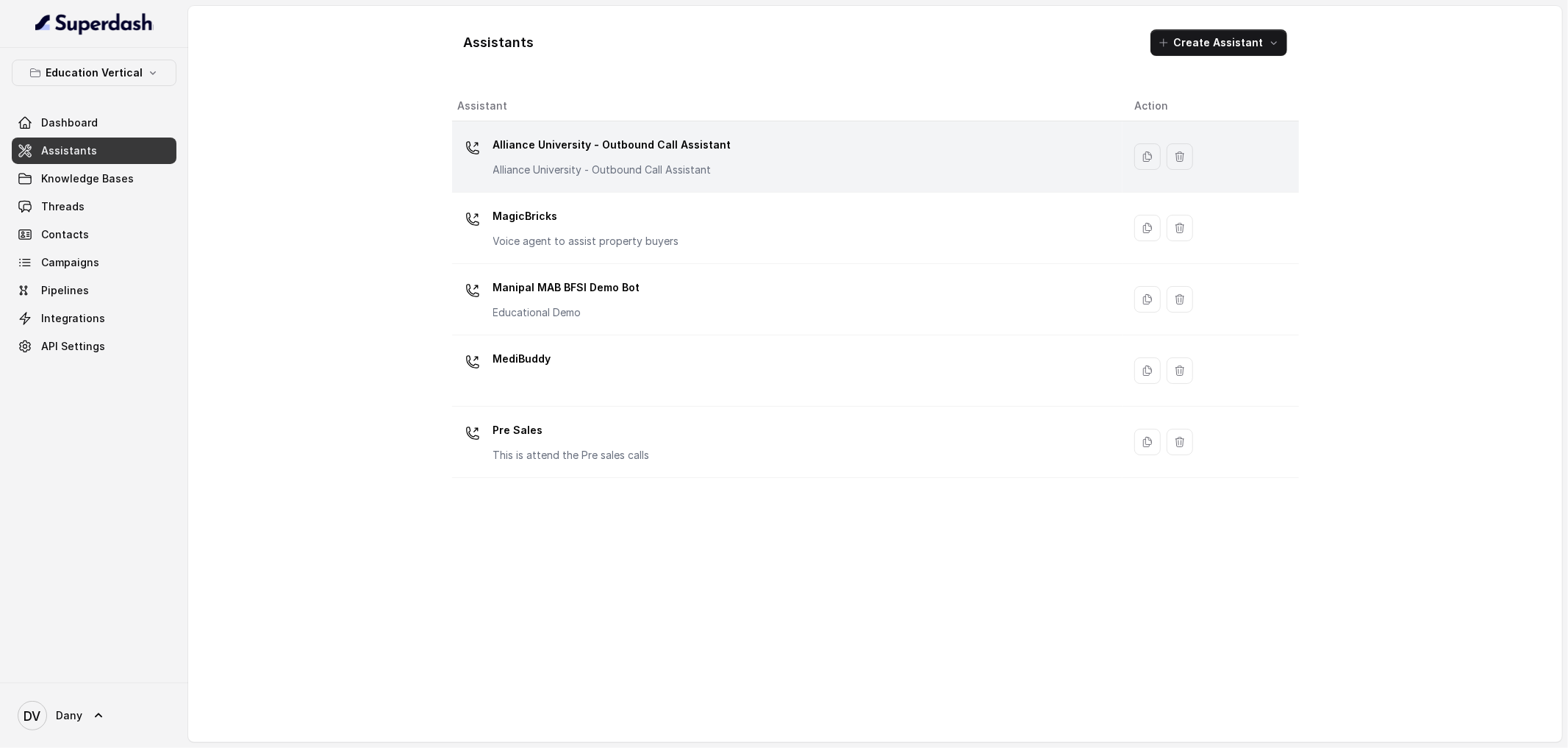
click at [651, 172] on p "Alliance University - Outbound Call Assistant" at bounding box center [612, 169] width 238 height 15
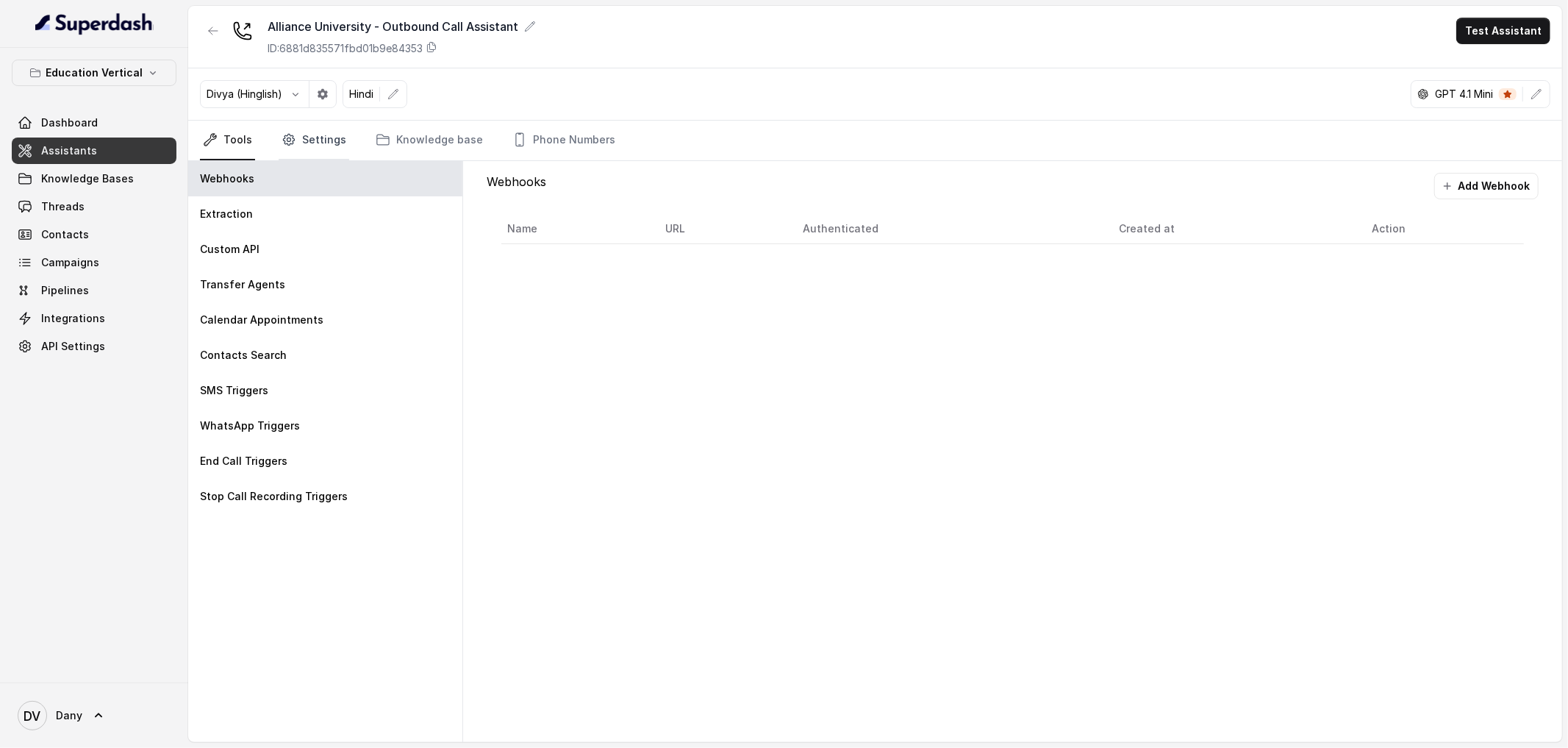
click at [290, 146] on icon "Tabs" at bounding box center [289, 139] width 15 height 15
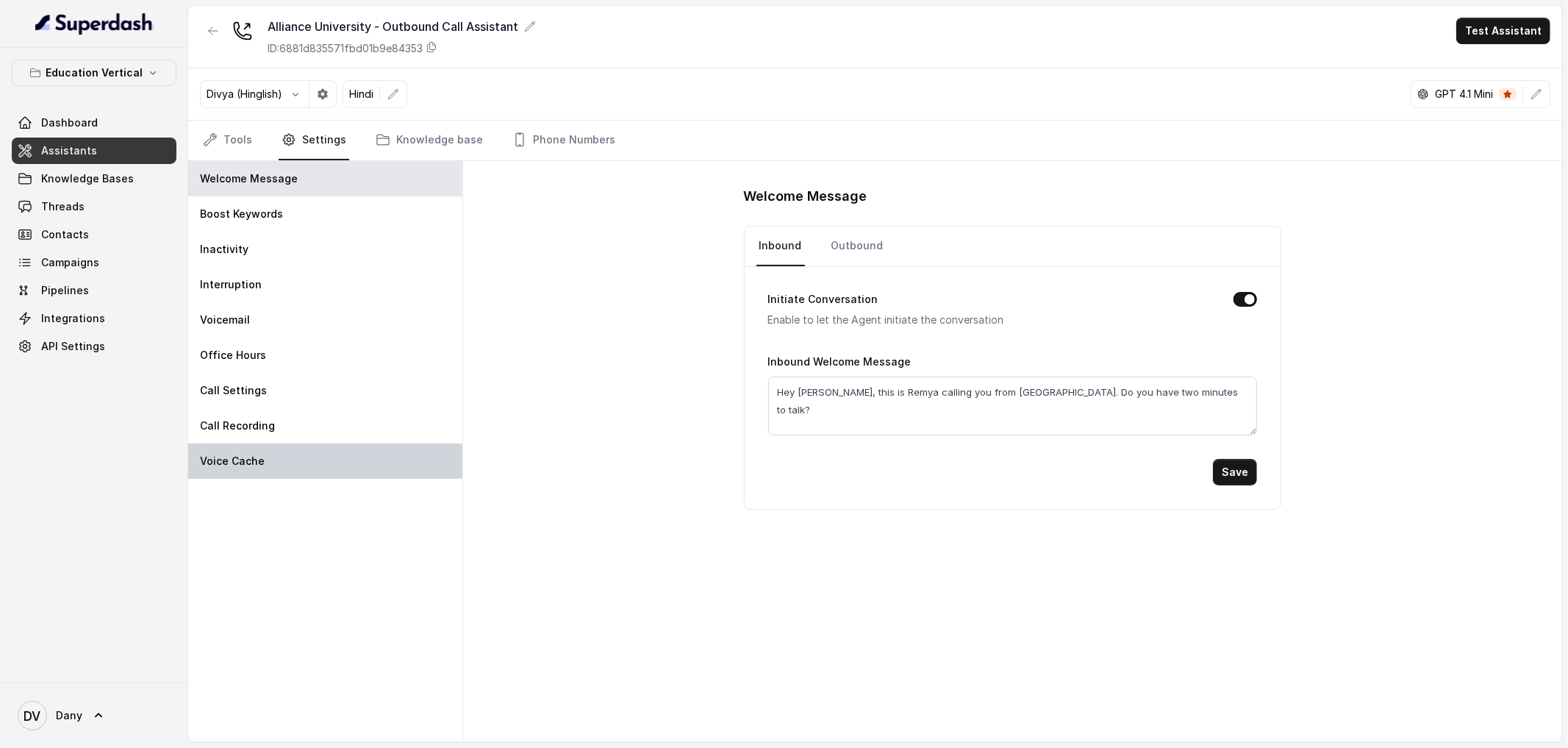
click at [244, 461] on p "Voice Cache" at bounding box center [233, 461] width 65 height 15
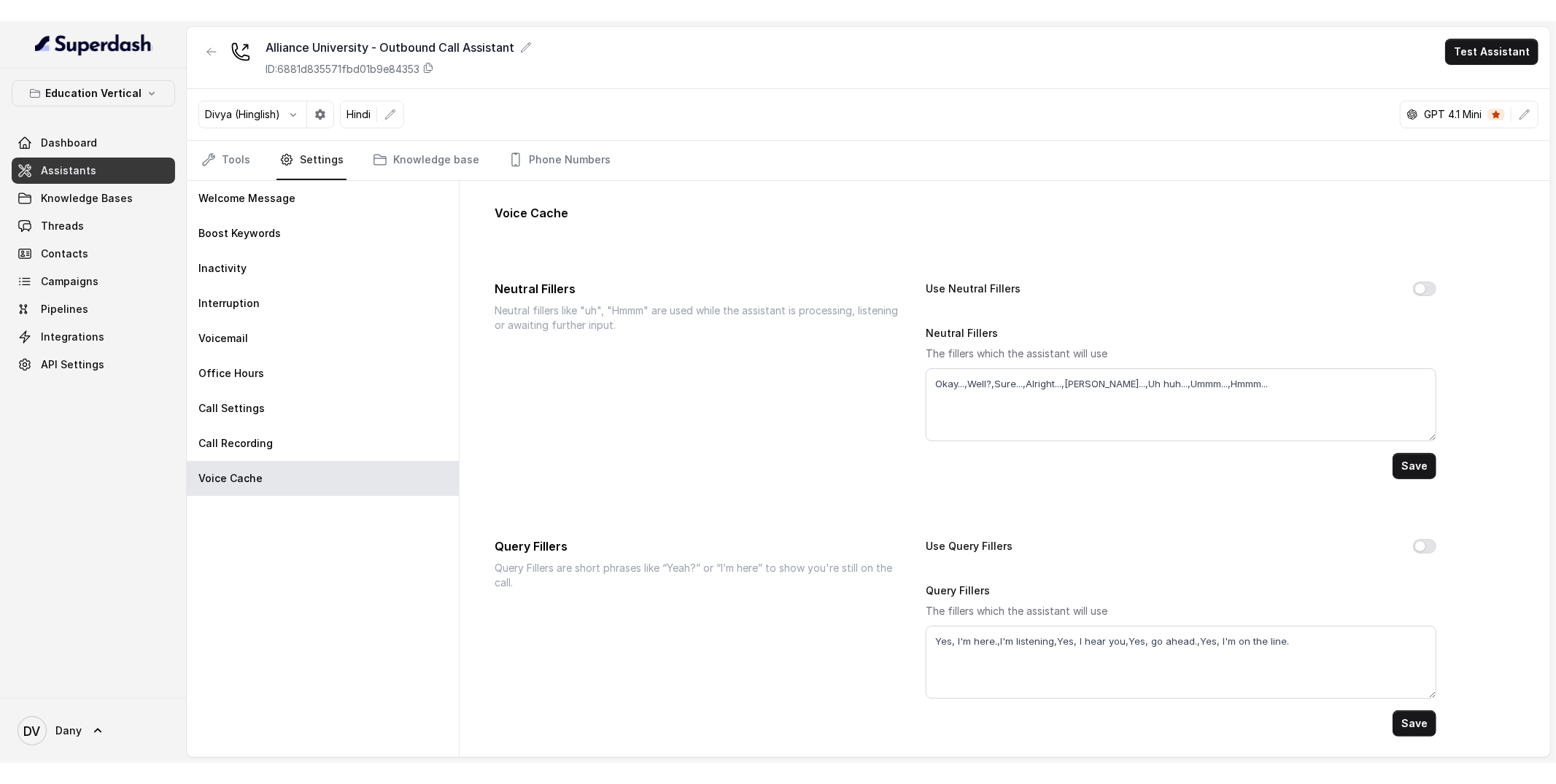
scroll to position [2, 0]
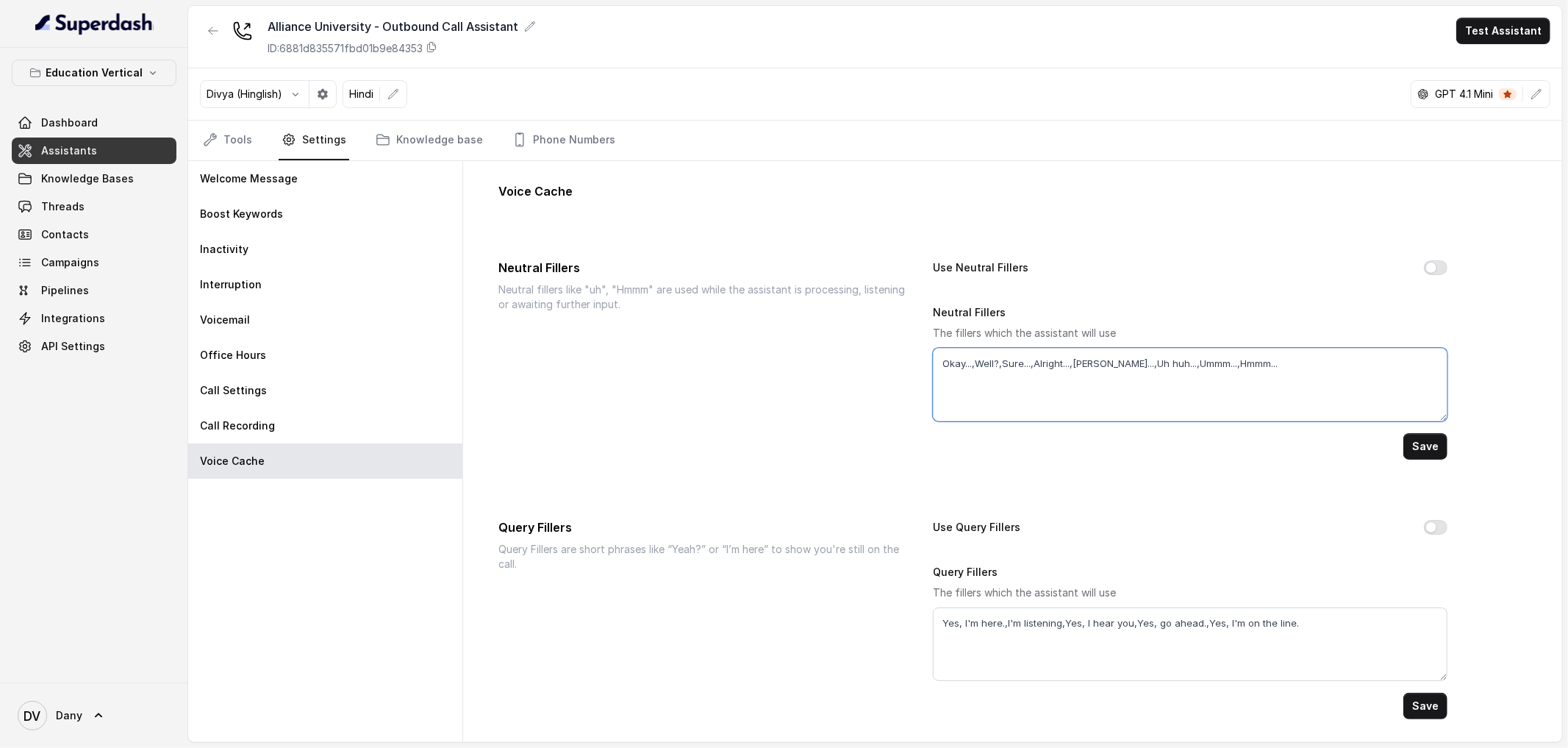
click at [949, 363] on textarea "Okay...,Well?,Sure...,Alright...,[PERSON_NAME]...,Uh huh...,Ummm...,Hmmm..." at bounding box center [1190, 385] width 514 height 74
click at [648, 245] on div "Voice Cache Neutral Fillers Neutral fillers like "uh", "Hmmm" are used while th…" at bounding box center [1012, 451] width 1075 height 584
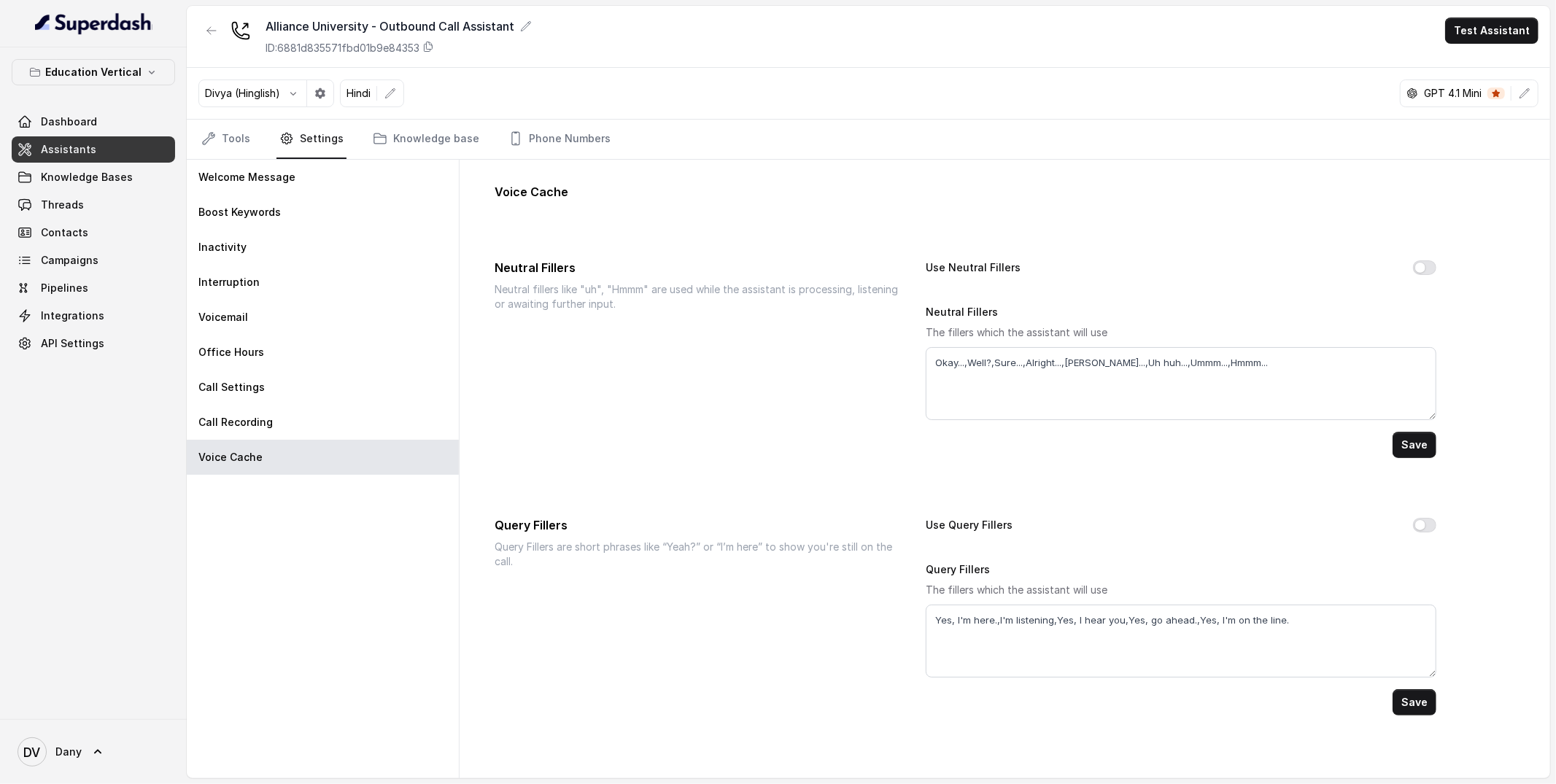
scroll to position [0, 0]
click at [27, 123] on icon at bounding box center [24, 122] width 15 height 15
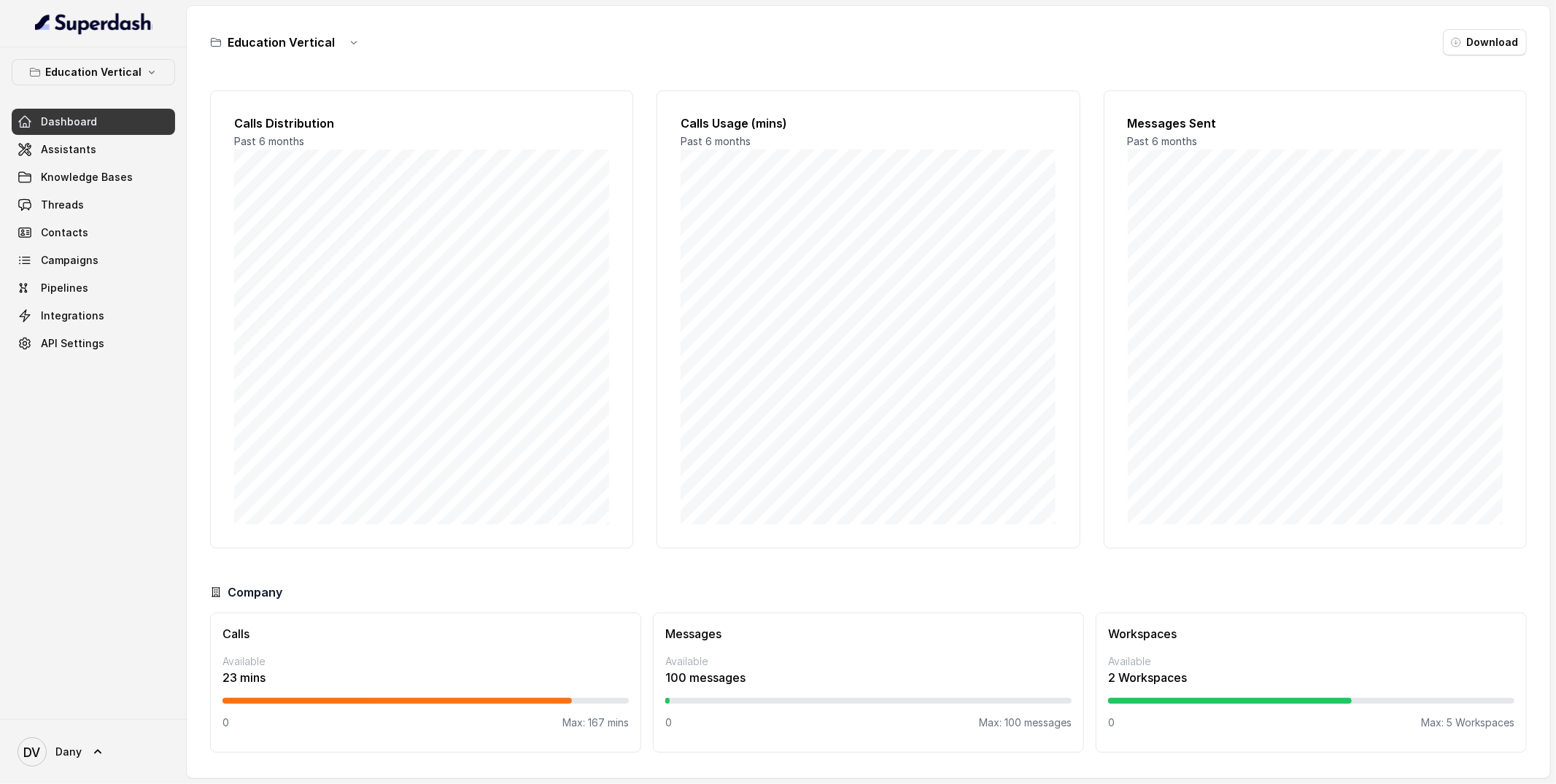
click at [543, 133] on div "Calls Distribution Past 6 months" at bounding box center [422, 319] width 423 height 458
click at [116, 87] on div "Education Vertical Dashboard Assistants Knowledge Bases Threads Contacts Campai…" at bounding box center [93, 207] width 163 height 297
click at [116, 76] on p "Education Vertical" at bounding box center [93, 72] width 97 height 17
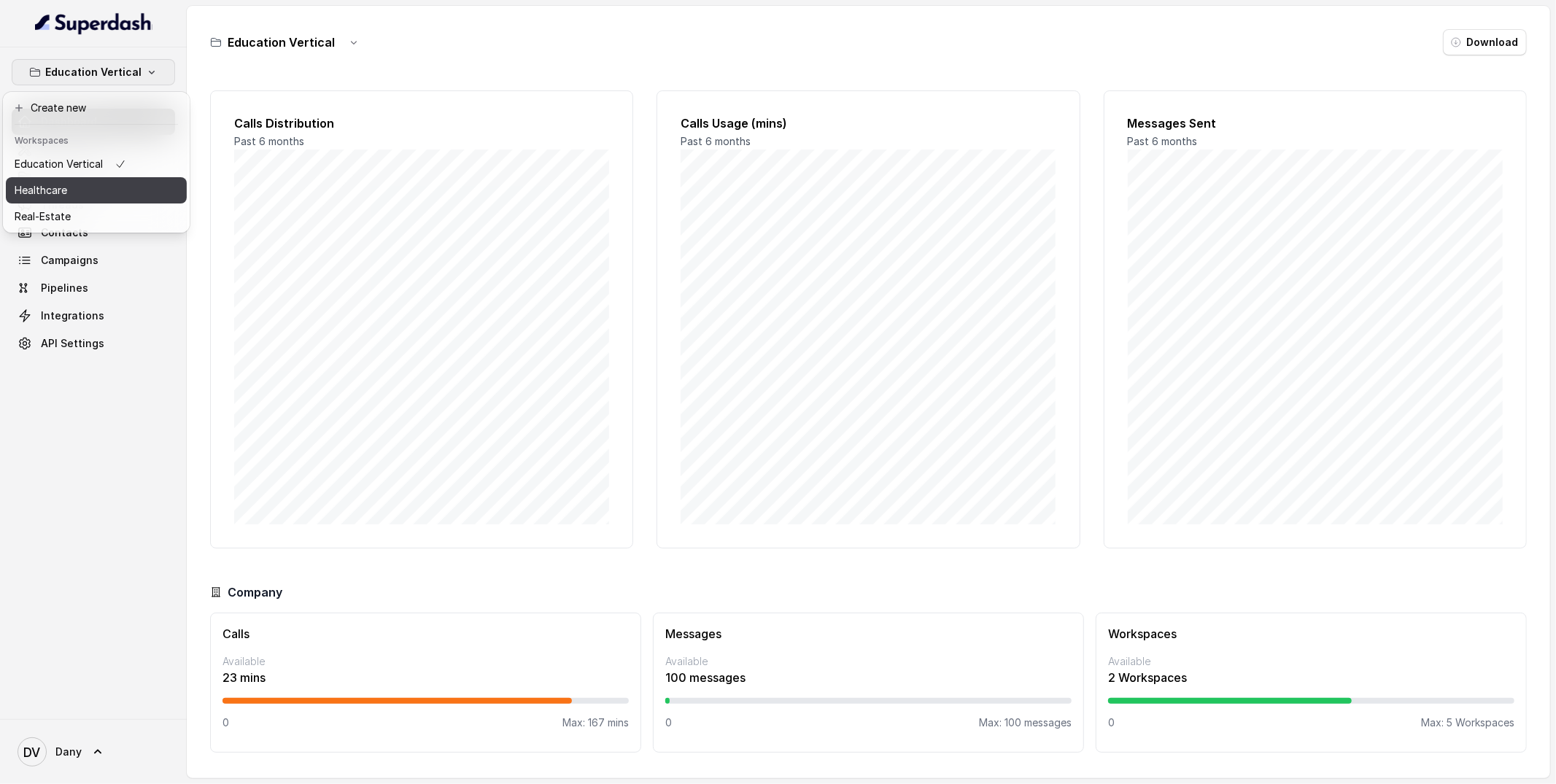
click at [94, 203] on button "Real-Estate" at bounding box center [96, 216] width 181 height 26
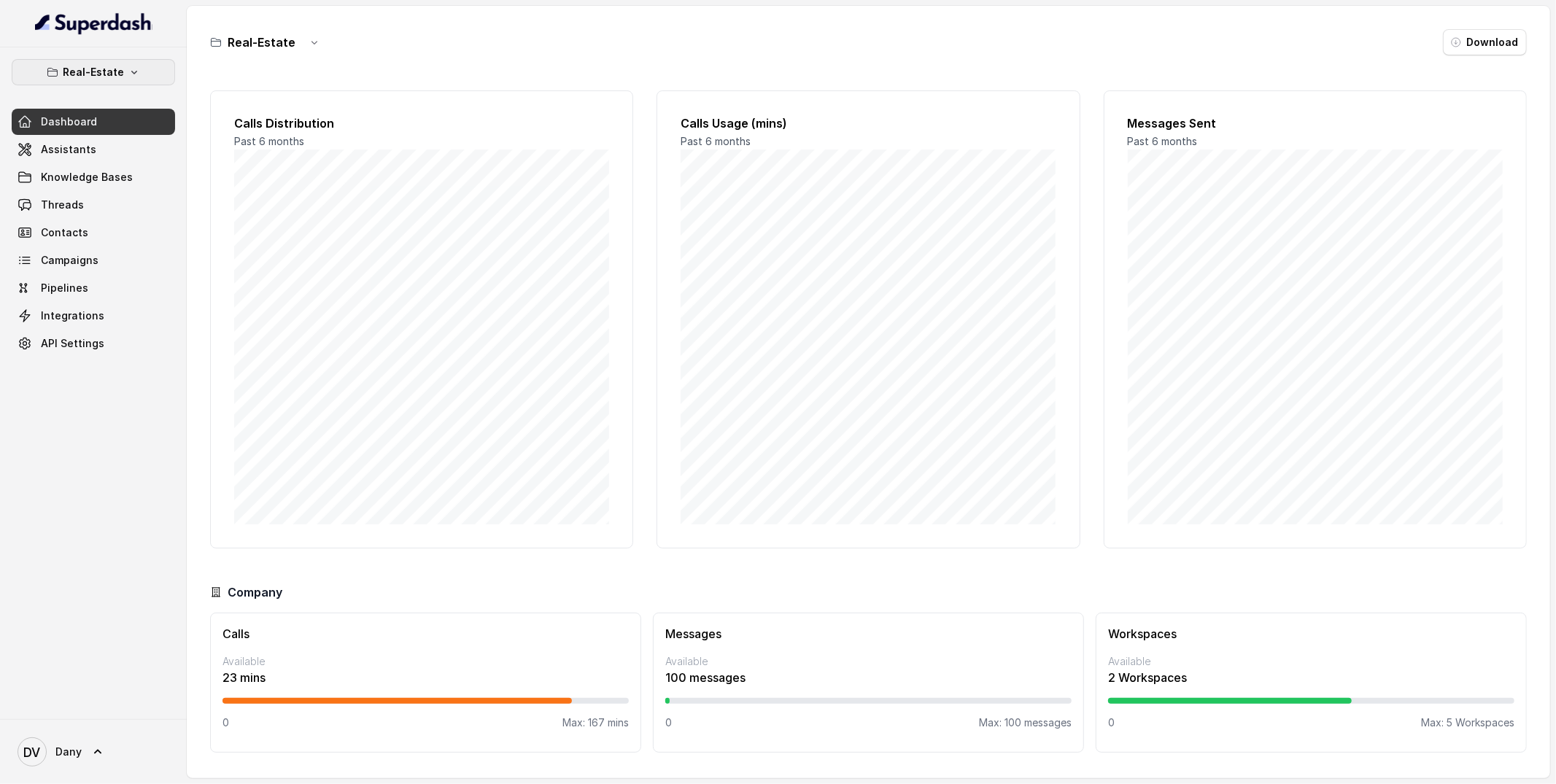
click at [119, 78] on p "Real-Estate" at bounding box center [93, 72] width 61 height 17
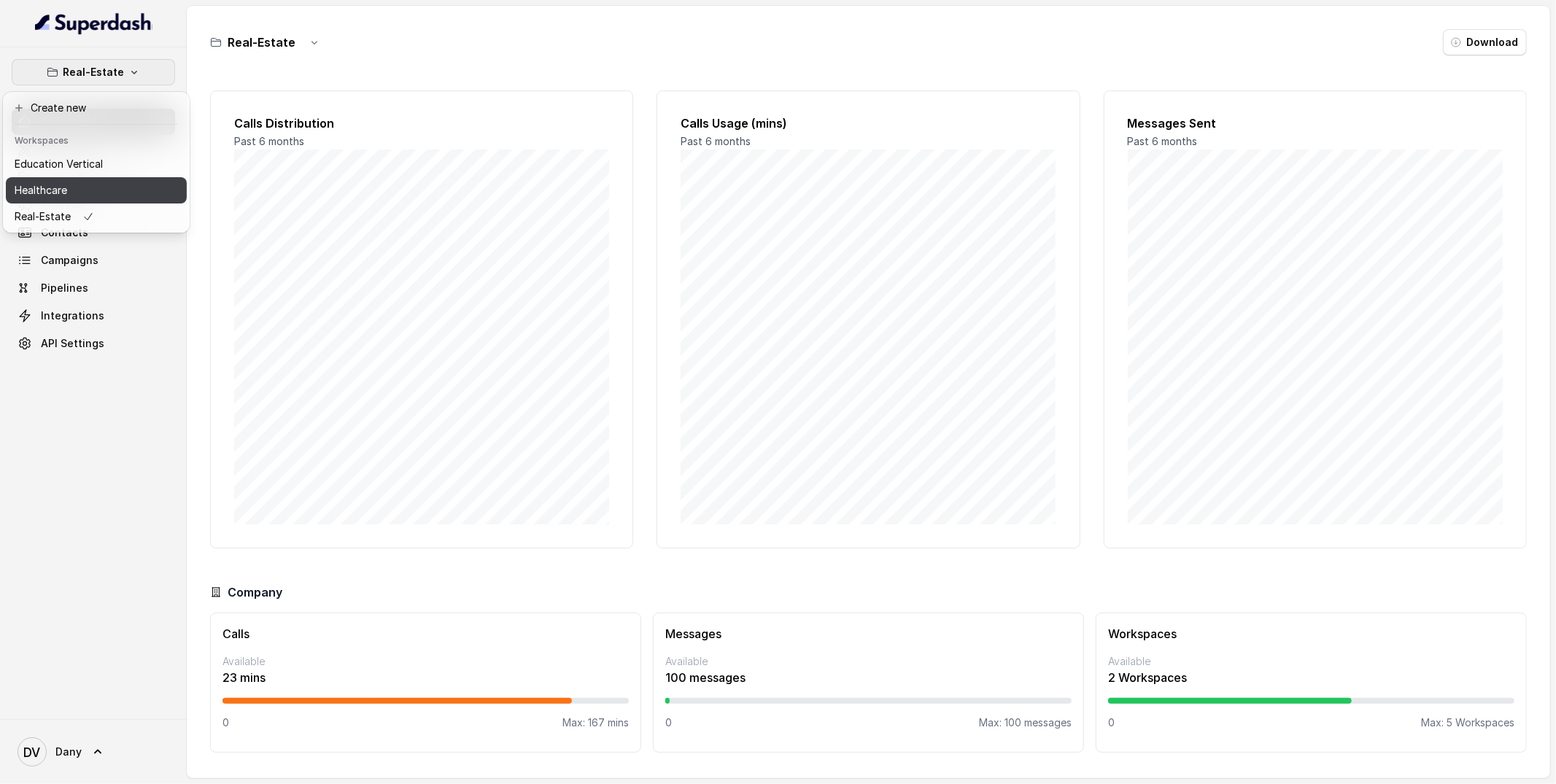
click at [118, 191] on button "Healthcare" at bounding box center [96, 190] width 181 height 26
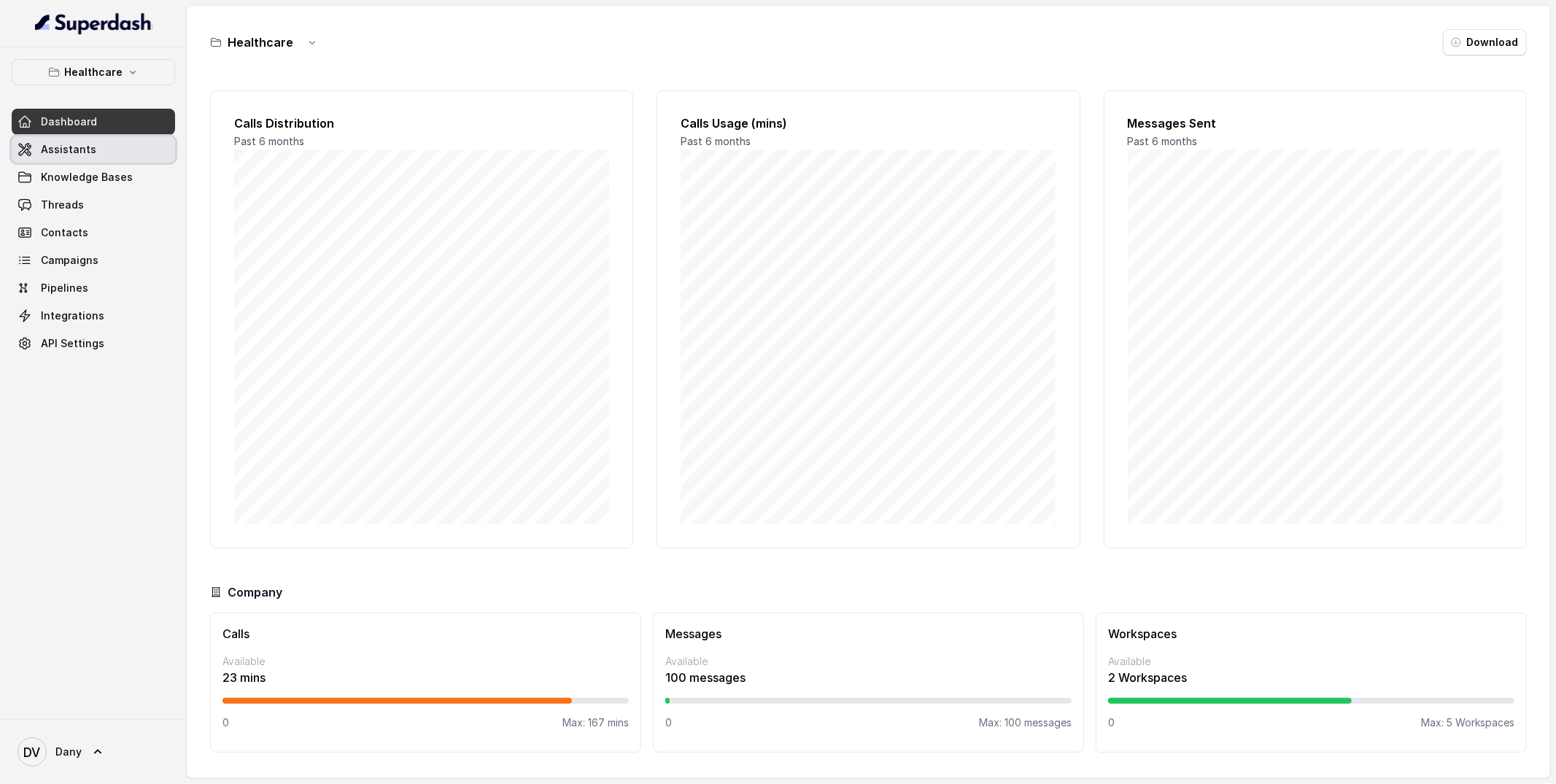
click at [98, 159] on link "Assistants" at bounding box center [93, 149] width 163 height 26
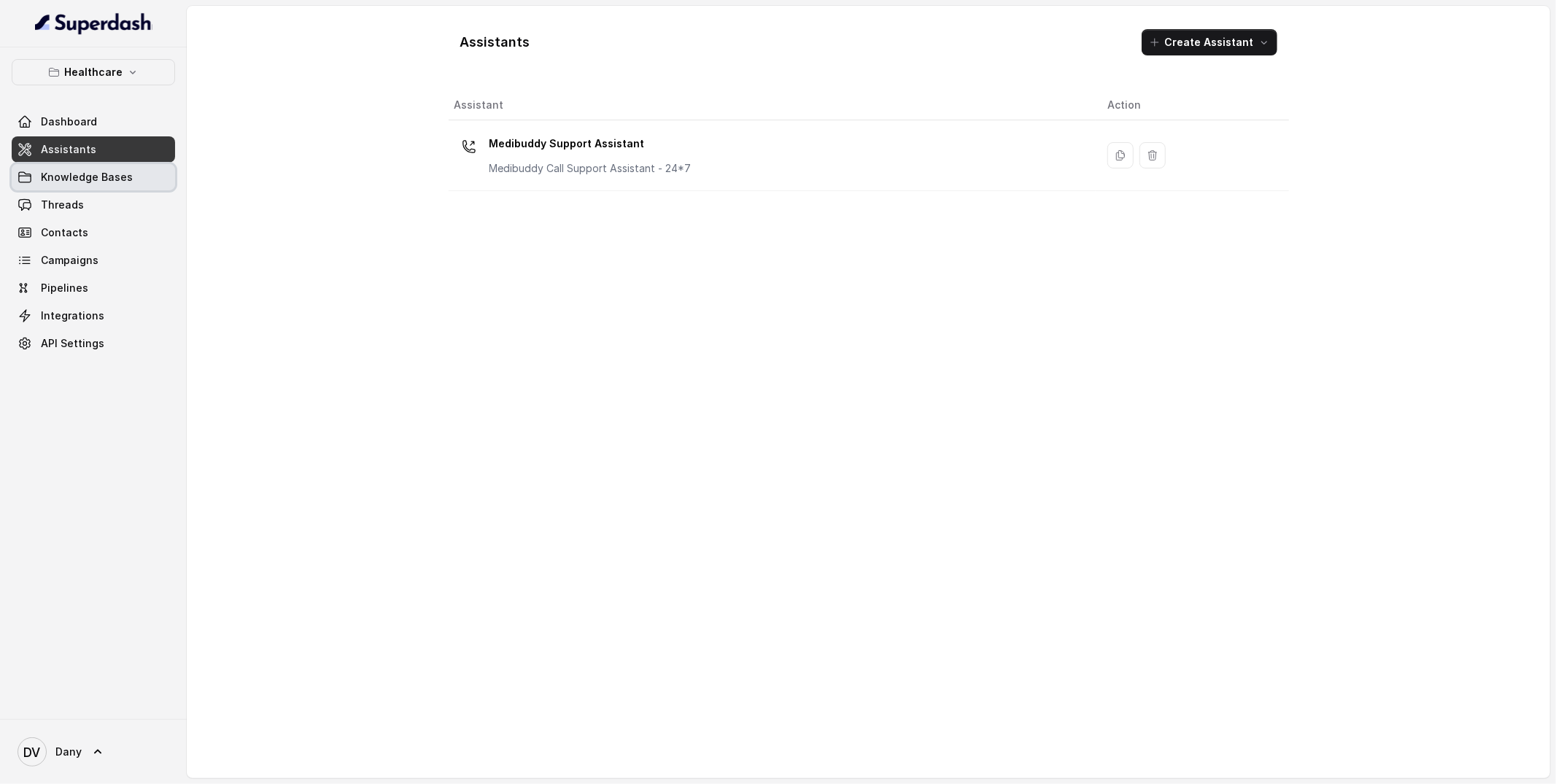
click at [95, 190] on link "Knowledge Bases" at bounding box center [93, 177] width 163 height 26
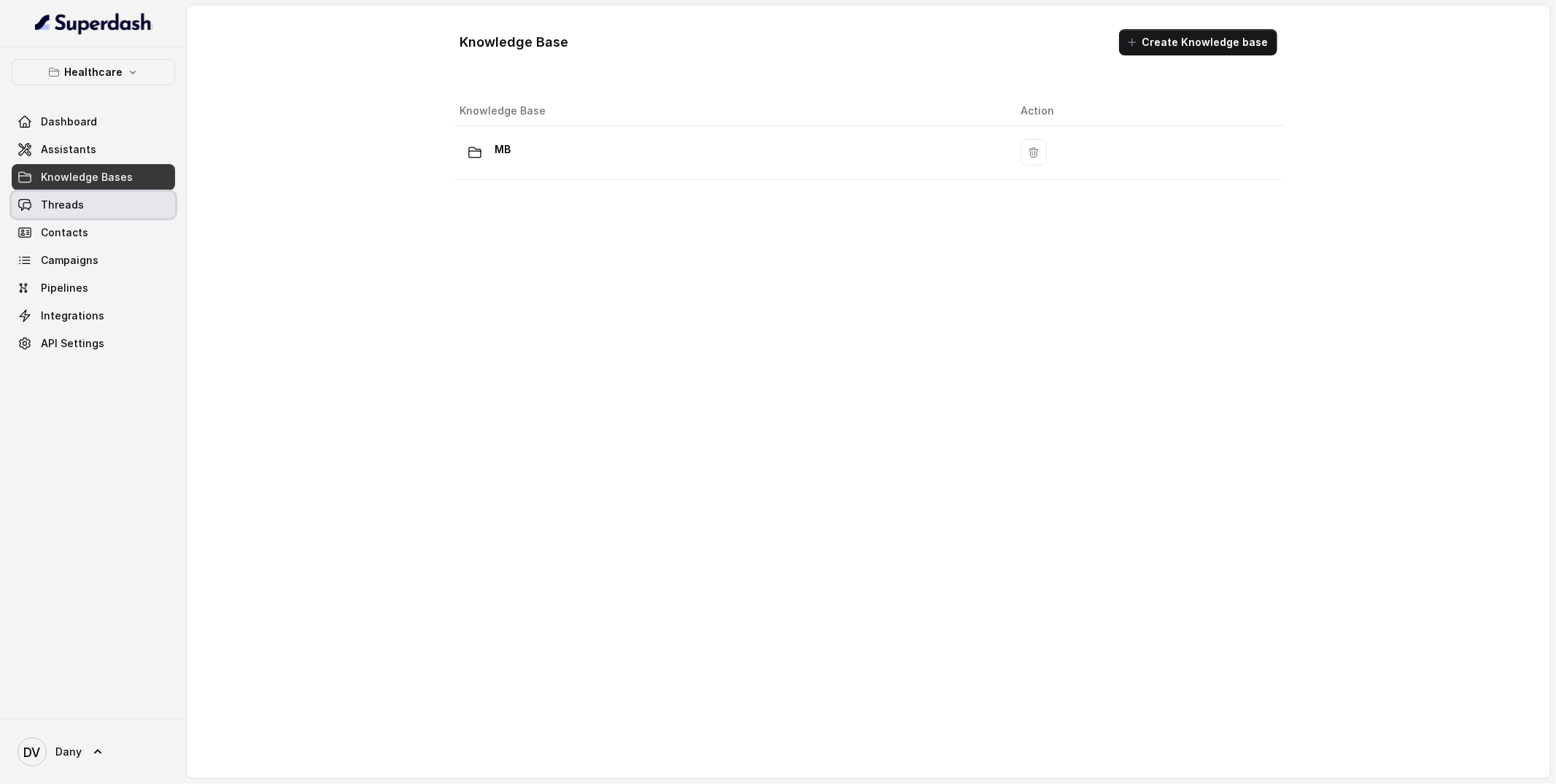
click at [90, 204] on link "Threads" at bounding box center [93, 204] width 163 height 26
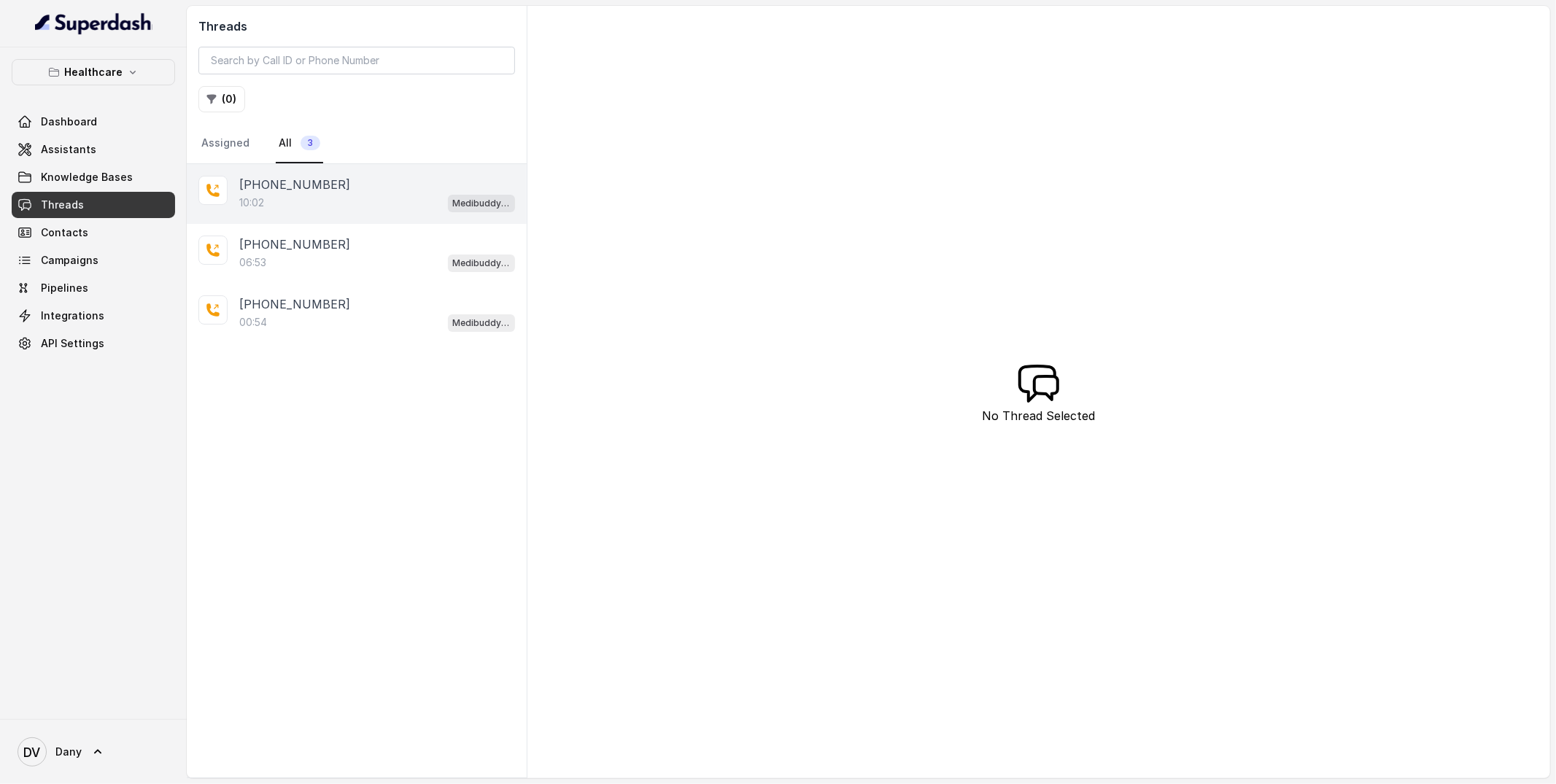
click at [374, 205] on div "10:02 Medibuddy Support Assistant" at bounding box center [377, 202] width 276 height 19
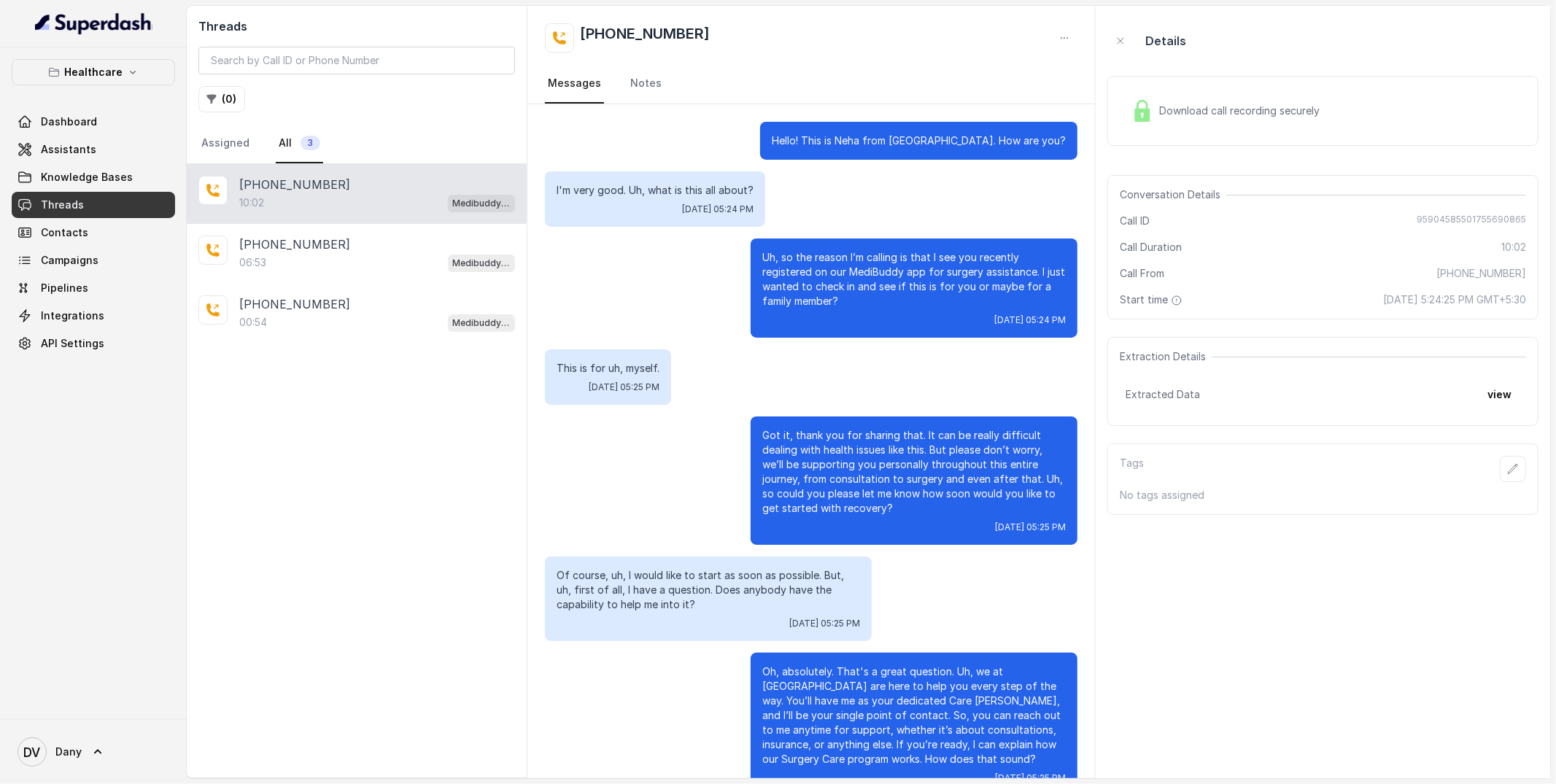
scroll to position [5081, 0]
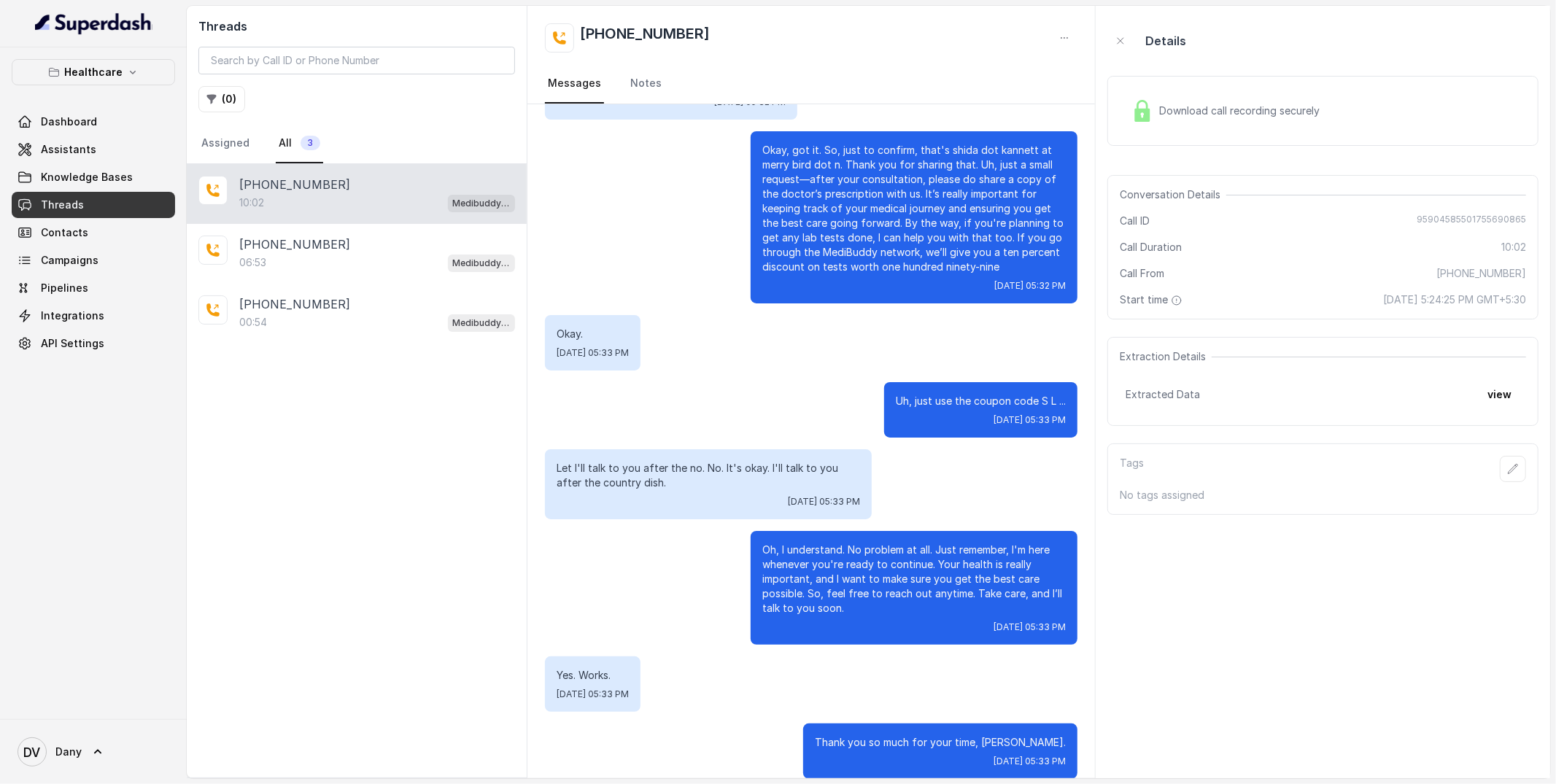
click at [1230, 119] on div "Download call recording securely" at bounding box center [1225, 111] width 200 height 34
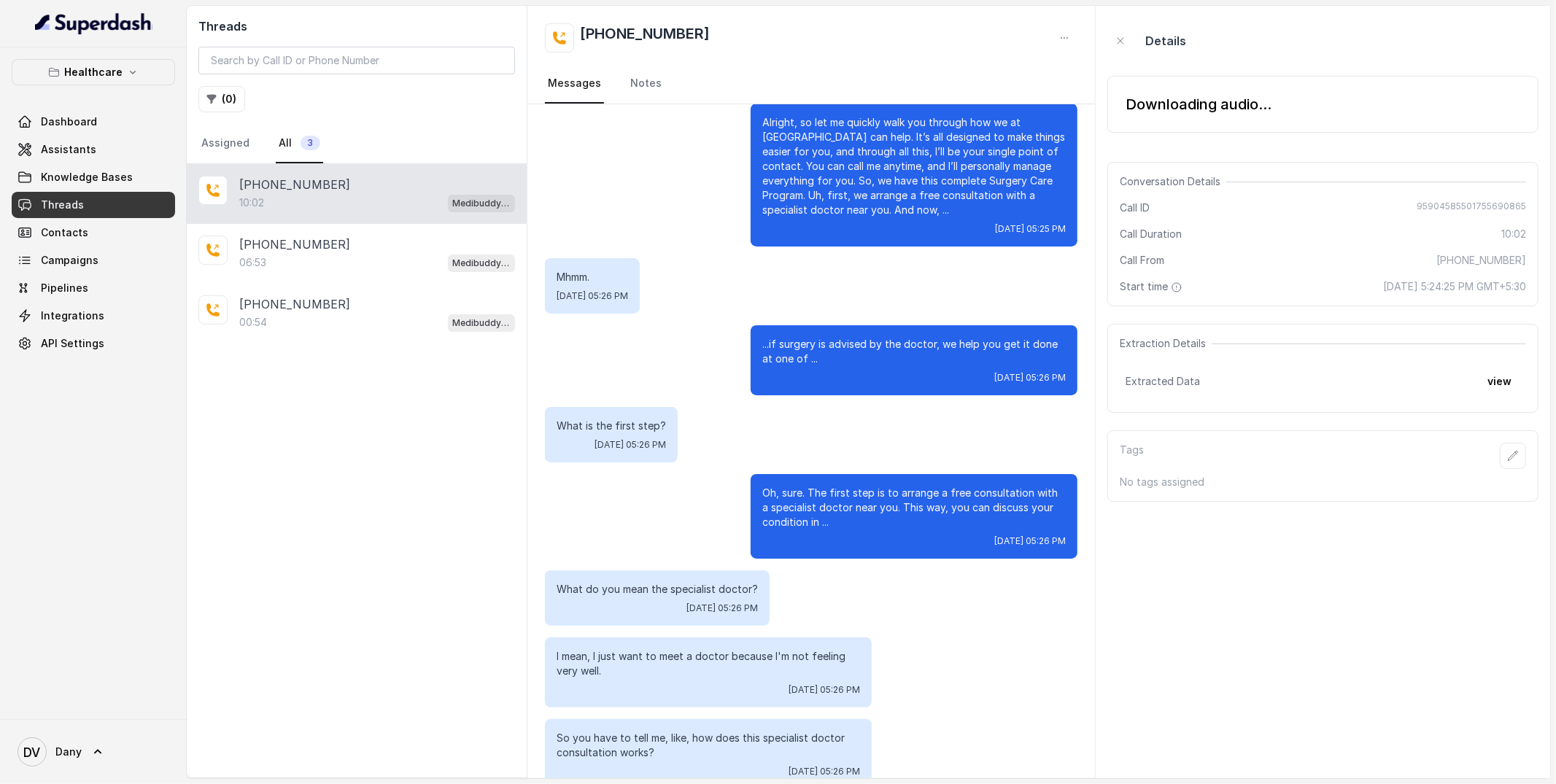
scroll to position [0, 0]
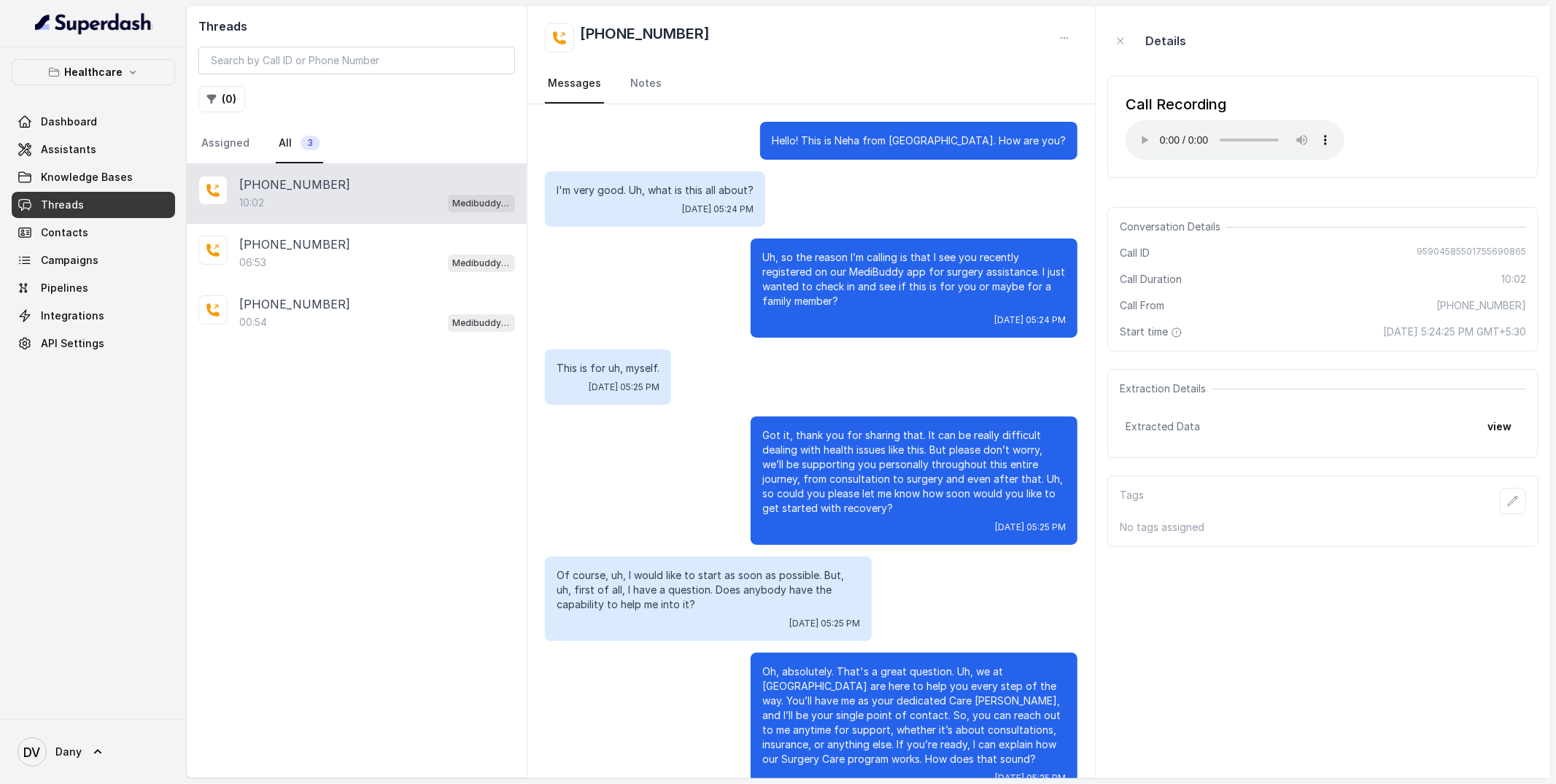
click at [1418, 106] on div "Call Recording Your browser does not support the audio element." at bounding box center [1323, 127] width 431 height 102
click at [340, 472] on div "[PHONE_NUMBER]:02 Medibuddy Support Assistant [PHONE_NUMBER]:53 Medibuddy Suppo…" at bounding box center [356, 471] width 340 height 614
click at [71, 119] on span "Dashboard" at bounding box center [69, 122] width 57 height 15
